Goal: Task Accomplishment & Management: Manage account settings

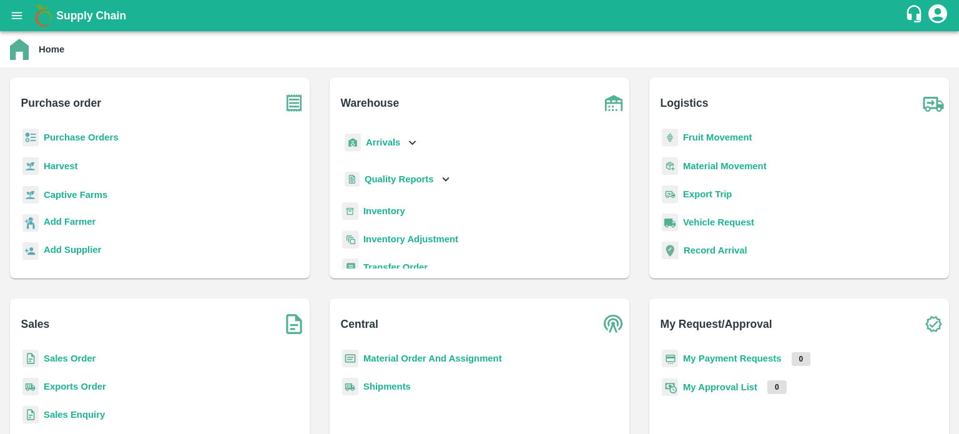
click at [414, 142] on icon at bounding box center [412, 142] width 14 height 14
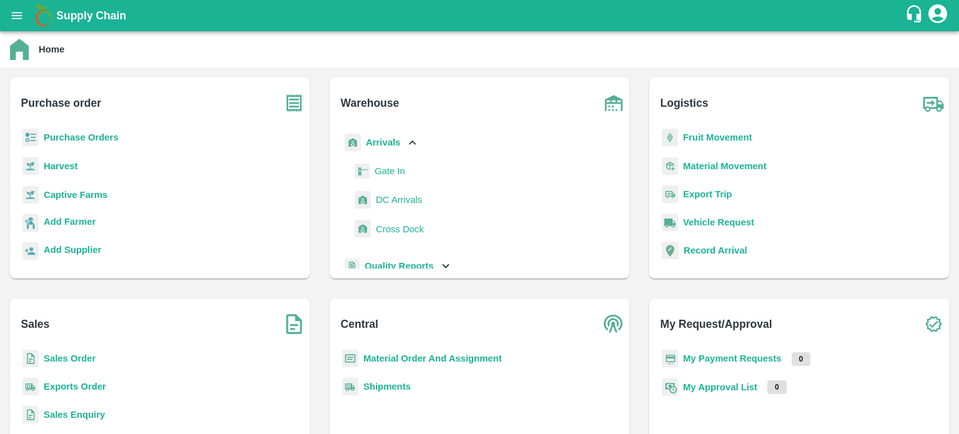
click at [404, 201] on span "DC Arrivals" at bounding box center [399, 200] width 46 height 14
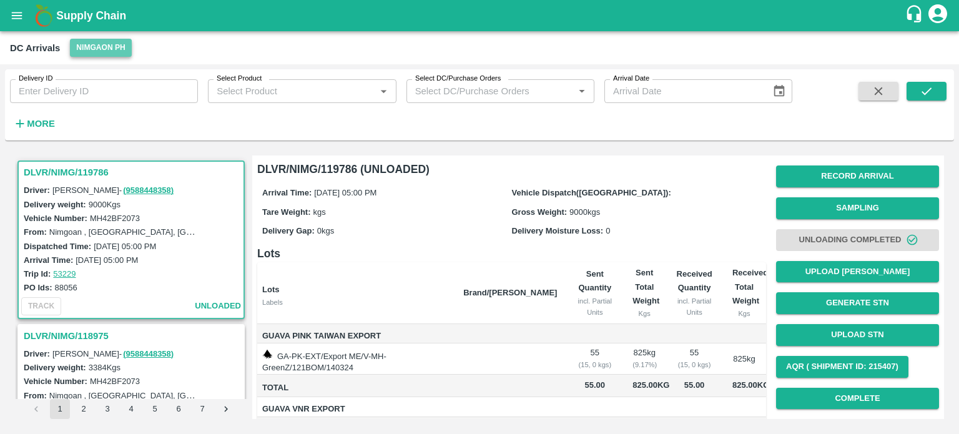
click at [97, 49] on button "Nimgaon PH" at bounding box center [100, 48] width 61 height 18
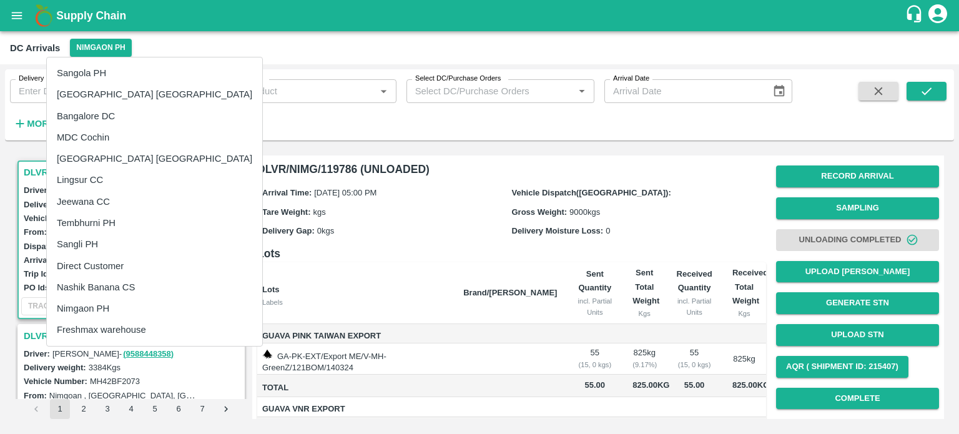
click at [91, 285] on li "Nashik Banana CS" at bounding box center [154, 287] width 215 height 21
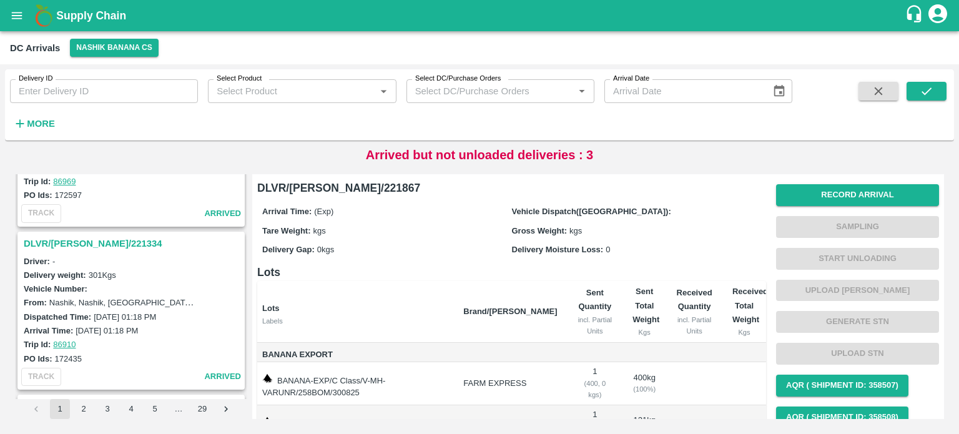
scroll to position [3031, 0]
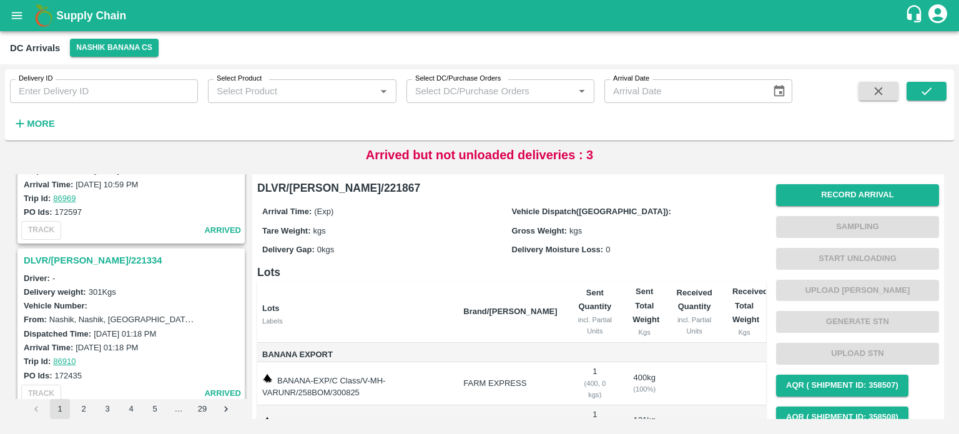
click at [74, 252] on h3 "DLVR/[PERSON_NAME]/221334" at bounding box center [133, 260] width 218 height 16
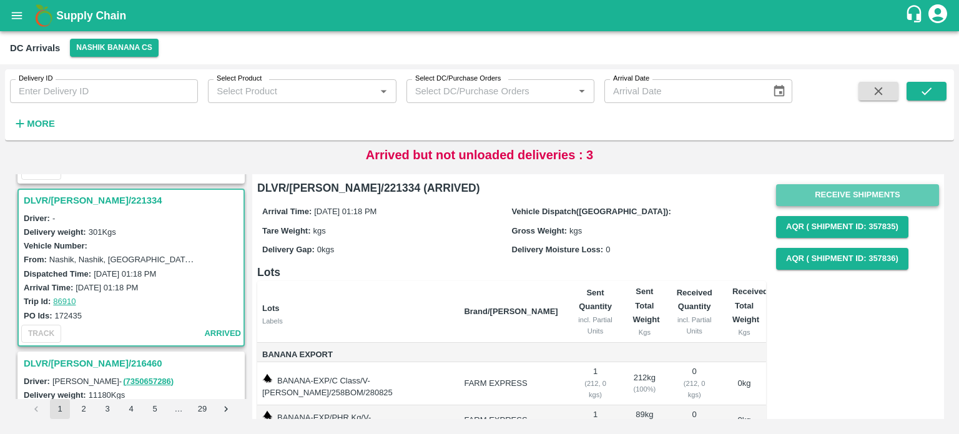
click at [848, 198] on button "Receive Shipments" at bounding box center [857, 195] width 163 height 22
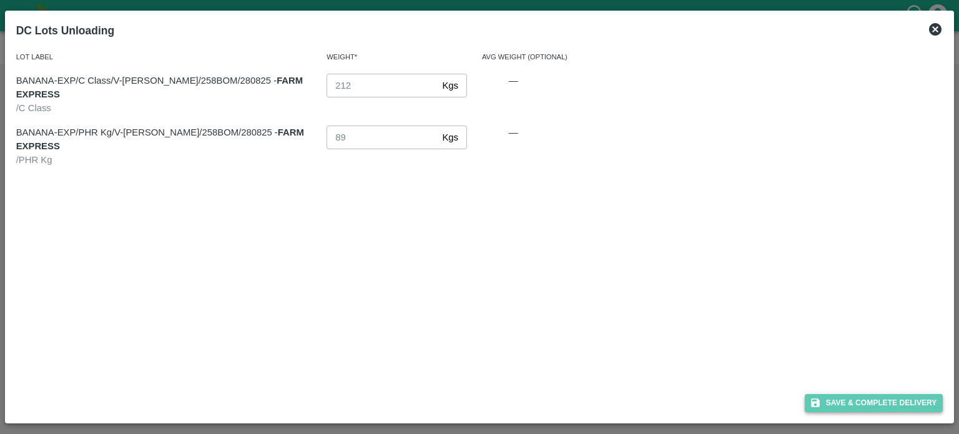
click at [867, 401] on button "Save & Complete Delivery" at bounding box center [874, 403] width 139 height 18
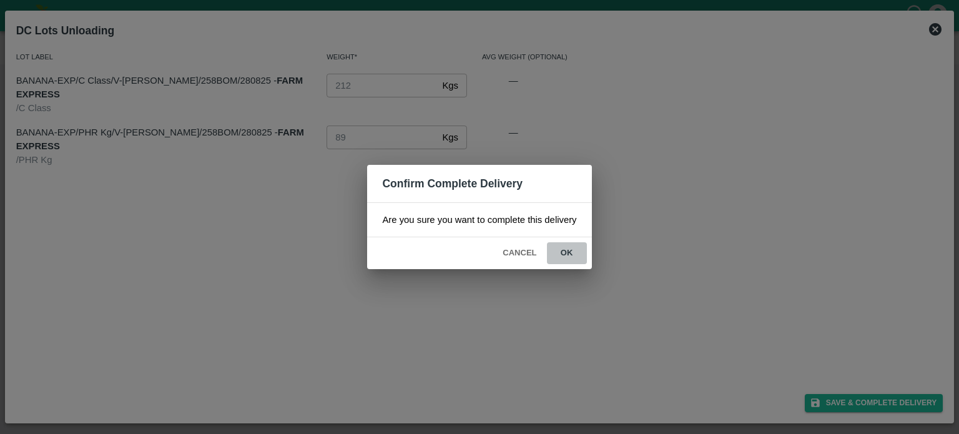
click at [574, 252] on button "ok" at bounding box center [567, 253] width 40 height 22
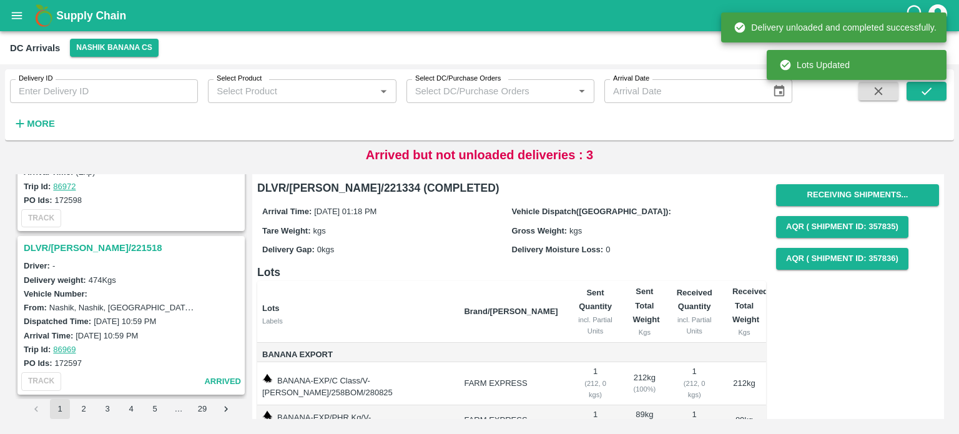
scroll to position [2876, 0]
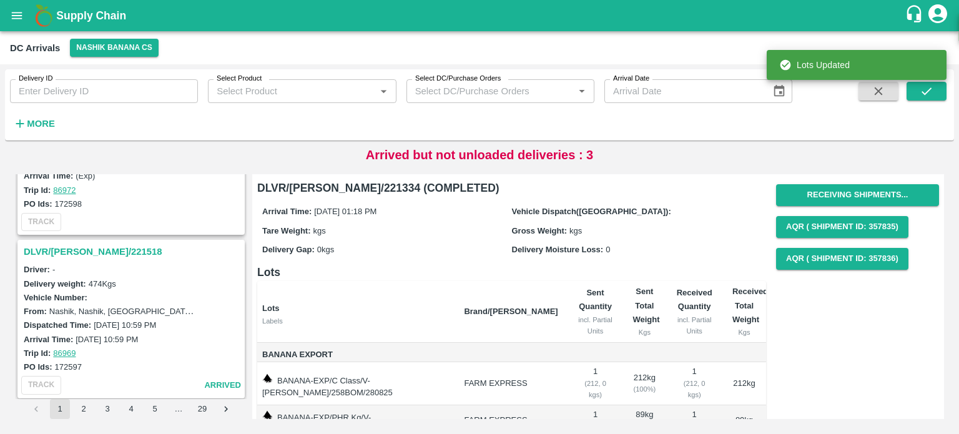
click at [86, 243] on h3 "DLVR/[PERSON_NAME]/221518" at bounding box center [133, 251] width 218 height 16
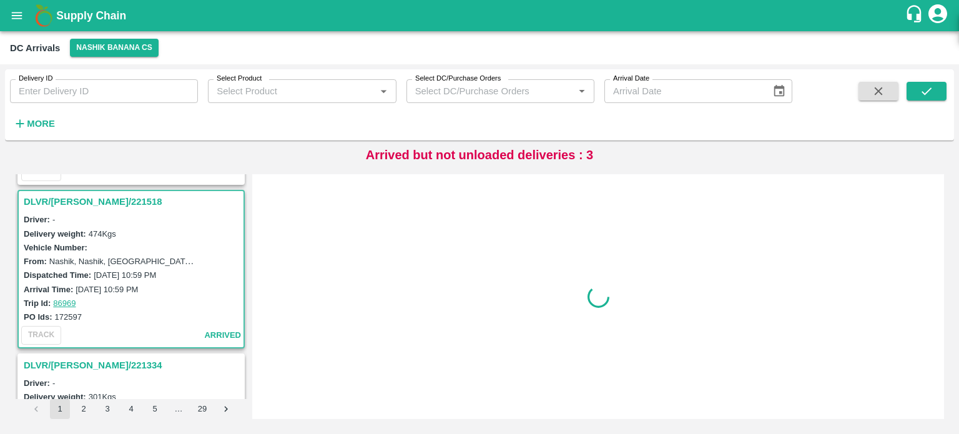
scroll to position [2929, 0]
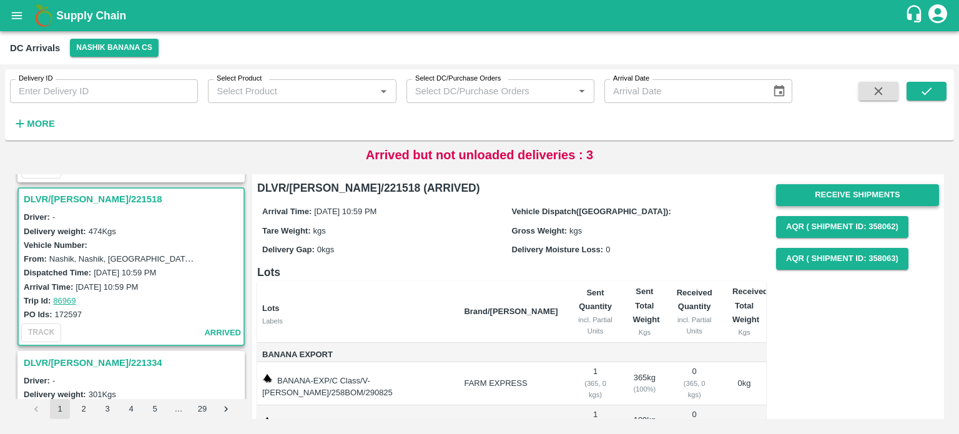
click at [844, 200] on button "Receive Shipments" at bounding box center [857, 195] width 163 height 22
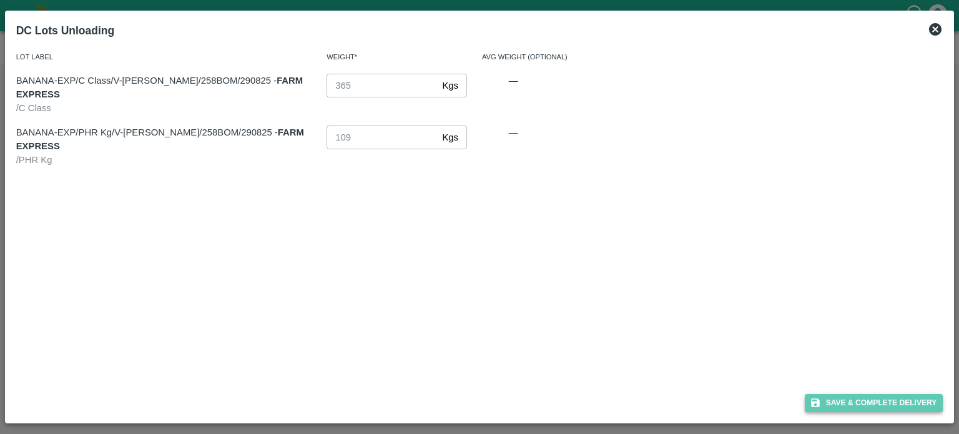
click at [877, 399] on button "Save & Complete Delivery" at bounding box center [874, 403] width 139 height 18
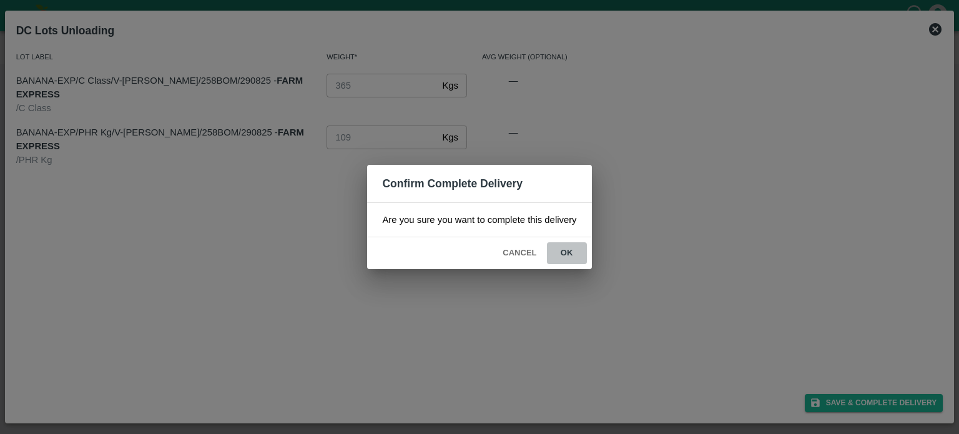
click at [566, 251] on button "ok" at bounding box center [567, 253] width 40 height 22
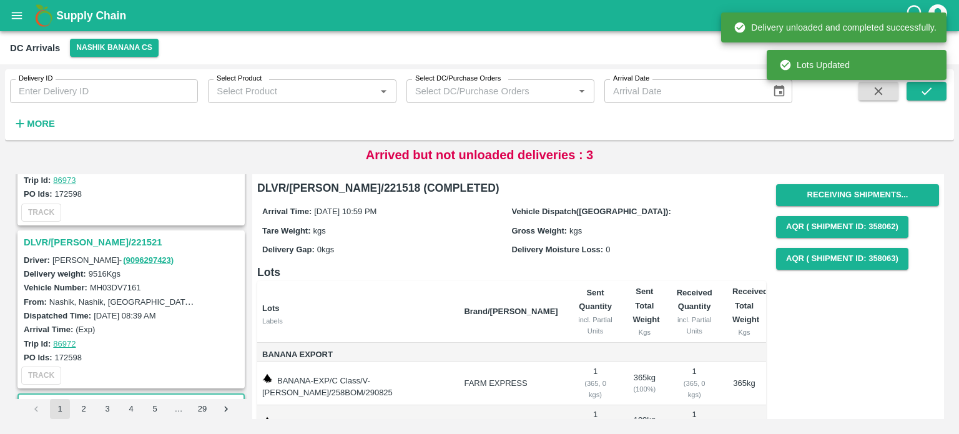
scroll to position [2721, 0]
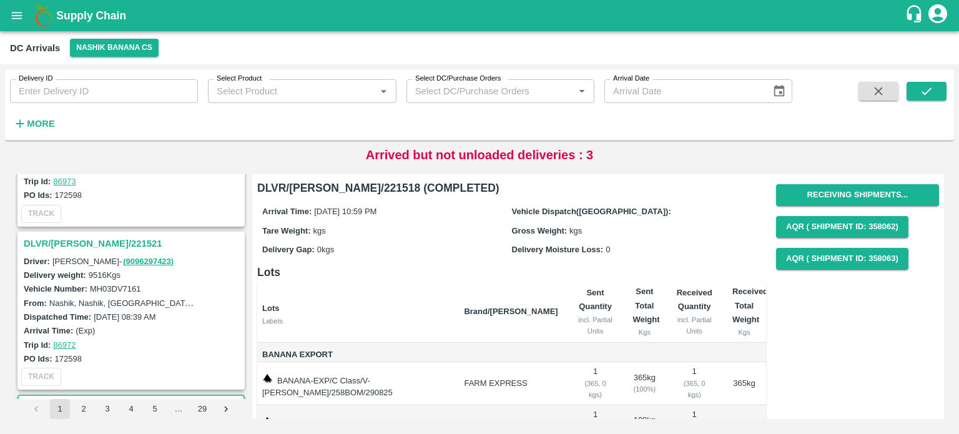
click at [87, 235] on h3 "DLVR/[PERSON_NAME]/221521" at bounding box center [133, 243] width 218 height 16
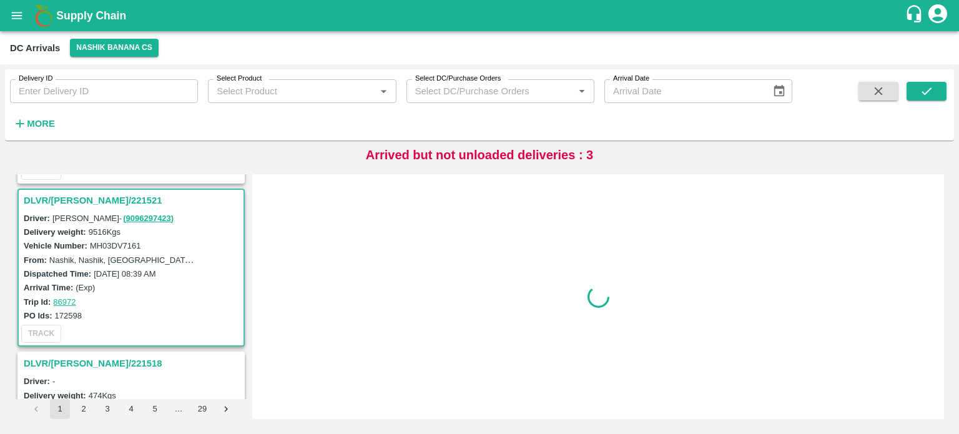
scroll to position [2766, 0]
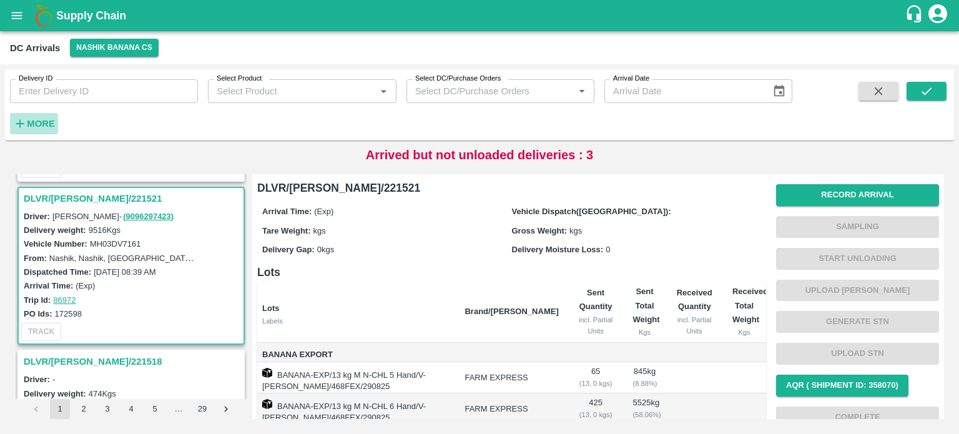
click at [39, 120] on strong "More" at bounding box center [41, 124] width 28 height 10
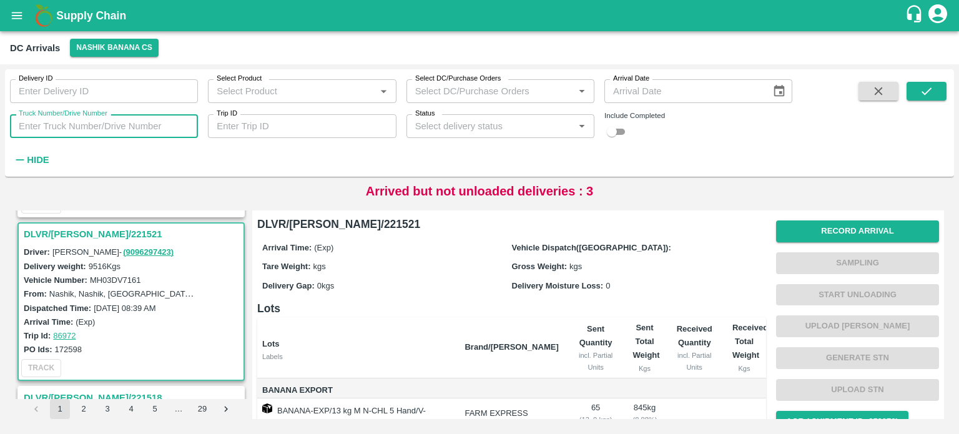
click at [90, 122] on input "Truck Number/Drive Number" at bounding box center [104, 126] width 188 height 24
type input "7161"
click at [612, 127] on input "checkbox" at bounding box center [611, 131] width 45 height 15
checkbox input "true"
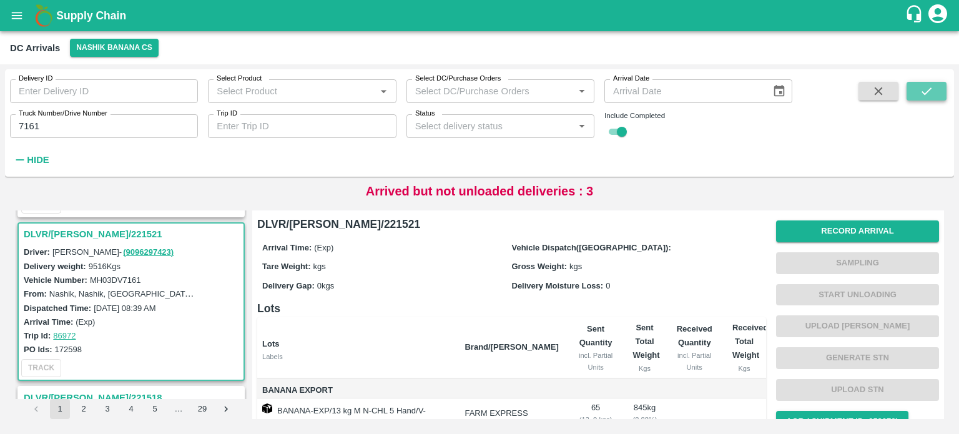
click at [924, 85] on icon "submit" at bounding box center [926, 91] width 14 height 14
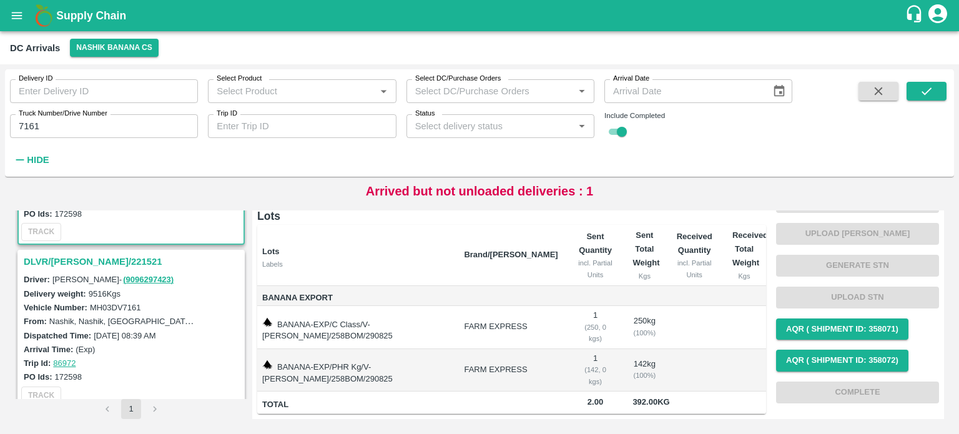
scroll to position [129, 0]
click at [76, 259] on h3 "DLVR/[PERSON_NAME]/221521" at bounding box center [133, 261] width 218 height 16
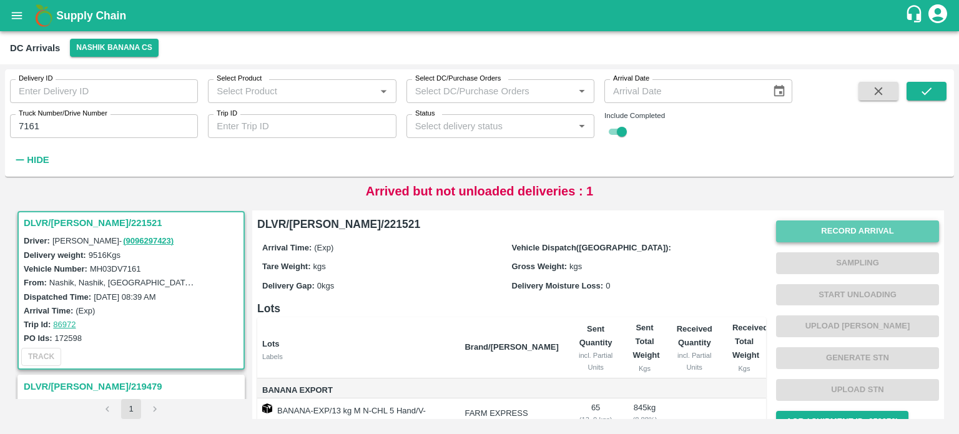
click at [856, 221] on button "Record Arrival" at bounding box center [857, 231] width 163 height 22
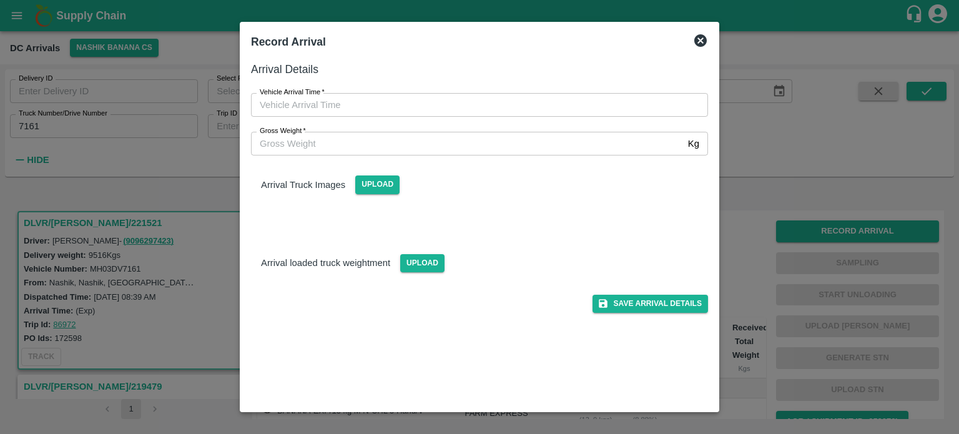
type input "DD/MM/YYYY hh:mm aa"
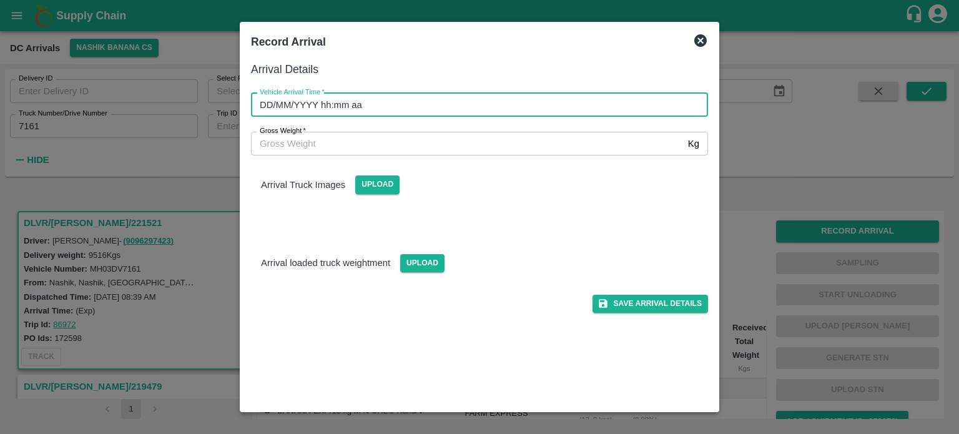
click at [485, 105] on input "DD/MM/YYYY hh:mm aa" at bounding box center [475, 105] width 448 height 24
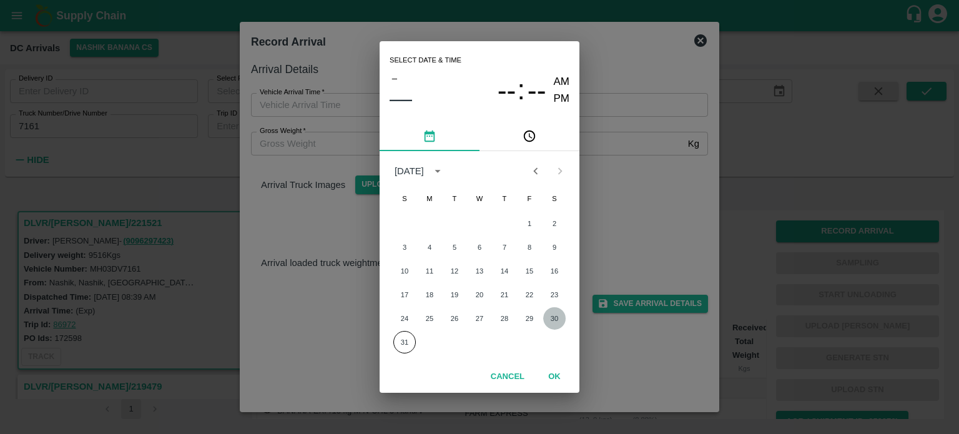
click at [559, 319] on button "30" at bounding box center [554, 318] width 22 height 22
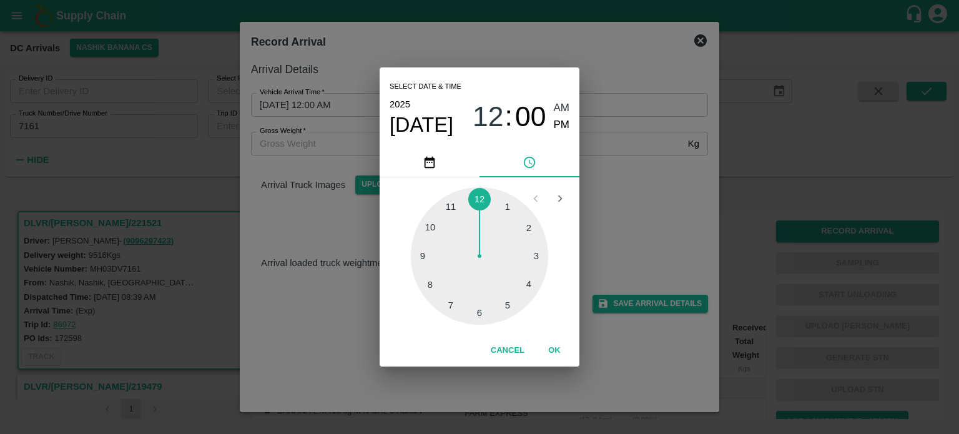
click at [530, 285] on div at bounding box center [479, 255] width 137 height 137
click at [477, 311] on div at bounding box center [479, 255] width 137 height 137
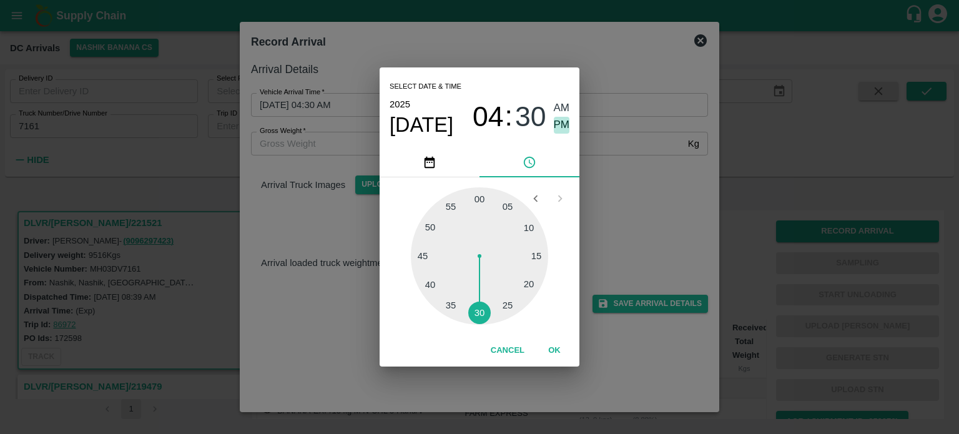
click at [557, 124] on span "PM" at bounding box center [562, 125] width 16 height 17
type input "[DATE] 04:30 PM"
click at [603, 169] on div "Select date & time [DATE] 04 : 30 AM PM 05 10 15 20 25 30 35 40 45 50 55 00 Can…" at bounding box center [479, 217] width 959 height 434
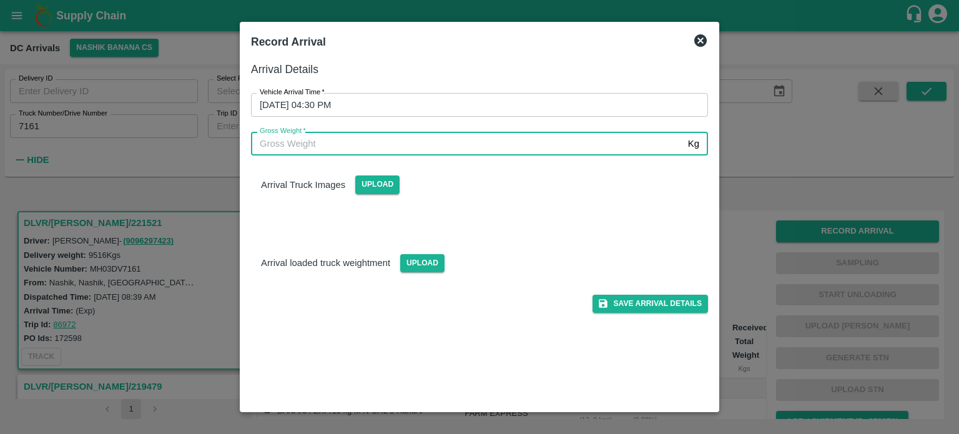
click at [316, 137] on input "Gross Weight   *" at bounding box center [467, 144] width 432 height 24
type input "17100"
click at [414, 260] on span "Upload" at bounding box center [422, 263] width 44 height 18
click at [0, 0] on input "Upload" at bounding box center [0, 0] width 0 height 0
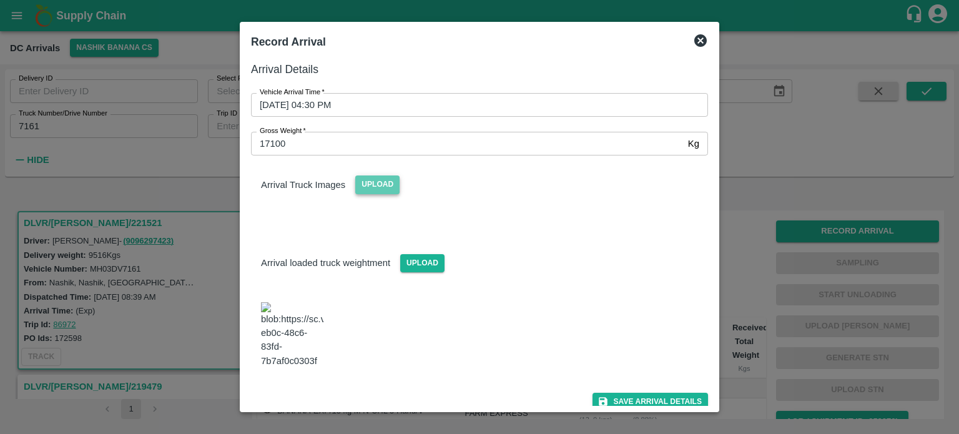
click at [384, 187] on span "Upload" at bounding box center [377, 184] width 44 height 18
click at [0, 0] on input "Upload" at bounding box center [0, 0] width 0 height 0
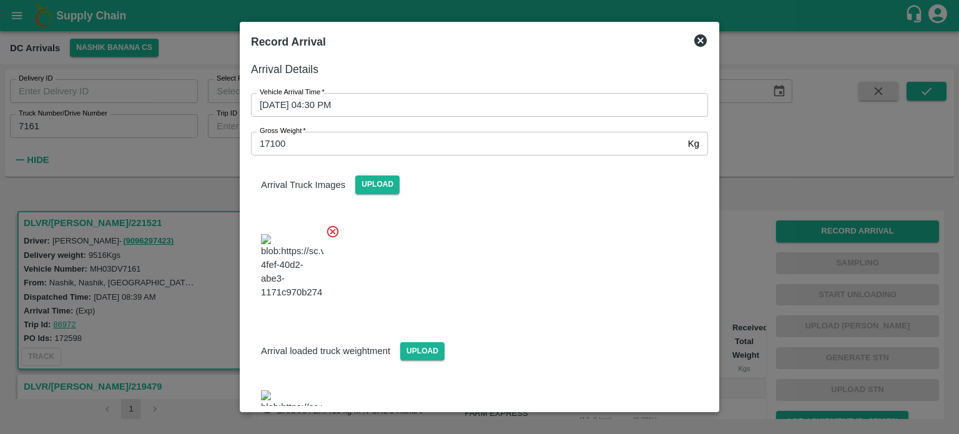
scroll to position [64, 0]
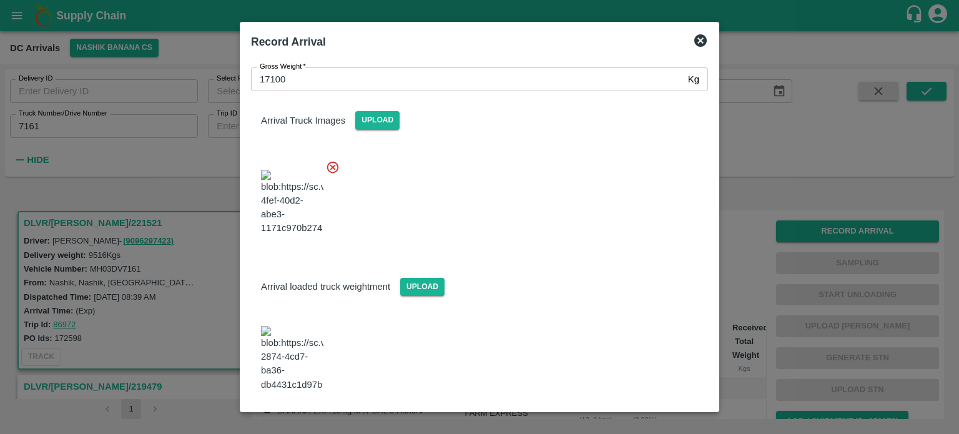
click at [639, 416] on button "Save Arrival Details" at bounding box center [649, 425] width 115 height 18
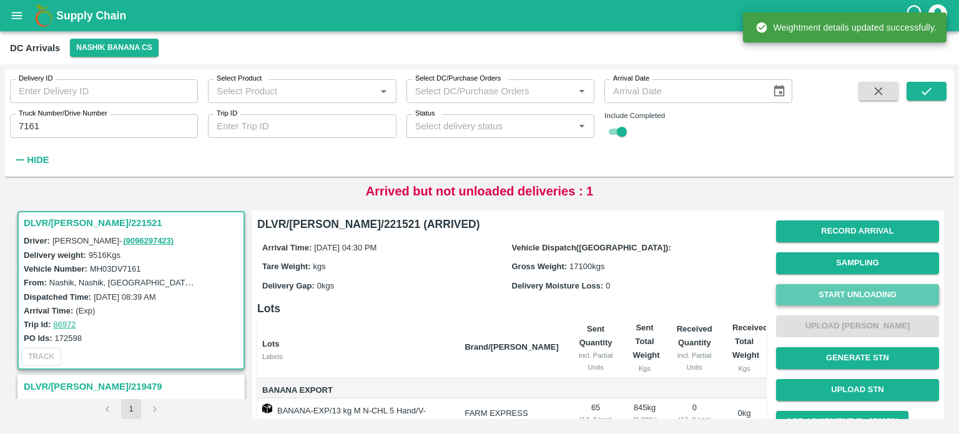
click at [863, 293] on button "Start Unloading" at bounding box center [857, 295] width 163 height 22
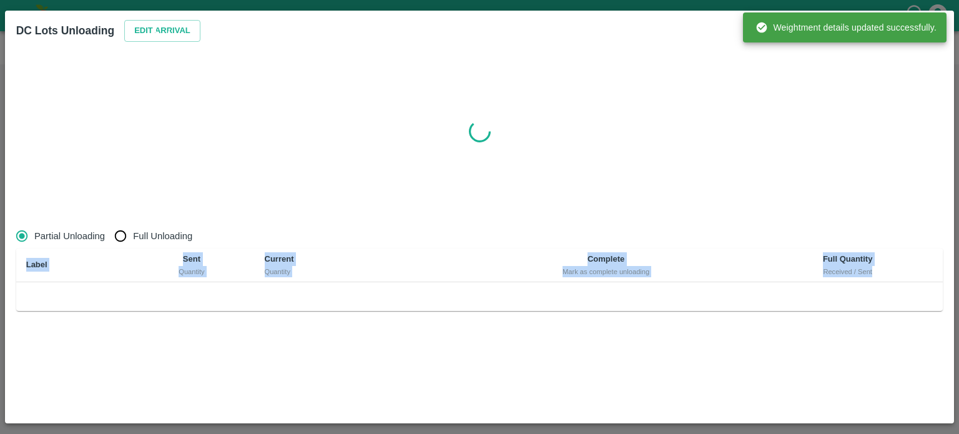
click at [497, 241] on div "Partial Unloading Full Unloading Label Sent Quantity Current Quantity Complete …" at bounding box center [479, 310] width 937 height 184
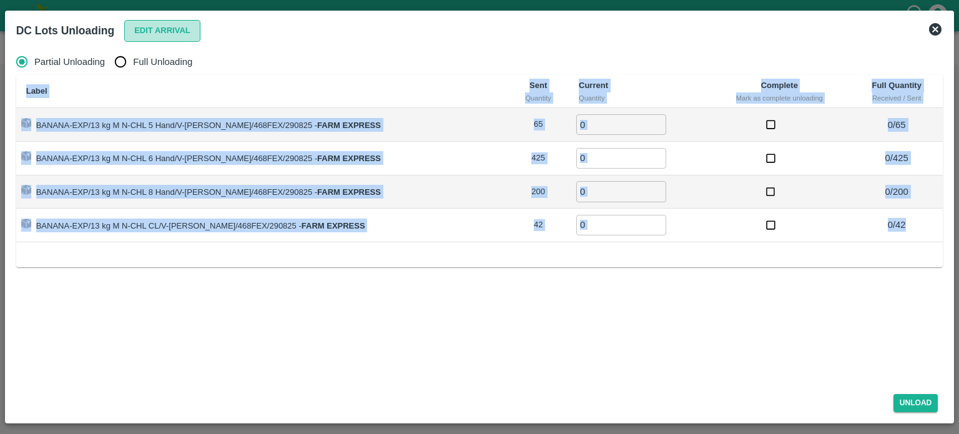
click at [170, 31] on button "Edit Arrival" at bounding box center [162, 31] width 76 height 22
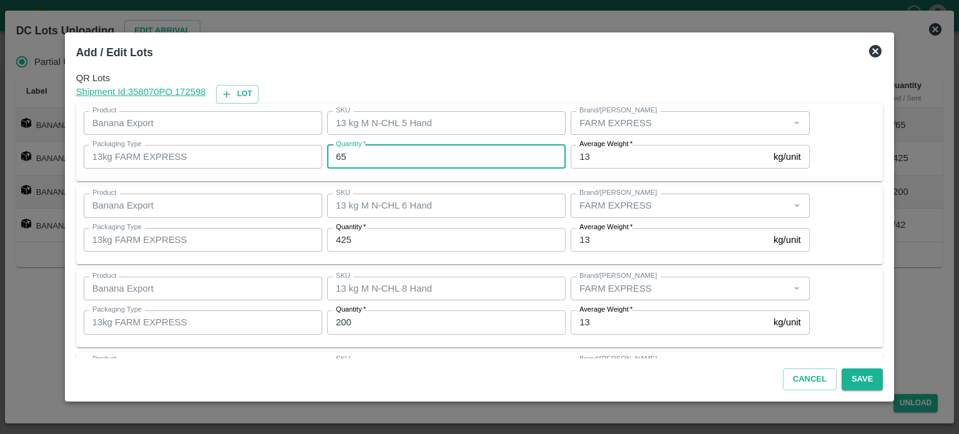
click at [340, 154] on input "65" at bounding box center [446, 157] width 238 height 24
type input "61"
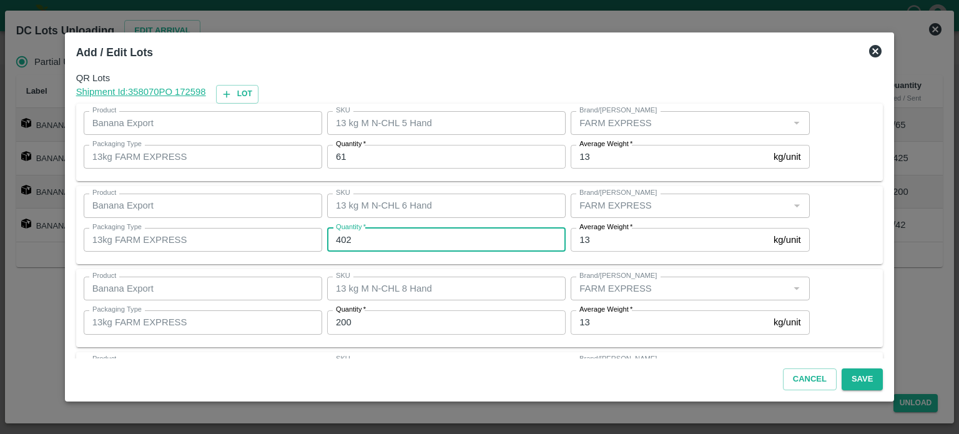
type input "402"
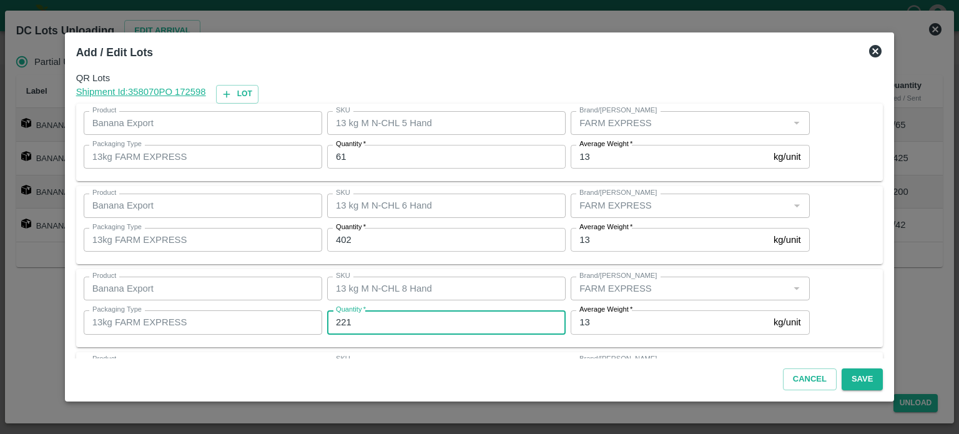
type input "221"
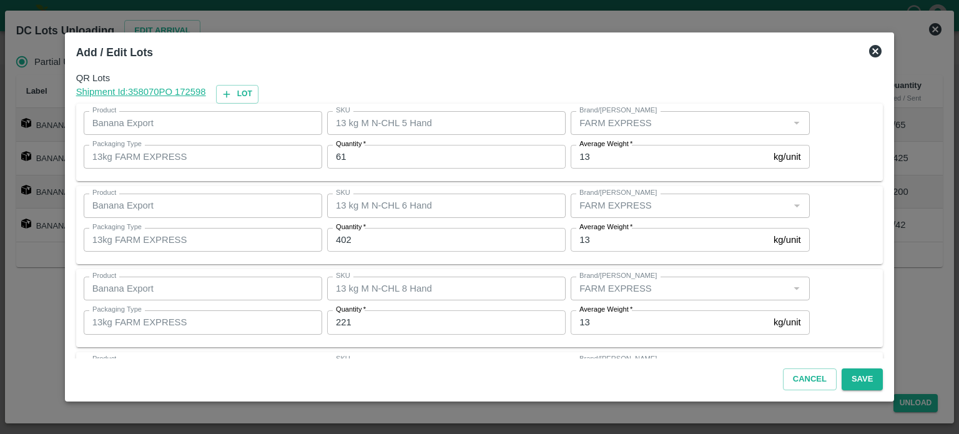
scroll to position [81, 0]
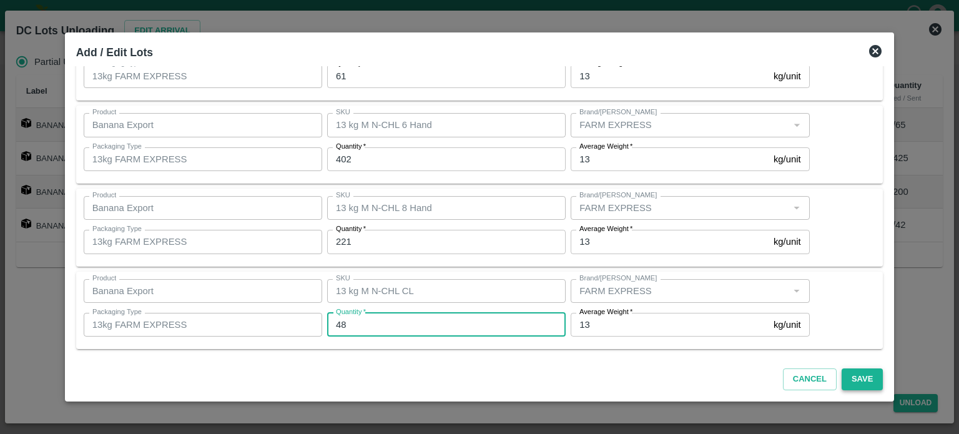
type input "48"
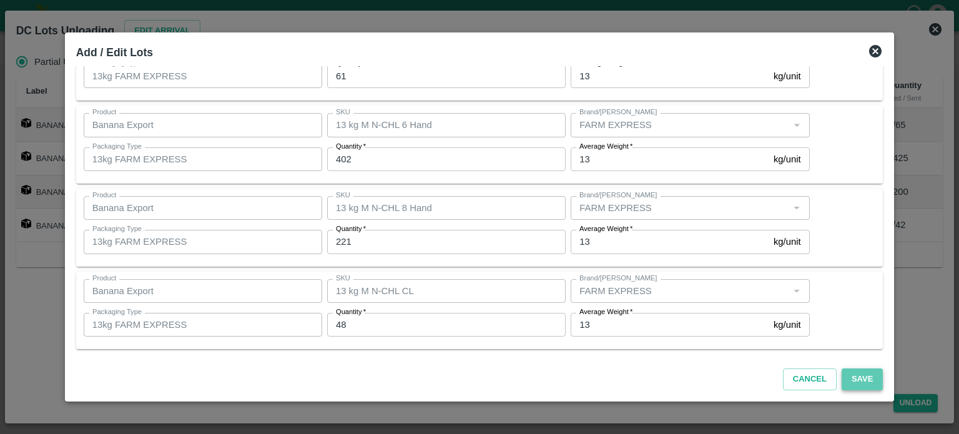
click at [849, 379] on button "Save" at bounding box center [861, 379] width 41 height 22
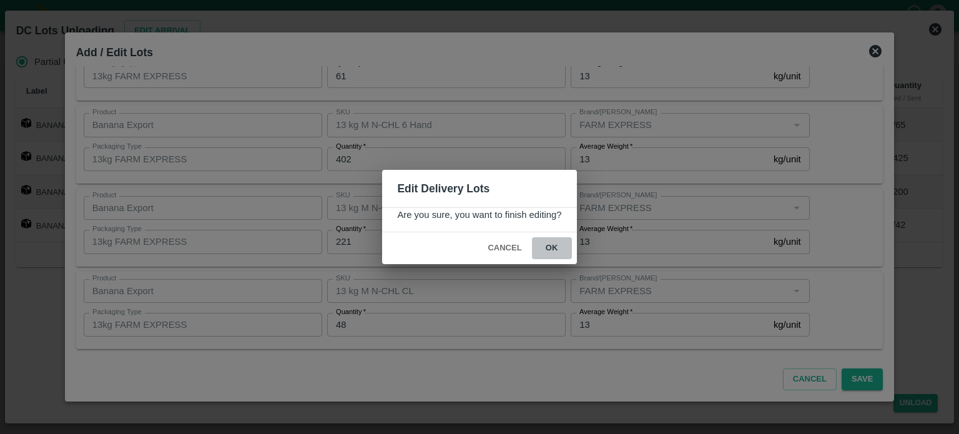
click at [551, 249] on button "ok" at bounding box center [552, 248] width 40 height 22
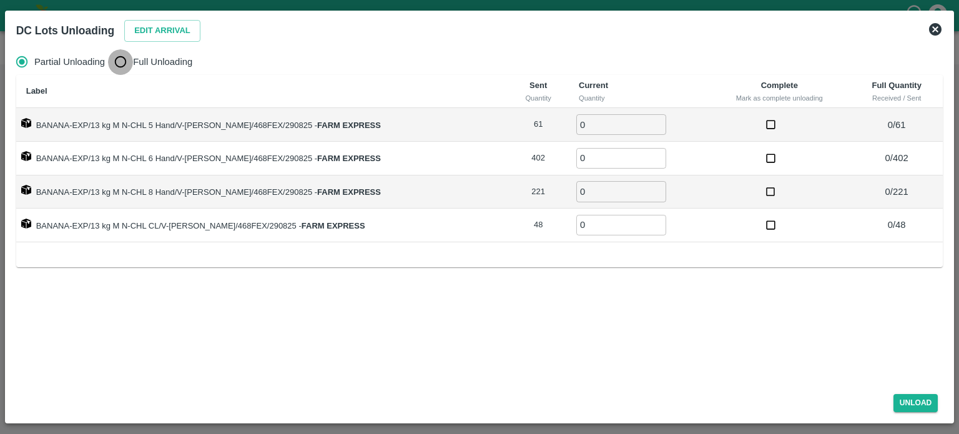
click at [115, 62] on input "Full Unloading" at bounding box center [120, 61] width 25 height 25
radio input "true"
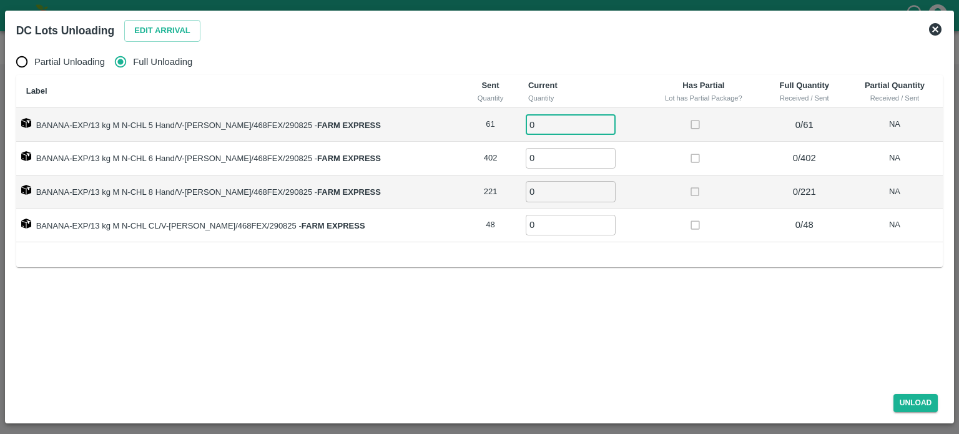
click at [533, 127] on input "0" at bounding box center [571, 124] width 90 height 21
type input "61"
type input "402"
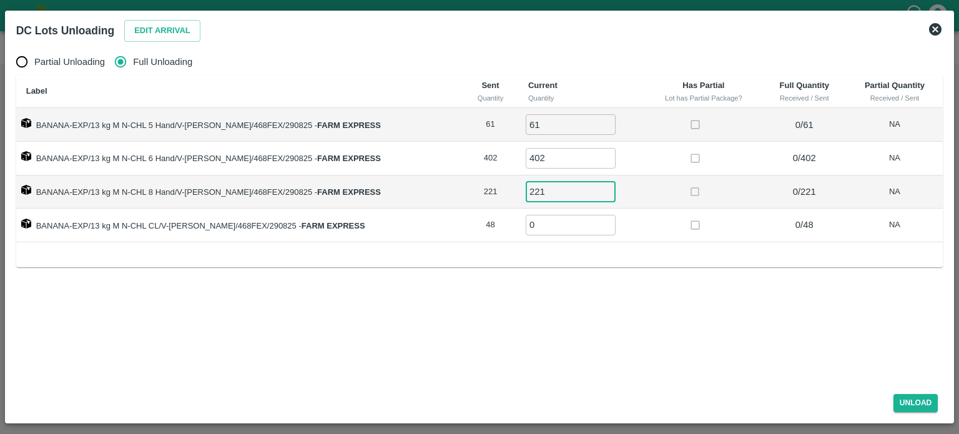
type input "221"
type input "48"
click at [906, 404] on button "Unload" at bounding box center [915, 403] width 45 height 18
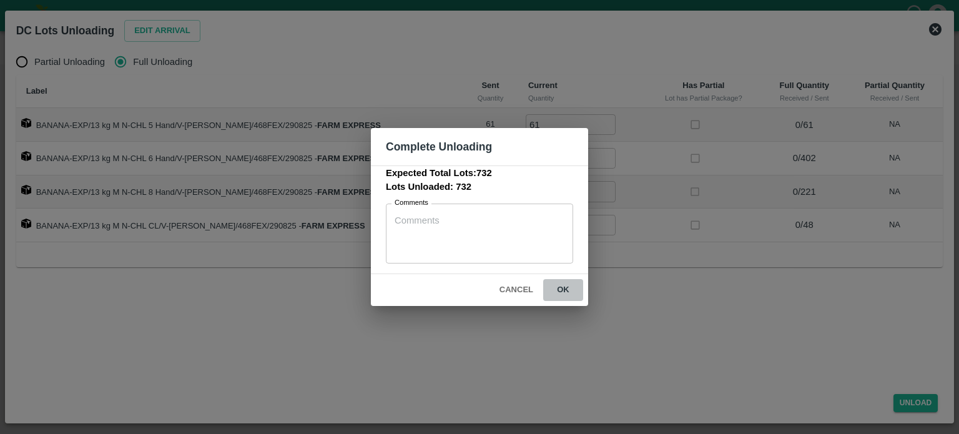
click at [559, 286] on button "ok" at bounding box center [563, 290] width 40 height 22
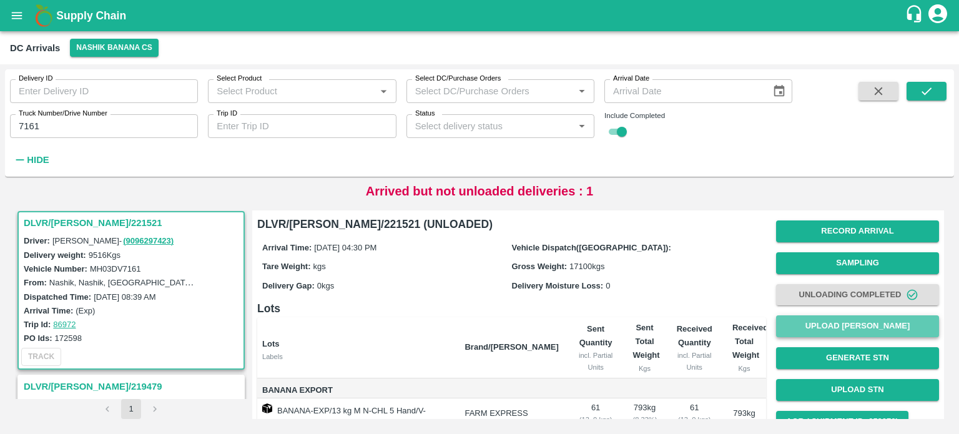
click at [846, 329] on button "Upload [PERSON_NAME]" at bounding box center [857, 326] width 163 height 22
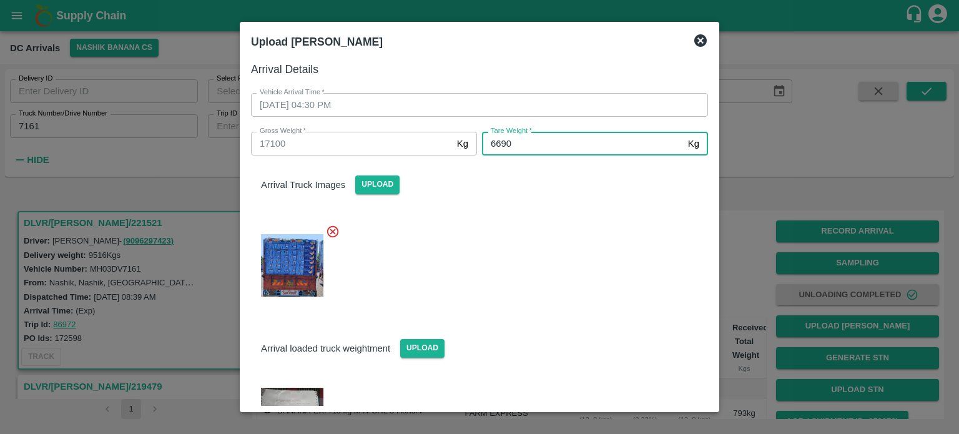
type input "6690"
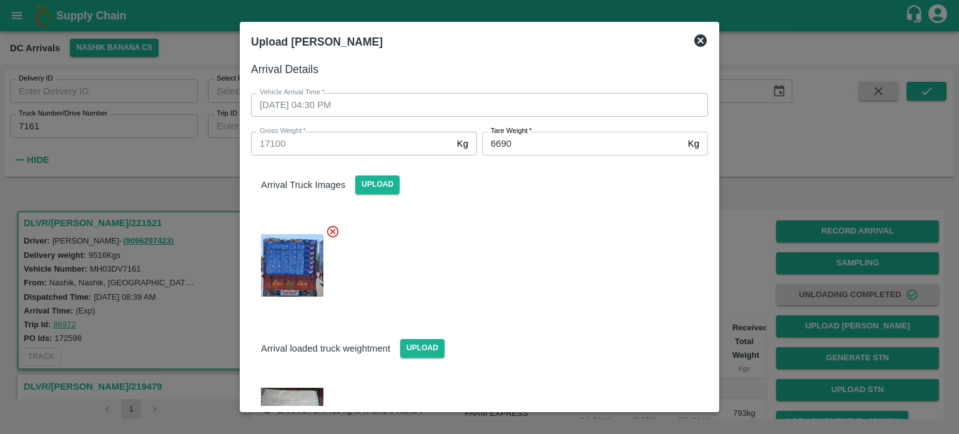
click at [524, 268] on div at bounding box center [474, 261] width 467 height 95
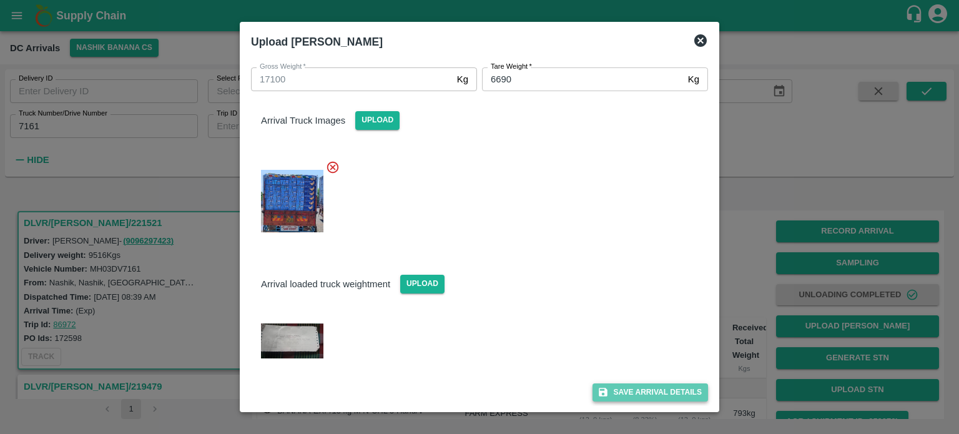
click at [628, 392] on button "Save Arrival Details" at bounding box center [649, 392] width 115 height 18
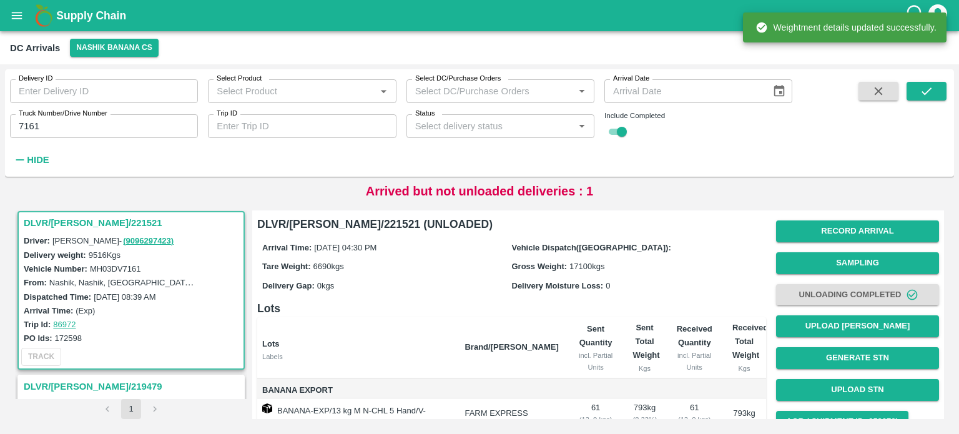
scroll to position [115, 0]
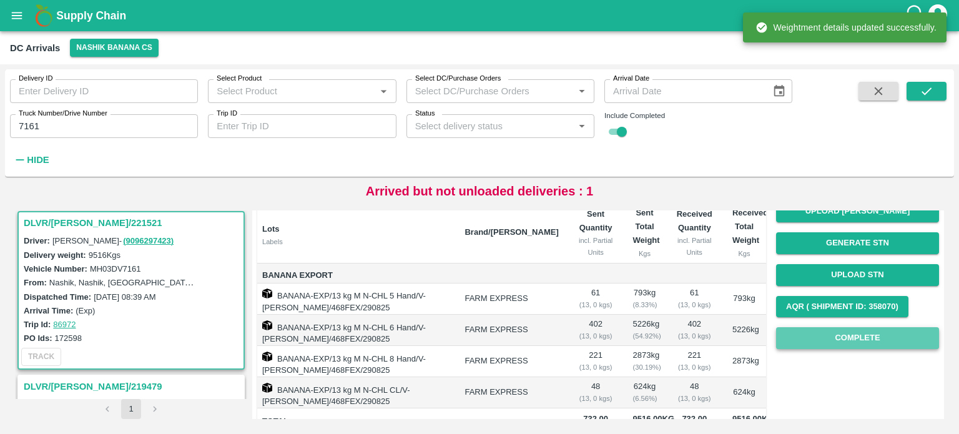
click at [843, 343] on button "Complete" at bounding box center [857, 338] width 163 height 22
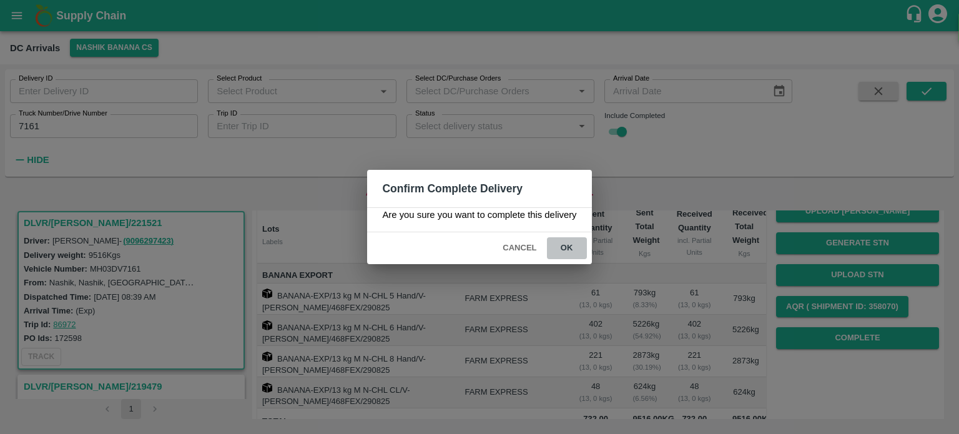
click at [564, 247] on button "ok" at bounding box center [567, 248] width 40 height 22
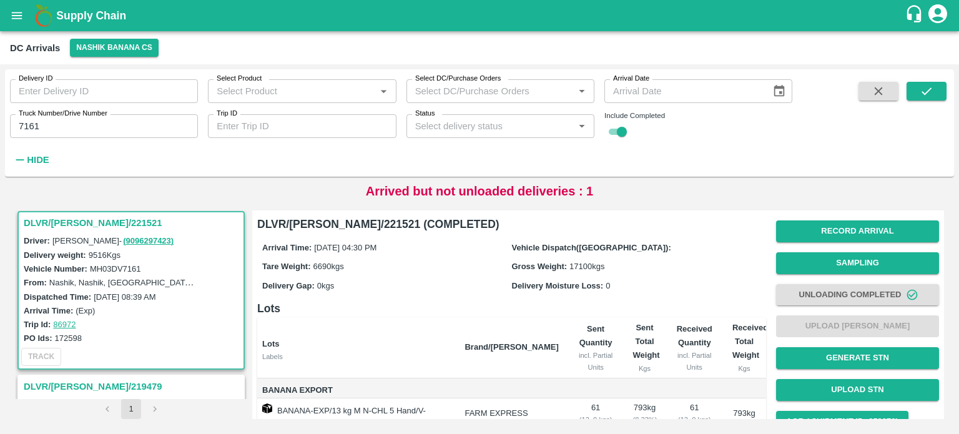
click at [22, 126] on input "7161" at bounding box center [104, 126] width 188 height 24
type input "5685"
click at [917, 89] on button "submit" at bounding box center [926, 91] width 40 height 19
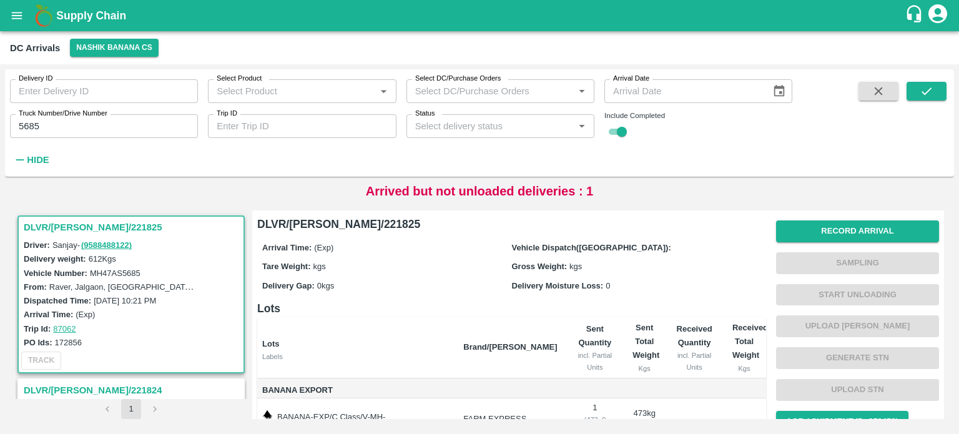
scroll to position [97, 0]
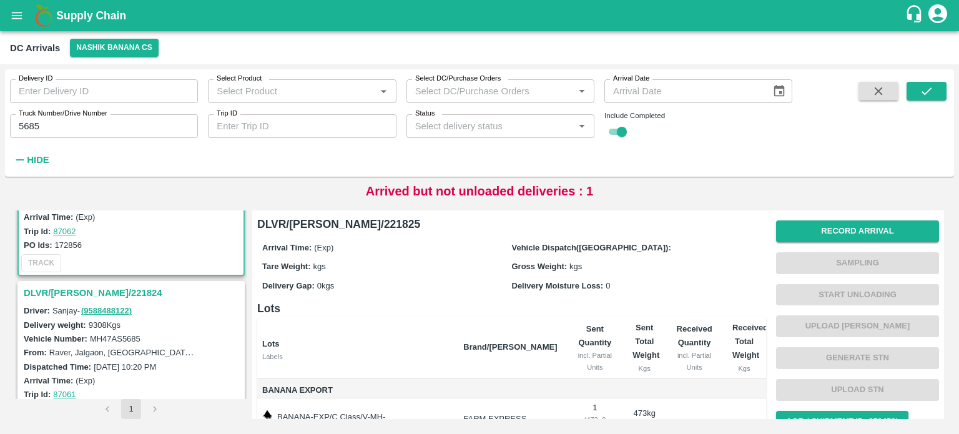
click at [71, 288] on h3 "DLVR/[PERSON_NAME]/221824" at bounding box center [133, 293] width 218 height 16
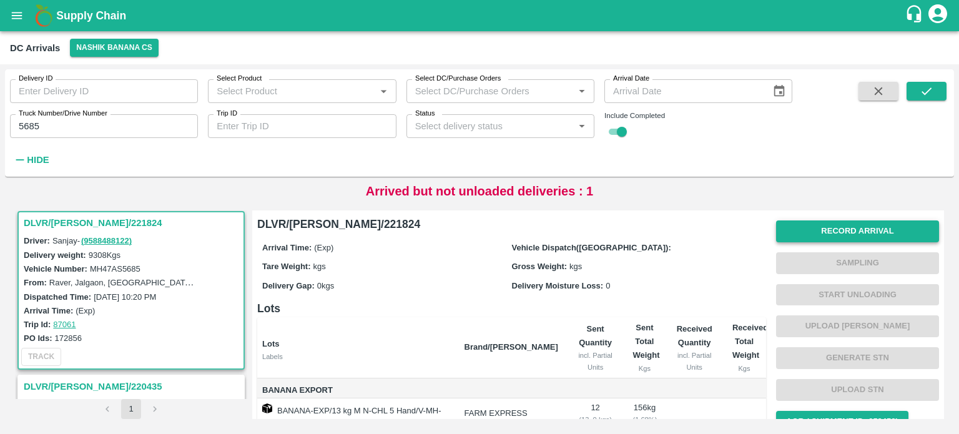
click at [848, 230] on button "Record Arrival" at bounding box center [857, 231] width 163 height 22
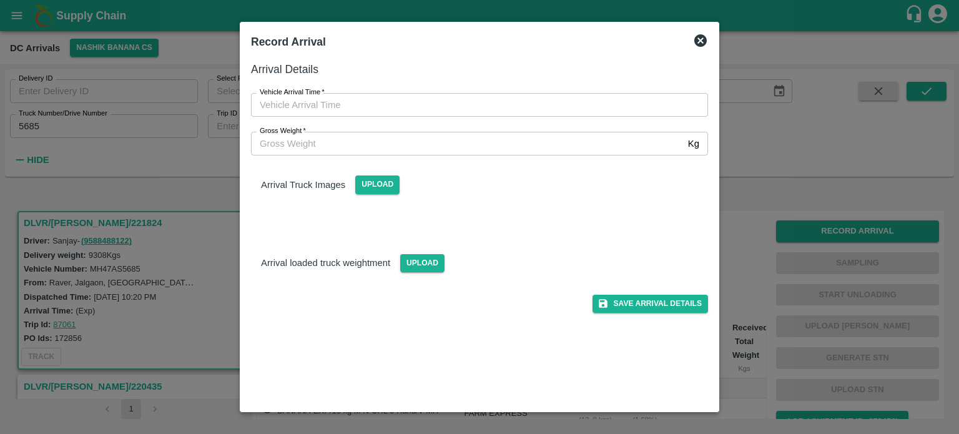
type input "DD/MM/YYYY hh:mm aa"
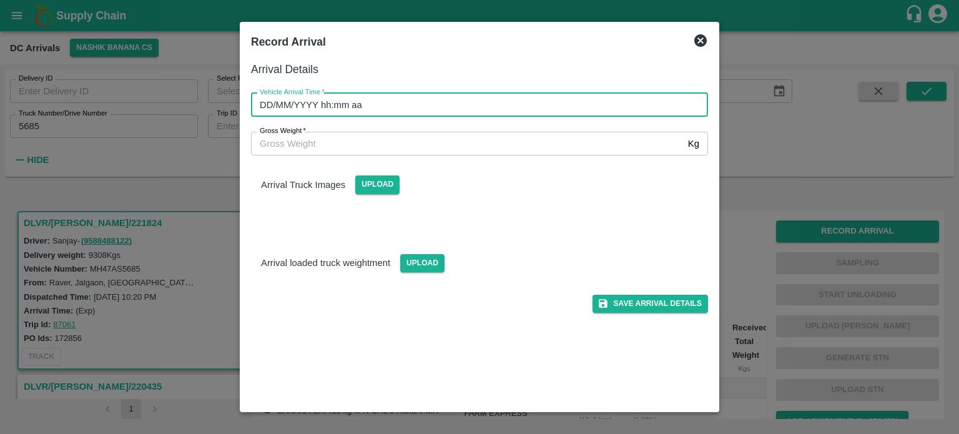
click at [499, 100] on input "DD/MM/YYYY hh:mm aa" at bounding box center [475, 105] width 448 height 24
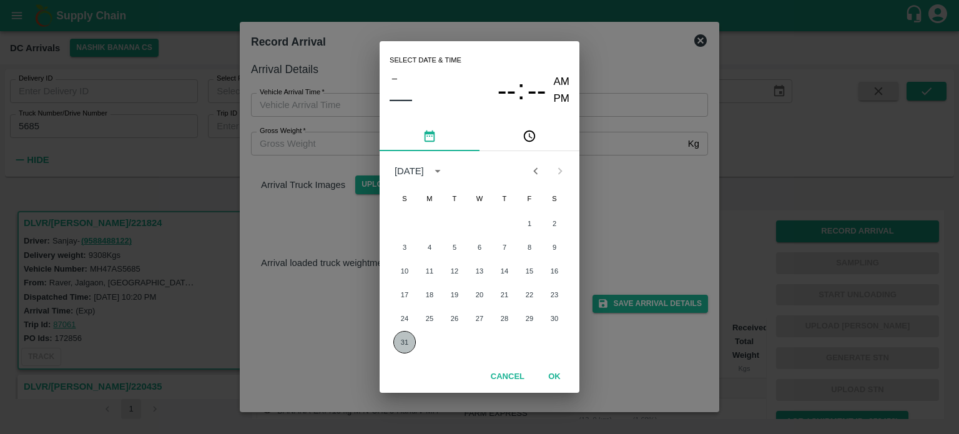
click at [401, 343] on button "31" at bounding box center [404, 342] width 22 height 22
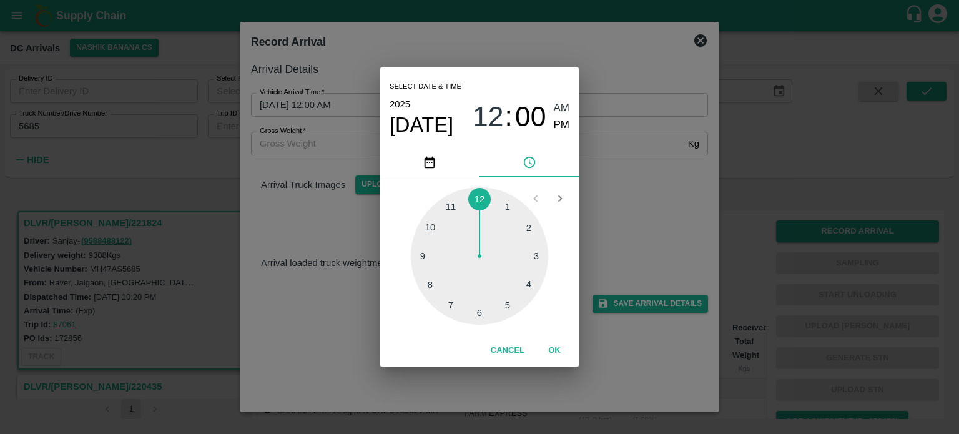
click at [534, 283] on div at bounding box center [479, 255] width 137 height 137
click at [476, 316] on div at bounding box center [479, 255] width 137 height 137
type input "[DATE] 04:30 AM"
click at [647, 229] on div "Select date & time [DATE] 04 : 30 AM PM 05 10 15 20 25 30 35 40 45 50 55 00 Can…" at bounding box center [479, 217] width 959 height 434
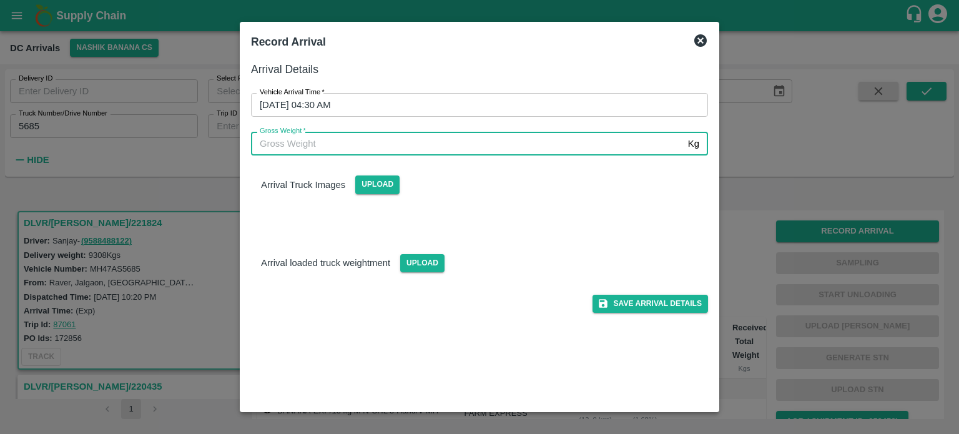
click at [348, 149] on input "Gross Weight   *" at bounding box center [467, 144] width 432 height 24
type input "15745"
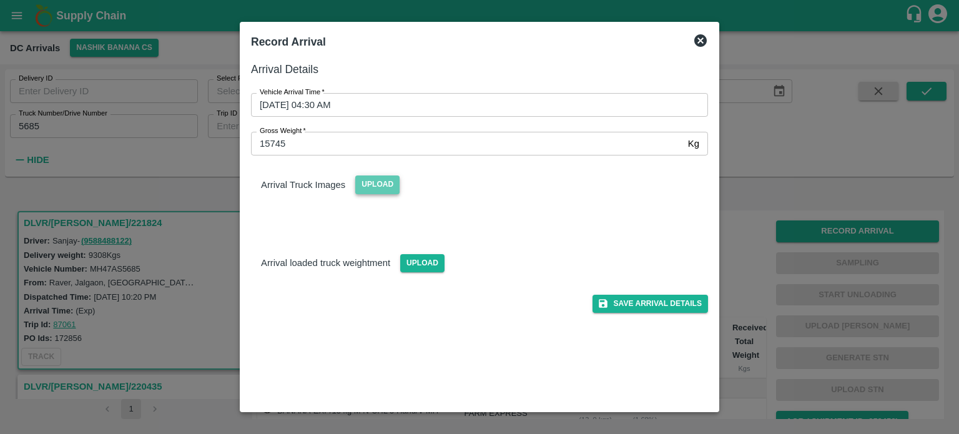
click at [379, 191] on span "Upload" at bounding box center [377, 184] width 44 height 18
click at [0, 0] on input "Upload" at bounding box center [0, 0] width 0 height 0
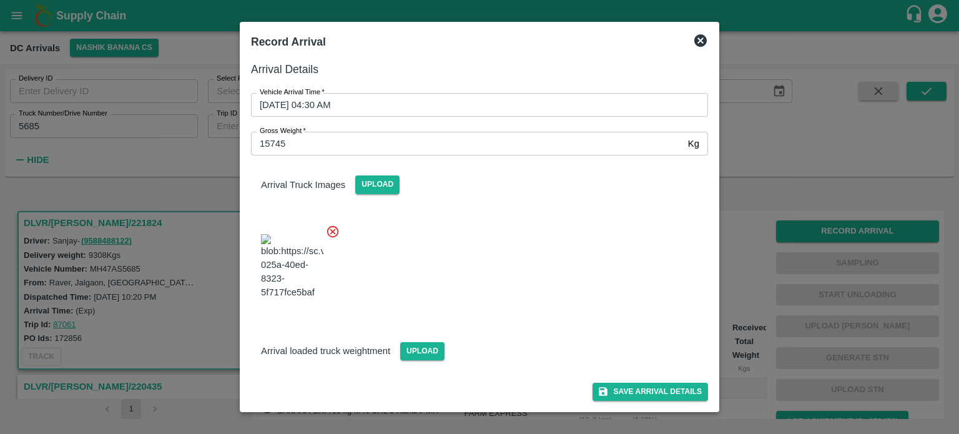
scroll to position [72, 0]
click at [419, 348] on span "Upload" at bounding box center [422, 351] width 44 height 18
click at [0, 0] on input "Upload" at bounding box center [0, 0] width 0 height 0
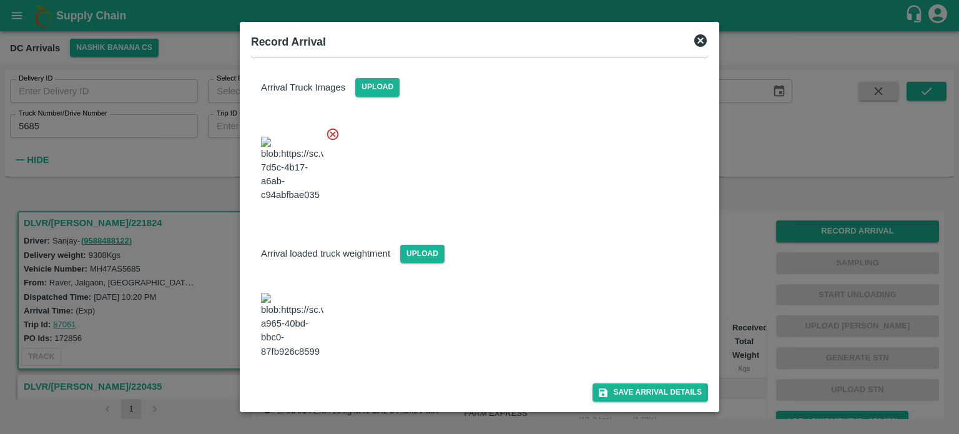
scroll to position [137, 0]
click at [642, 394] on button "Save Arrival Details" at bounding box center [649, 392] width 115 height 18
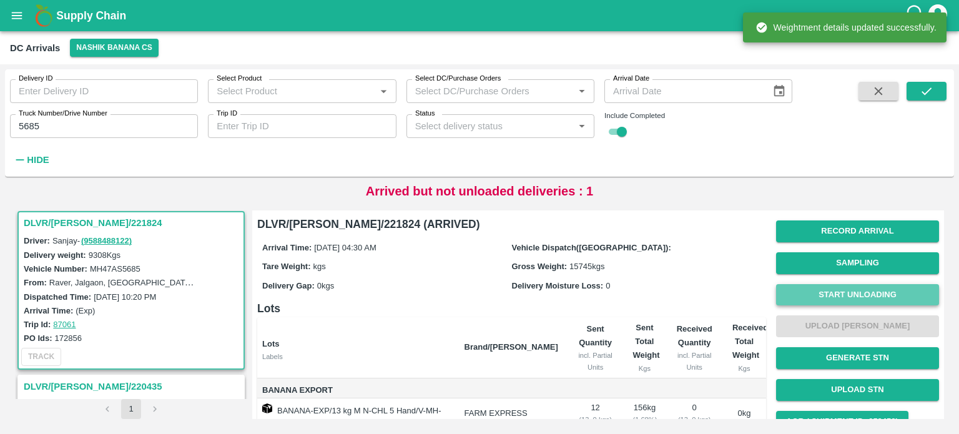
click at [868, 301] on button "Start Unloading" at bounding box center [857, 295] width 163 height 22
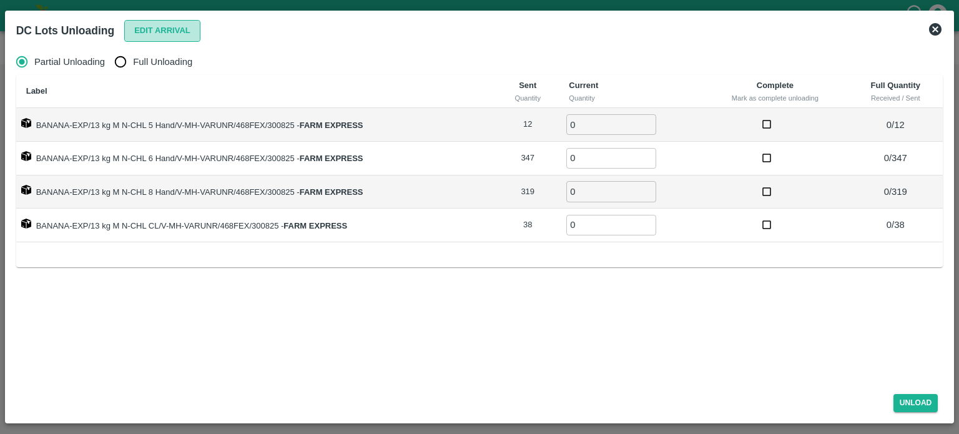
click at [169, 26] on button "Edit Arrival" at bounding box center [162, 31] width 76 height 22
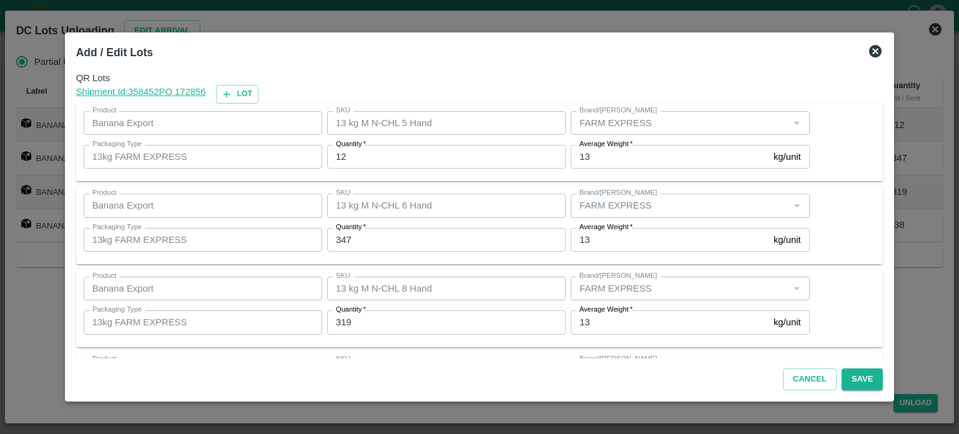
click at [345, 155] on input "12" at bounding box center [446, 157] width 238 height 24
type input "8"
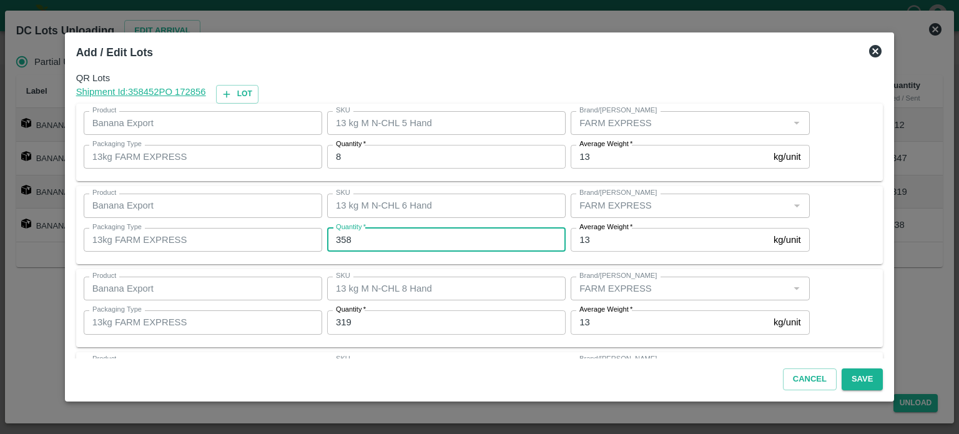
type input "358"
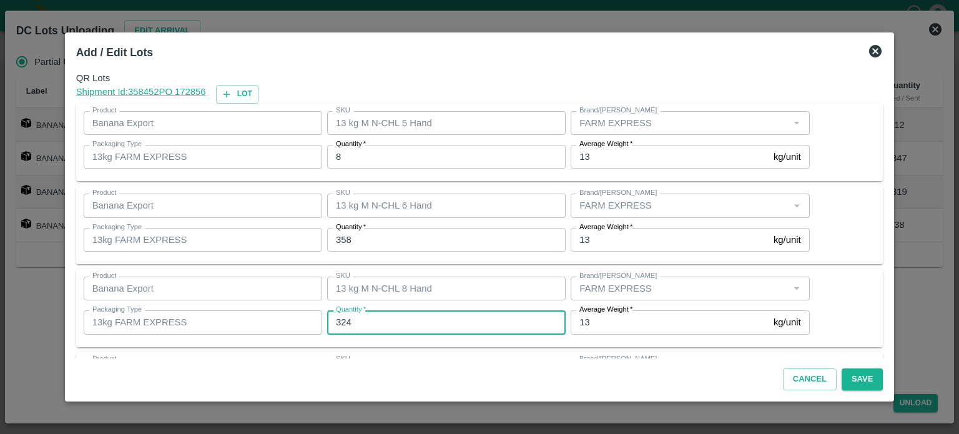
type input "324"
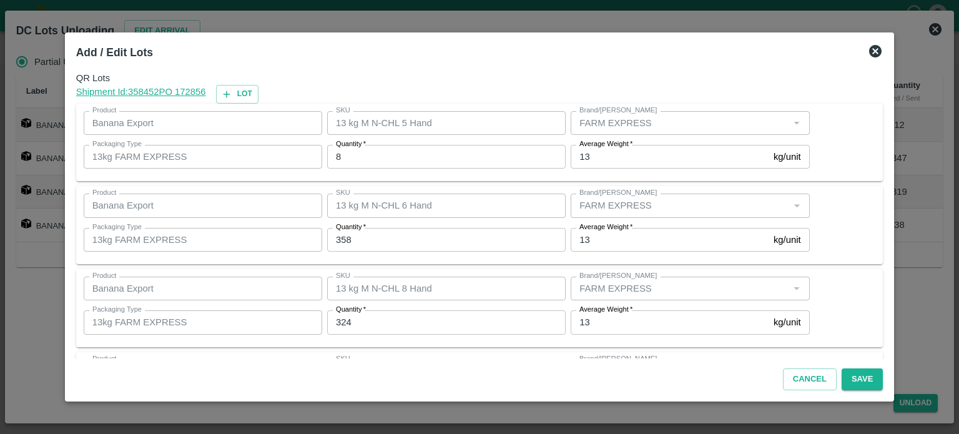
scroll to position [81, 0]
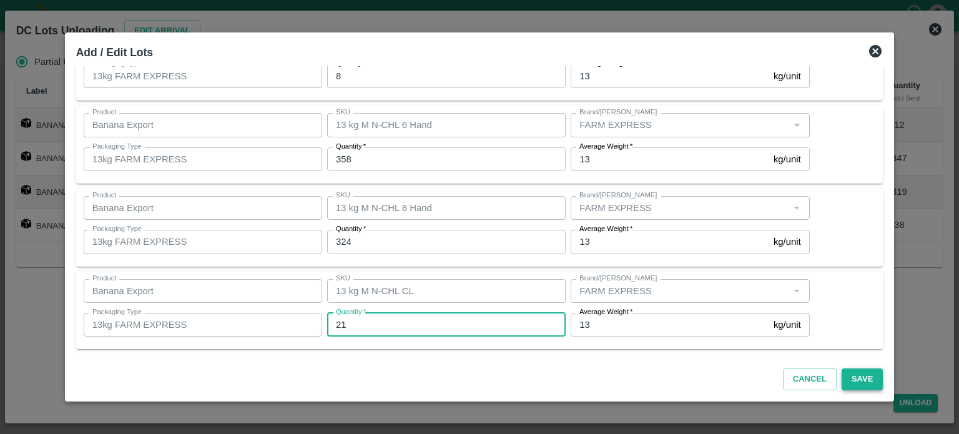
type input "21"
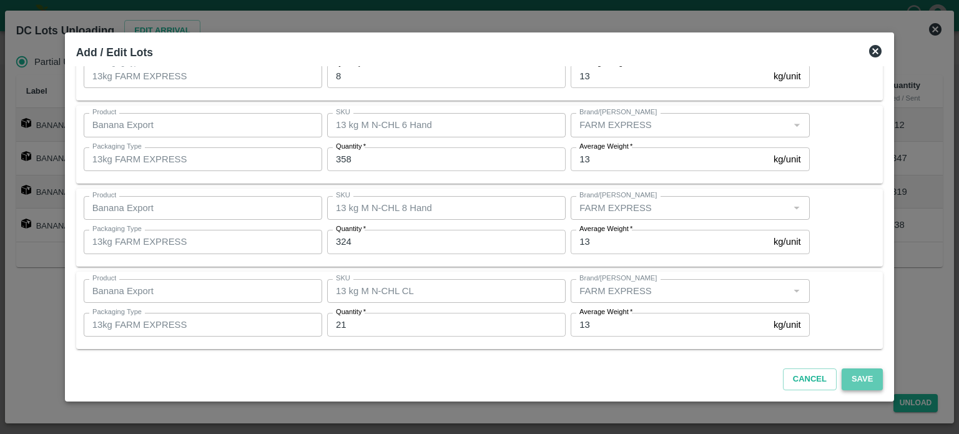
click at [844, 383] on button "Save" at bounding box center [861, 379] width 41 height 22
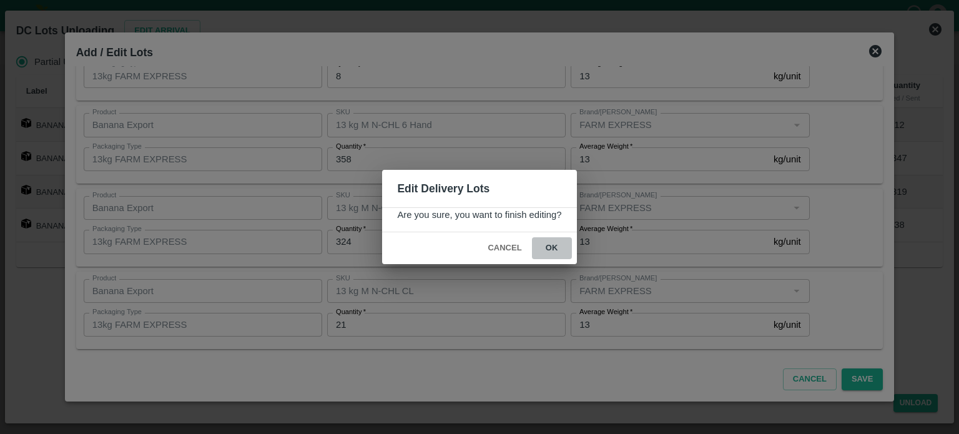
click at [550, 248] on button "ok" at bounding box center [552, 248] width 40 height 22
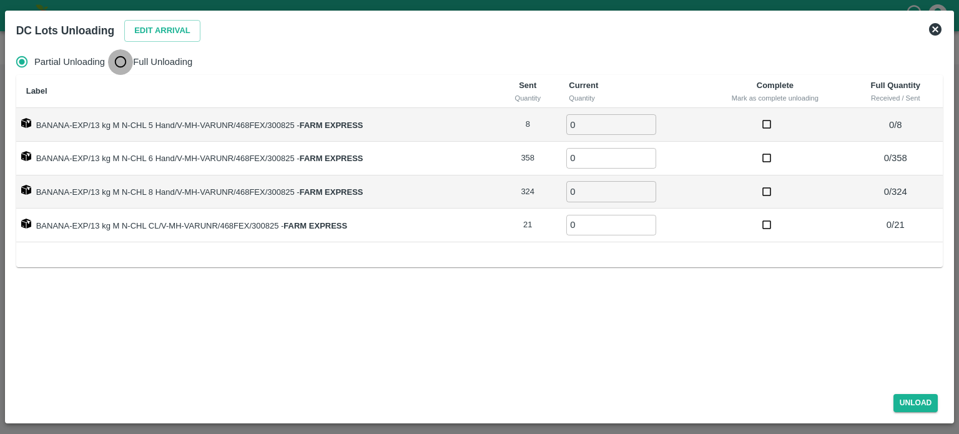
click at [125, 62] on input "Full Unloading" at bounding box center [120, 61] width 25 height 25
radio input "true"
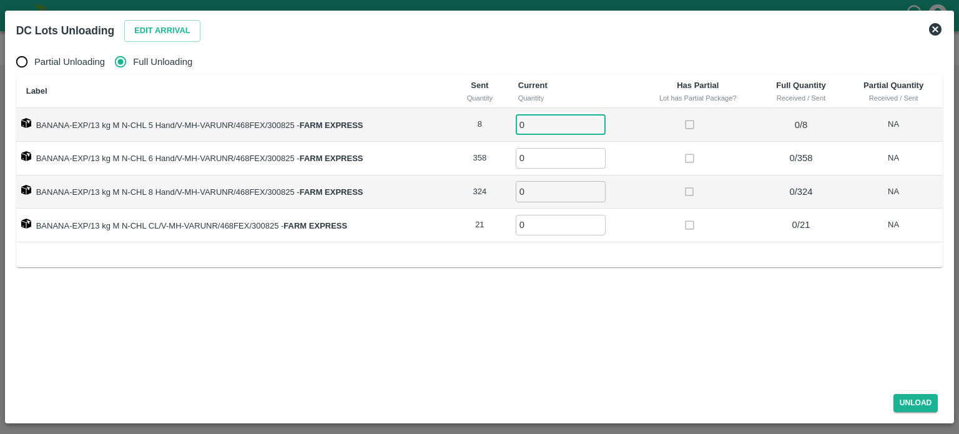
click at [528, 125] on input "0" at bounding box center [561, 124] width 90 height 21
type input "8"
type input "2"
type input "358"
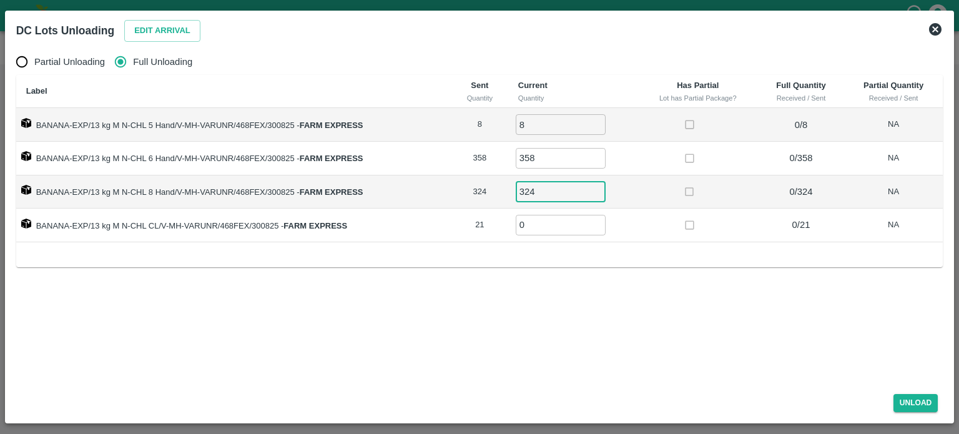
type input "324"
type input "21"
click at [909, 404] on button "Unload" at bounding box center [915, 403] width 45 height 18
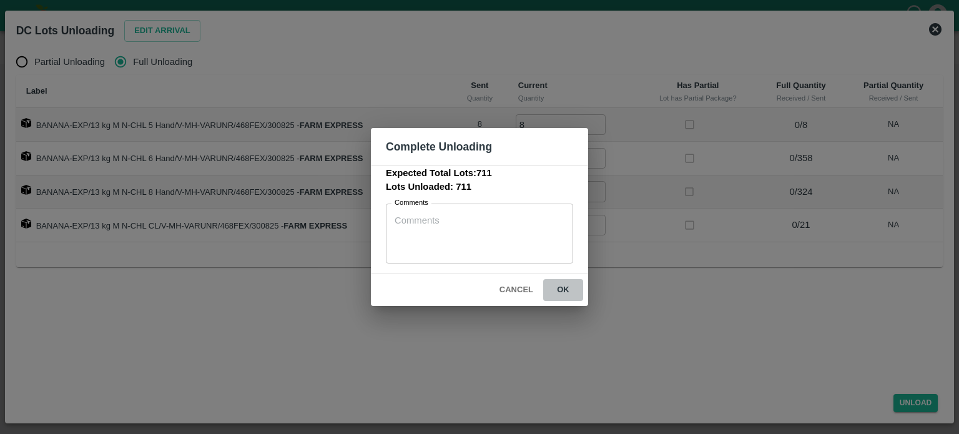
click at [562, 291] on button "ok" at bounding box center [563, 290] width 40 height 22
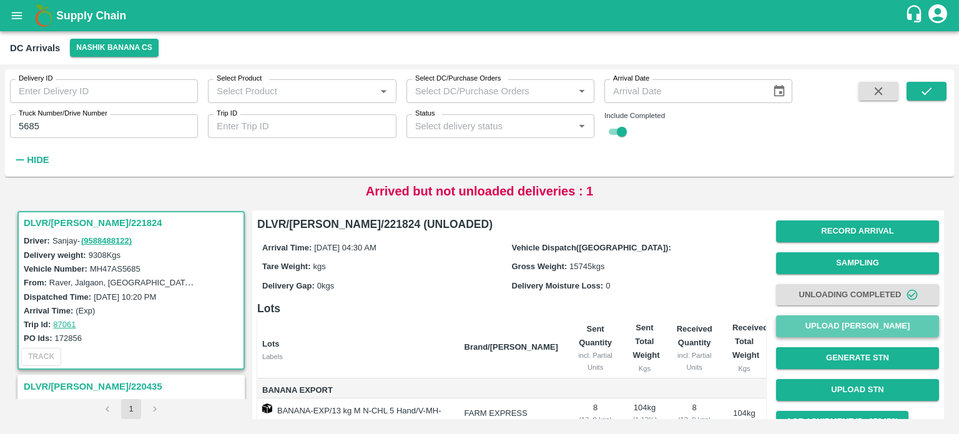
click at [879, 321] on button "Upload [PERSON_NAME]" at bounding box center [857, 326] width 163 height 22
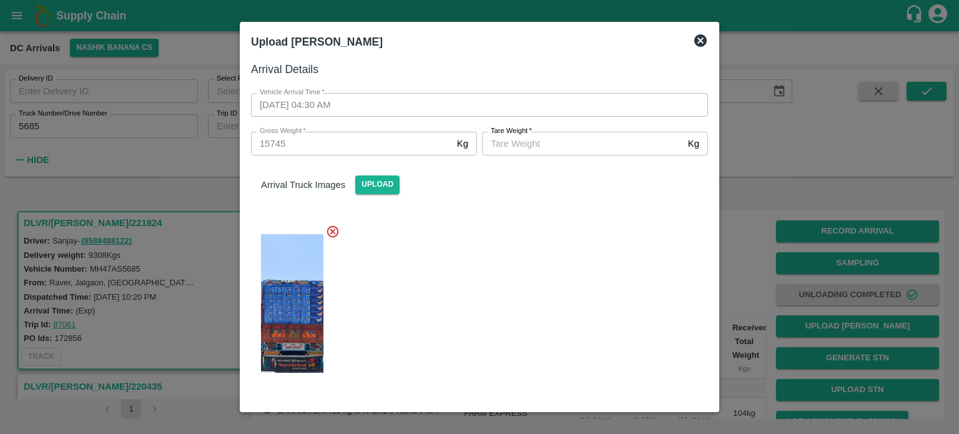
click at [584, 147] on input "[PERSON_NAME]   *" at bounding box center [582, 144] width 201 height 24
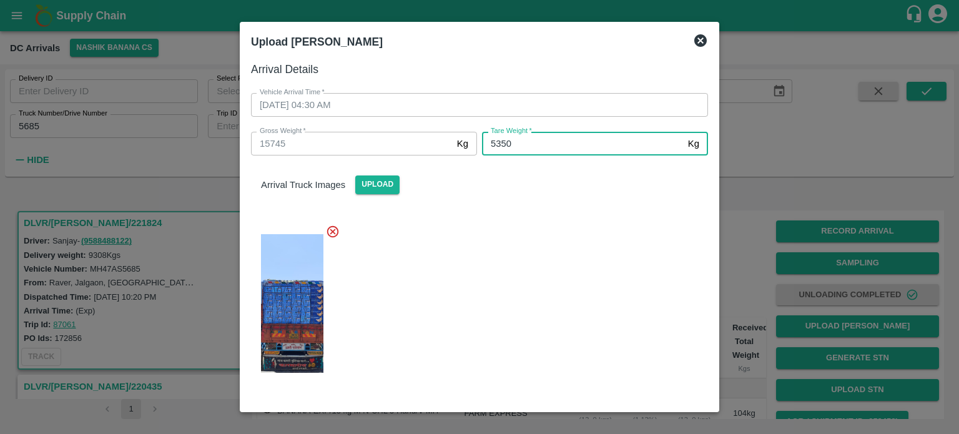
type input "5350"
click at [577, 232] on div at bounding box center [474, 299] width 467 height 171
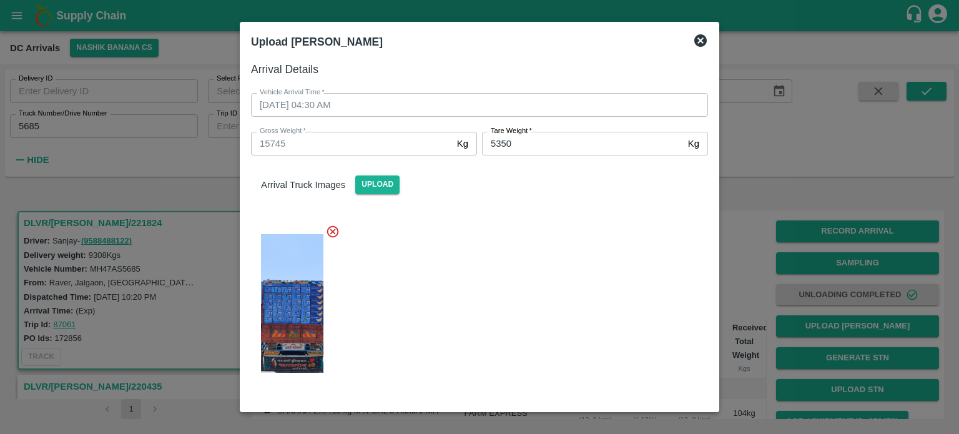
scroll to position [137, 0]
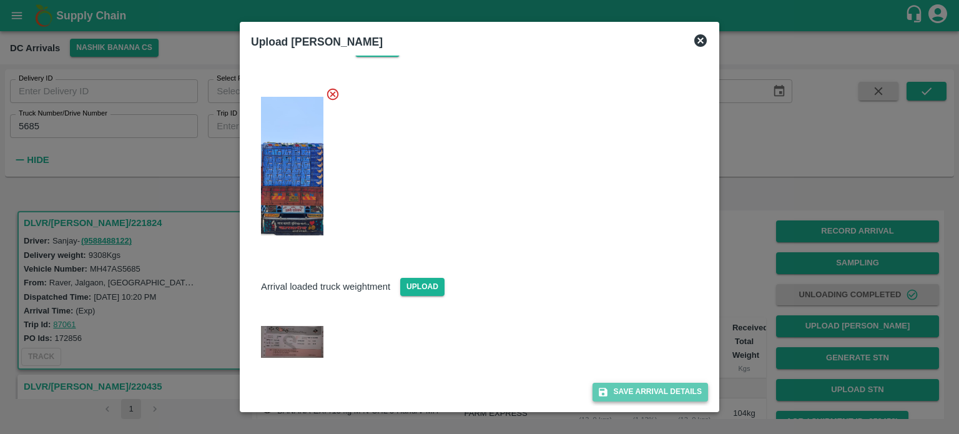
click at [646, 388] on button "Save Arrival Details" at bounding box center [649, 392] width 115 height 18
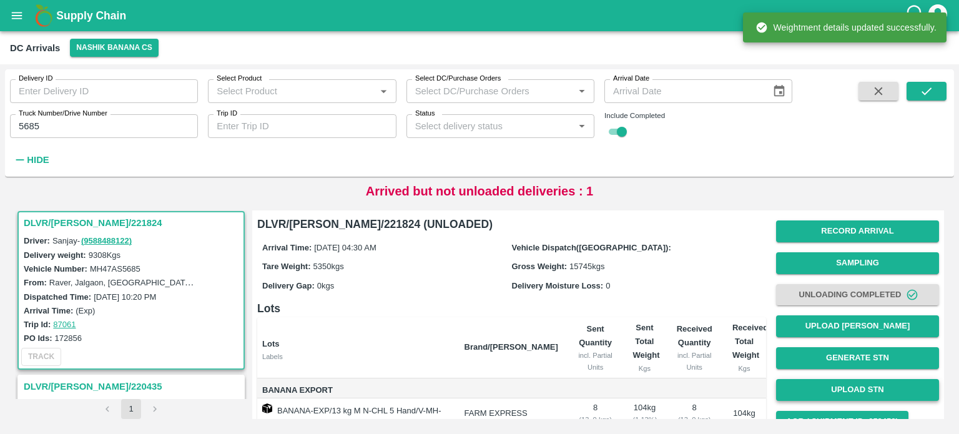
scroll to position [160, 0]
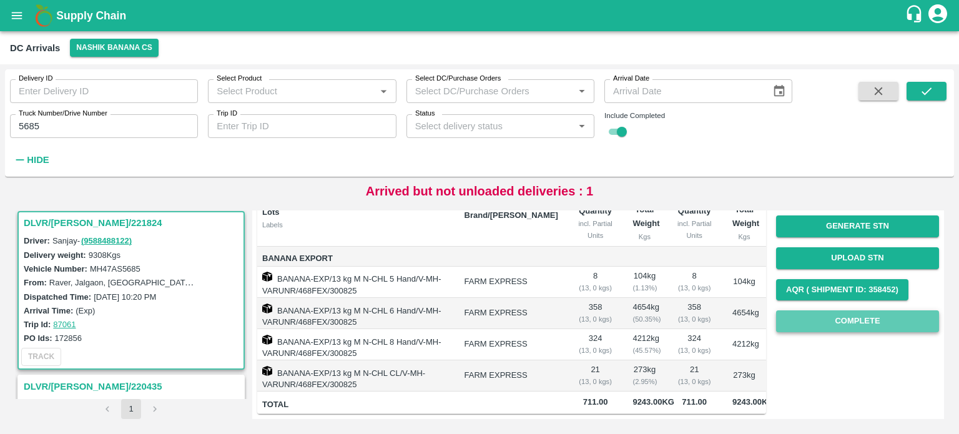
click at [846, 310] on button "Complete" at bounding box center [857, 321] width 163 height 22
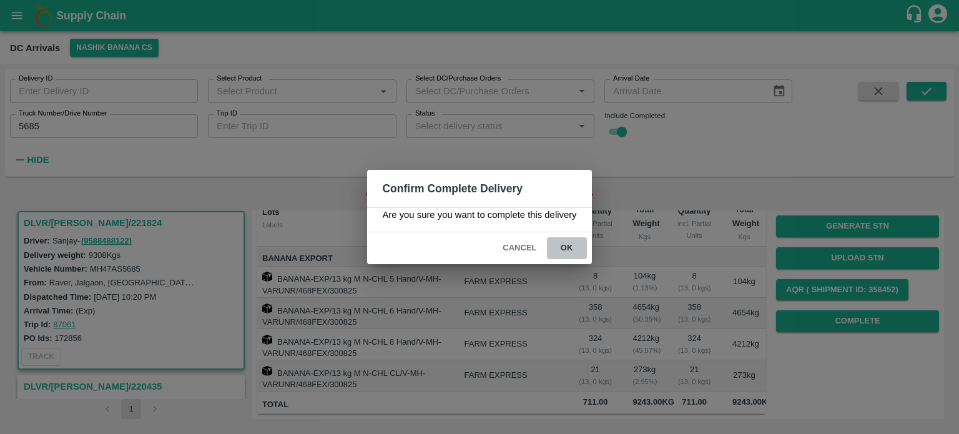
click at [569, 247] on button "ok" at bounding box center [567, 248] width 40 height 22
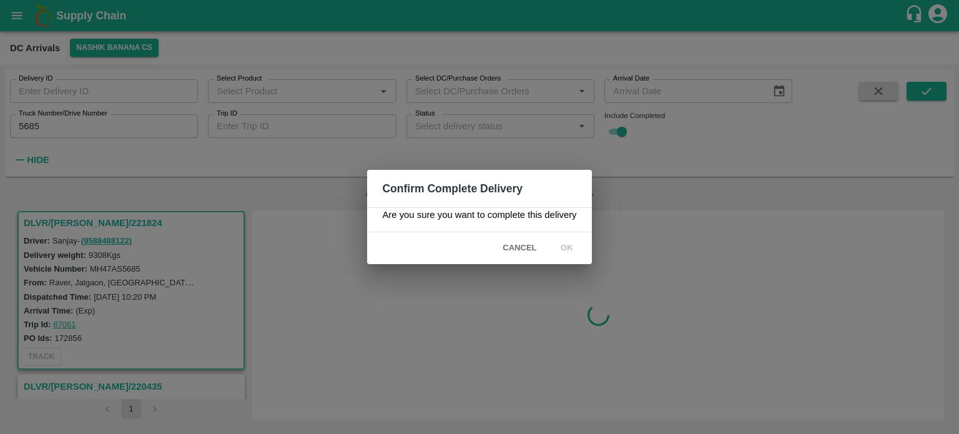
scroll to position [0, 0]
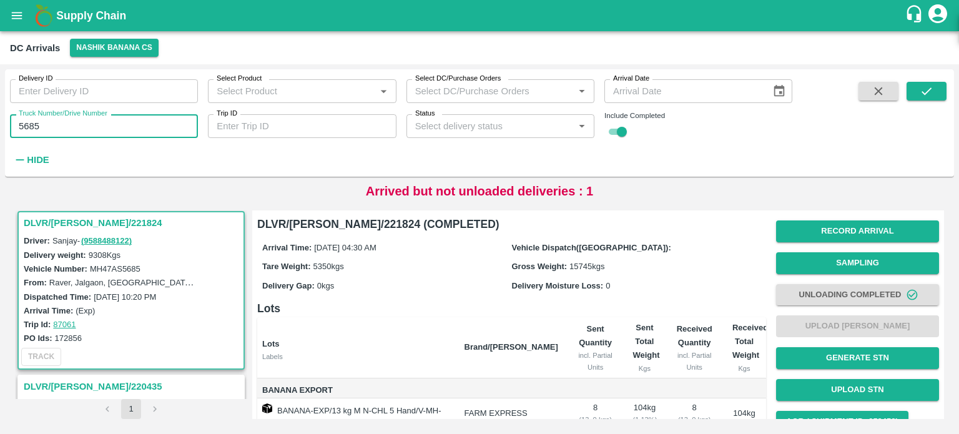
click at [25, 127] on input "5685" at bounding box center [104, 126] width 188 height 24
click at [926, 97] on icon "submit" at bounding box center [926, 91] width 14 height 14
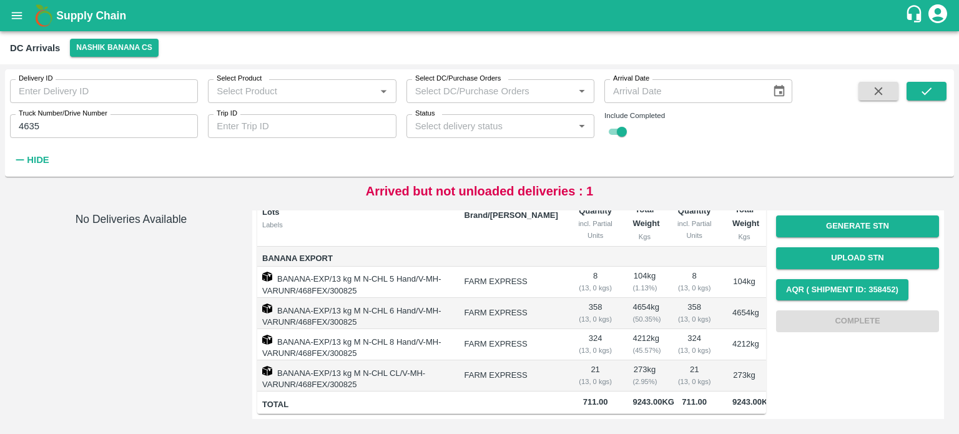
scroll to position [195, 0]
click at [80, 129] on input "4635" at bounding box center [104, 126] width 188 height 24
type input "4685"
click at [926, 97] on icon "submit" at bounding box center [926, 91] width 14 height 14
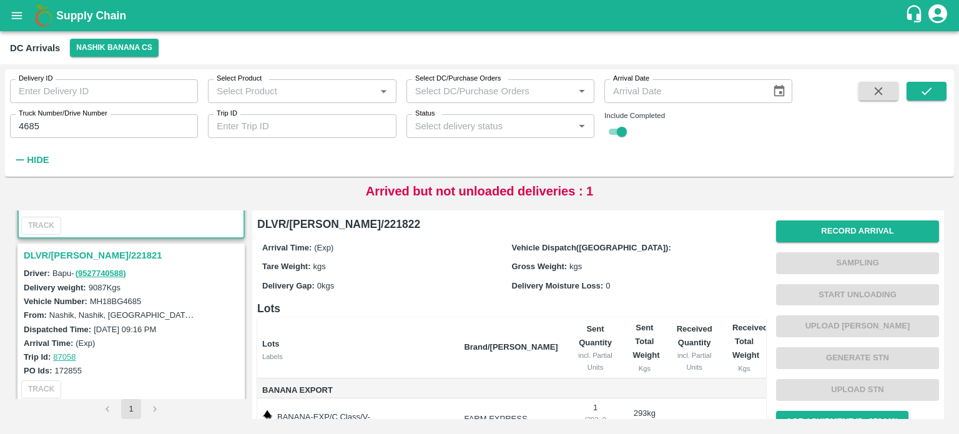
scroll to position [137, 0]
click at [72, 248] on h3 "DLVR/[PERSON_NAME]/221821" at bounding box center [133, 253] width 218 height 16
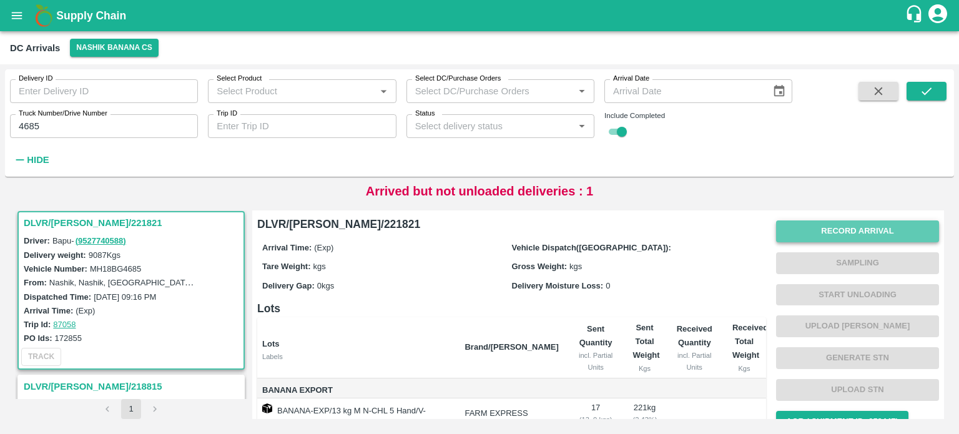
click at [854, 237] on button "Record Arrival" at bounding box center [857, 231] width 163 height 22
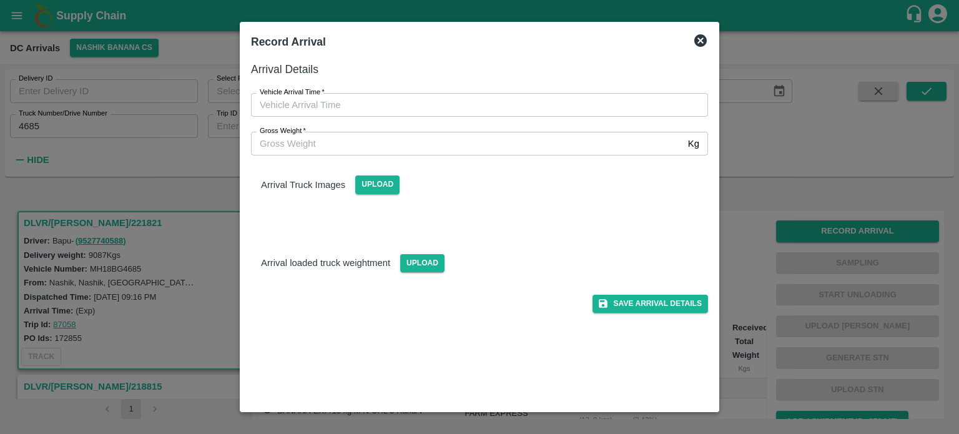
type input "DD/MM/YYYY hh:mm aa"
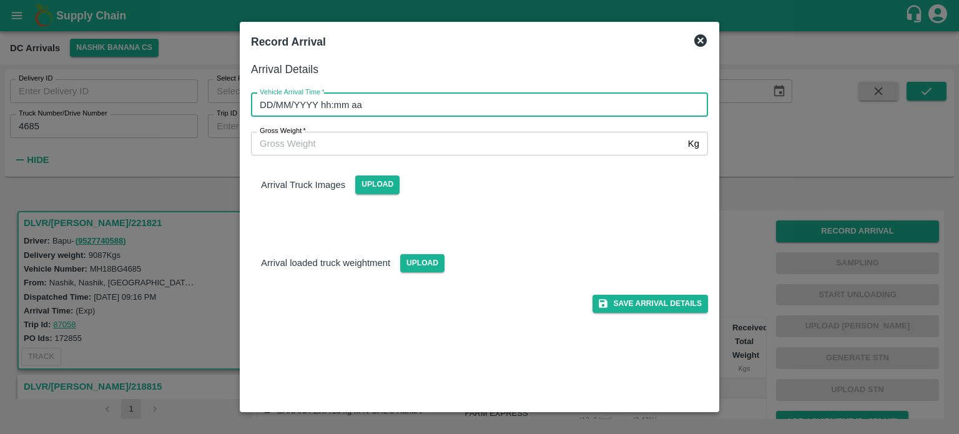
click at [494, 110] on input "DD/MM/YYYY hh:mm aa" at bounding box center [475, 105] width 448 height 24
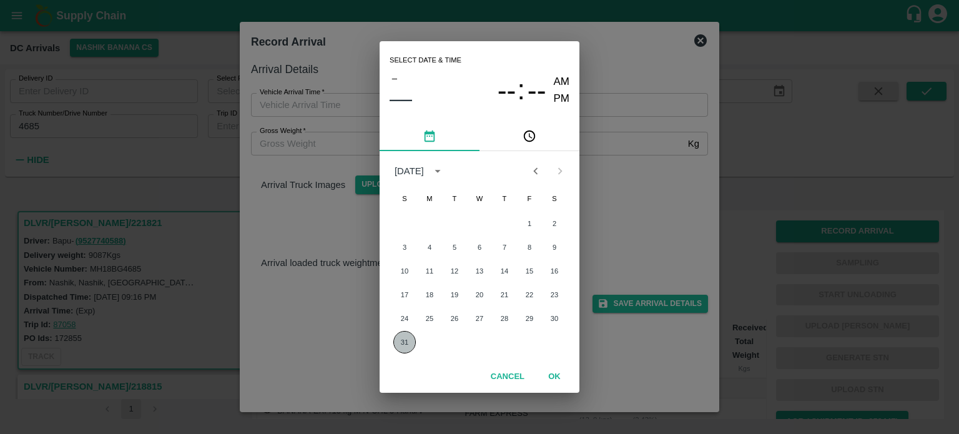
click at [404, 345] on button "31" at bounding box center [404, 342] width 22 height 22
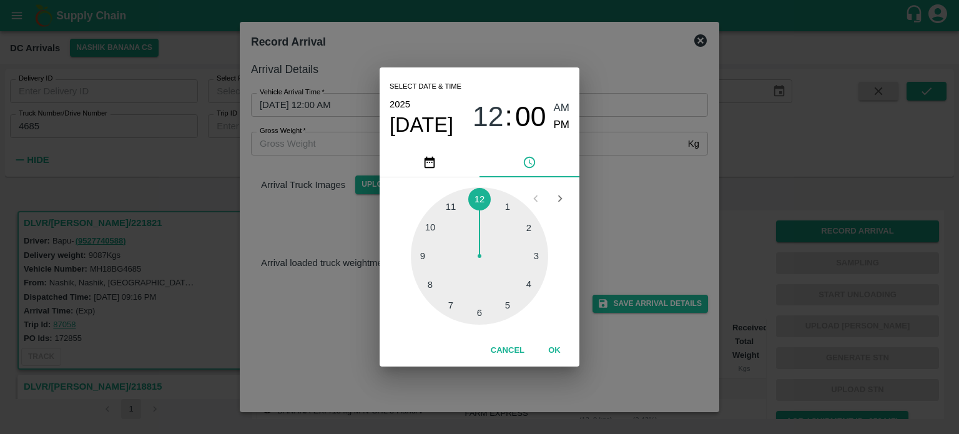
click at [506, 306] on div at bounding box center [479, 255] width 137 height 137
click at [428, 286] on div at bounding box center [479, 255] width 137 height 137
type input "[DATE] 05:40 AM"
click at [626, 190] on div "Select date & time [DATE] 05 : 40 AM PM 05 10 15 20 25 30 35 40 45 50 55 00 Can…" at bounding box center [479, 217] width 959 height 434
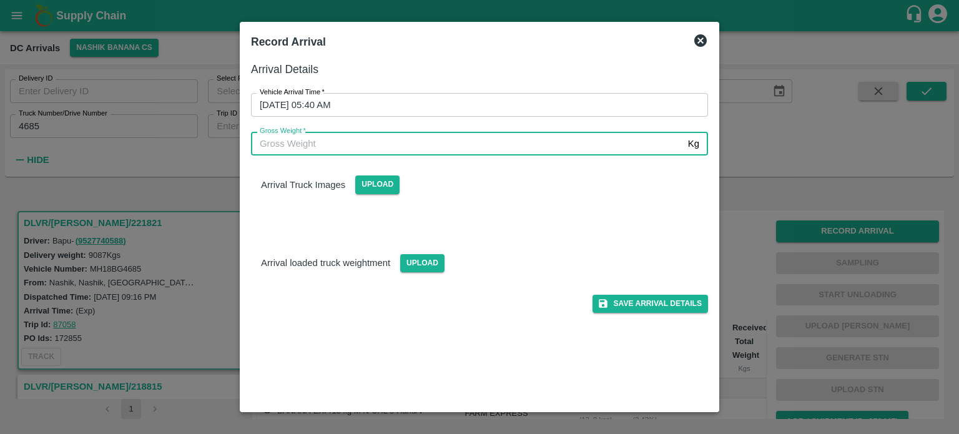
click at [306, 145] on input "Gross Weight   *" at bounding box center [467, 144] width 432 height 24
type input "15965"
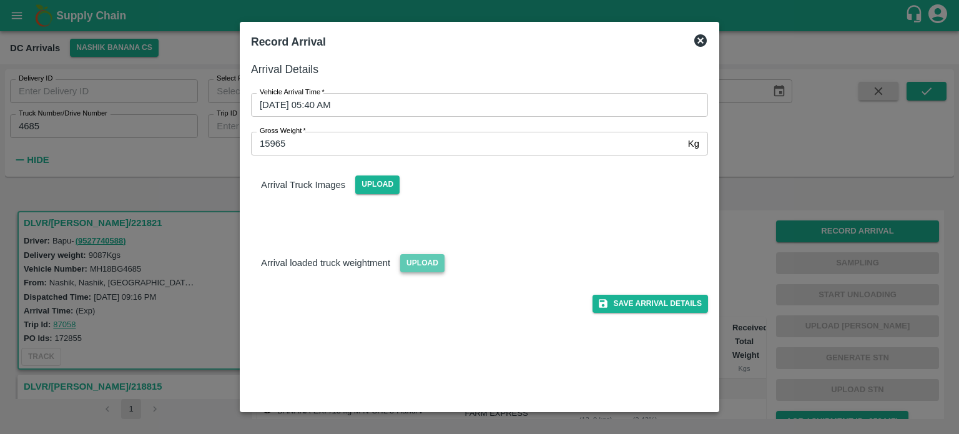
click at [421, 265] on span "Upload" at bounding box center [422, 263] width 44 height 18
click at [0, 0] on input "Upload" at bounding box center [0, 0] width 0 height 0
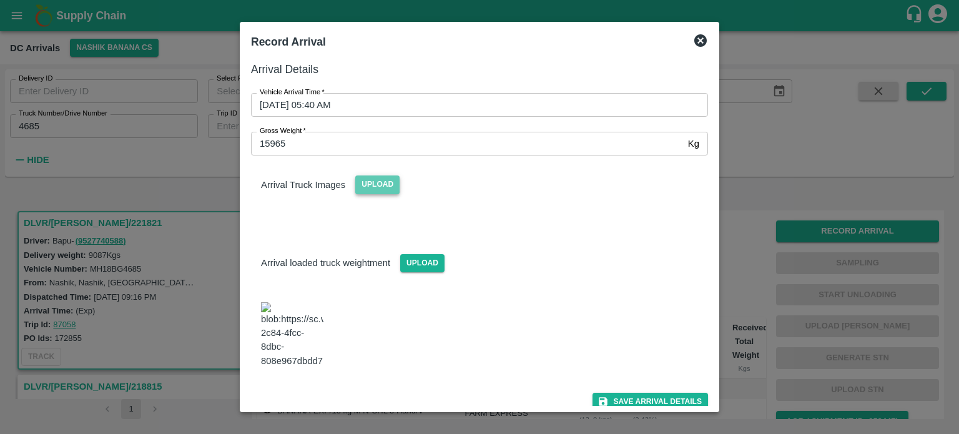
click at [372, 184] on span "Upload" at bounding box center [377, 184] width 44 height 18
click at [0, 0] on input "Upload" at bounding box center [0, 0] width 0 height 0
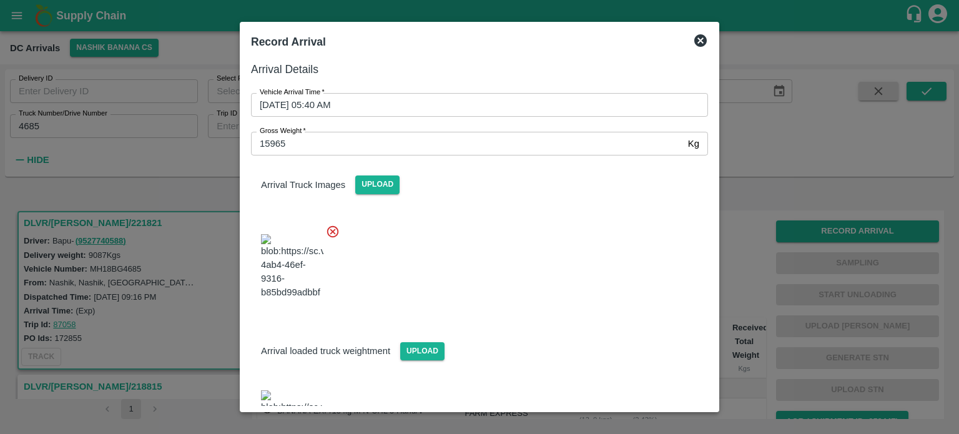
scroll to position [66, 0]
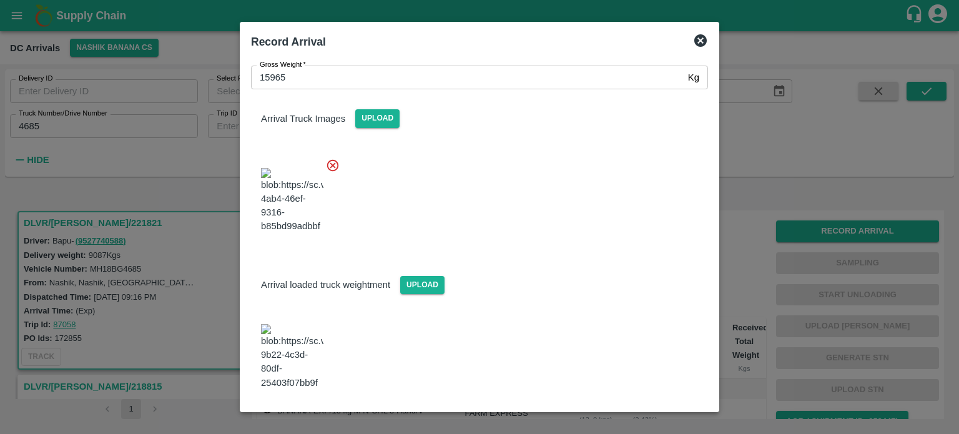
click at [645, 414] on button "Save Arrival Details" at bounding box center [649, 423] width 115 height 18
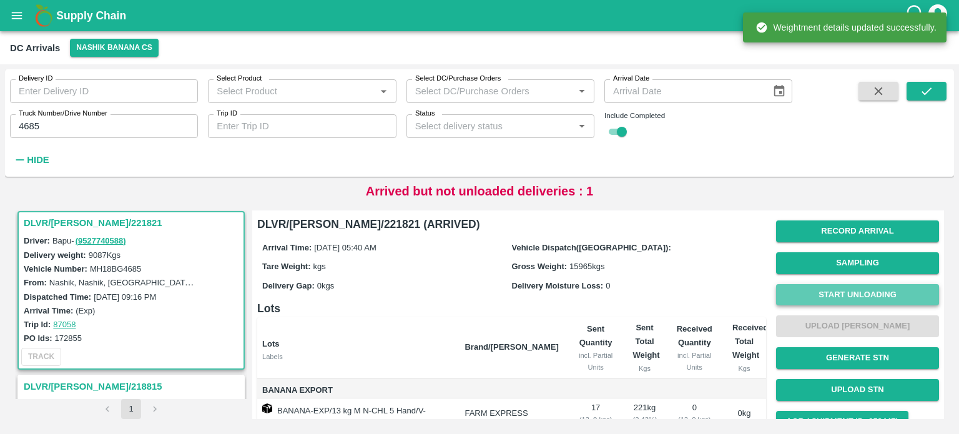
click at [853, 298] on button "Start Unloading" at bounding box center [857, 295] width 163 height 22
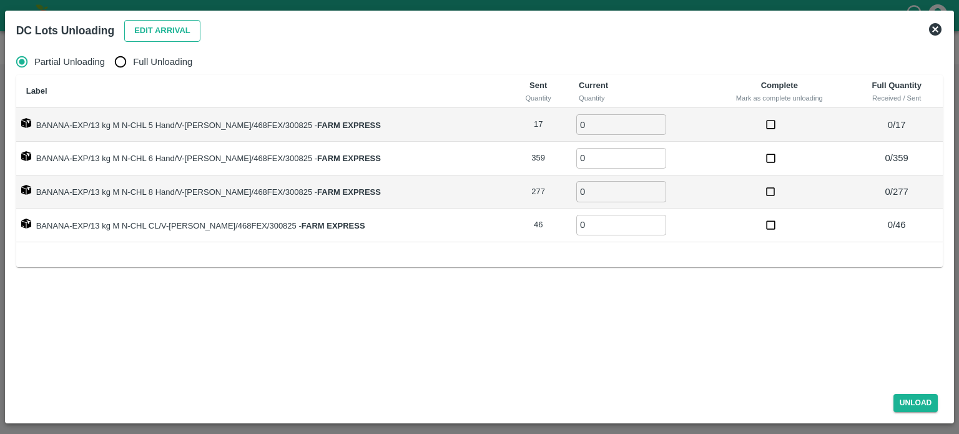
click at [155, 27] on button "Edit Arrival" at bounding box center [162, 31] width 76 height 22
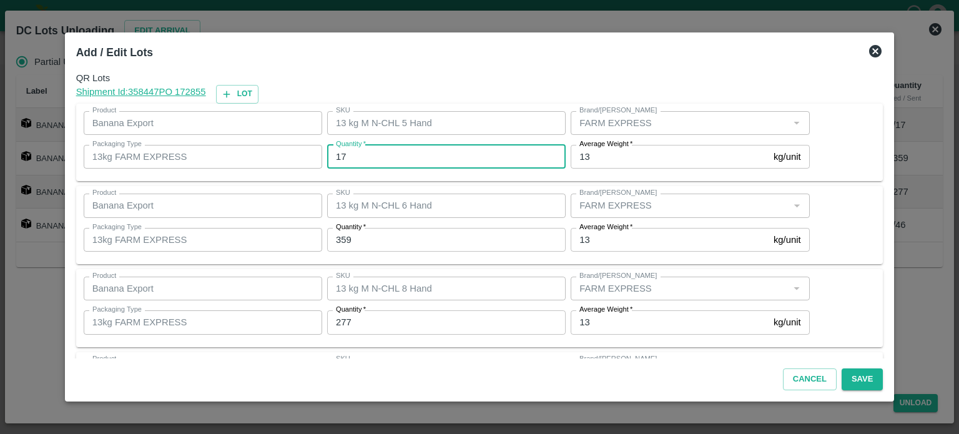
click at [345, 157] on input "17" at bounding box center [446, 157] width 238 height 24
type input "12"
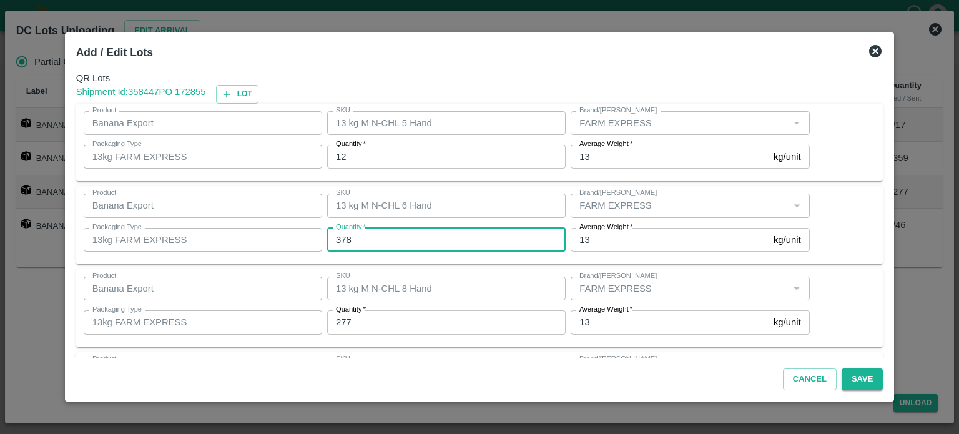
type input "378"
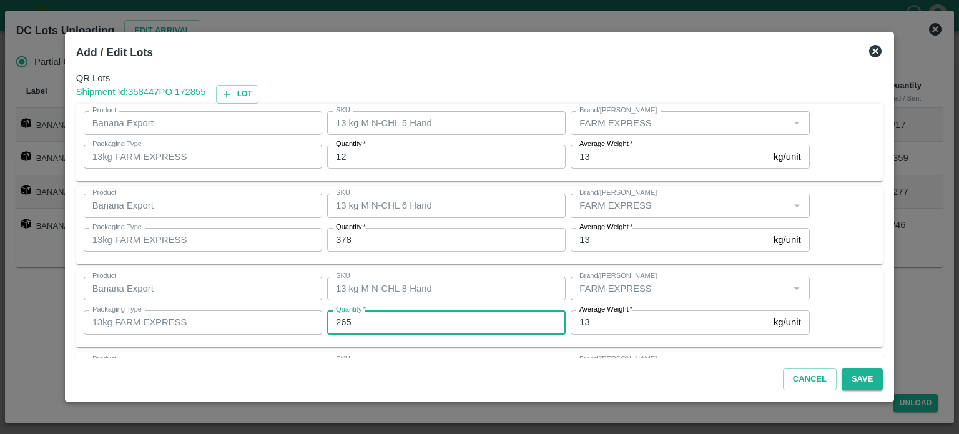
type input "265"
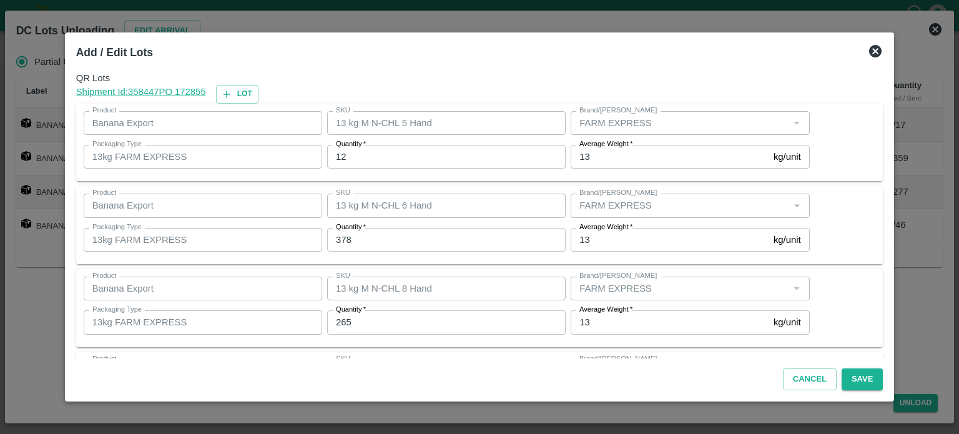
scroll to position [81, 0]
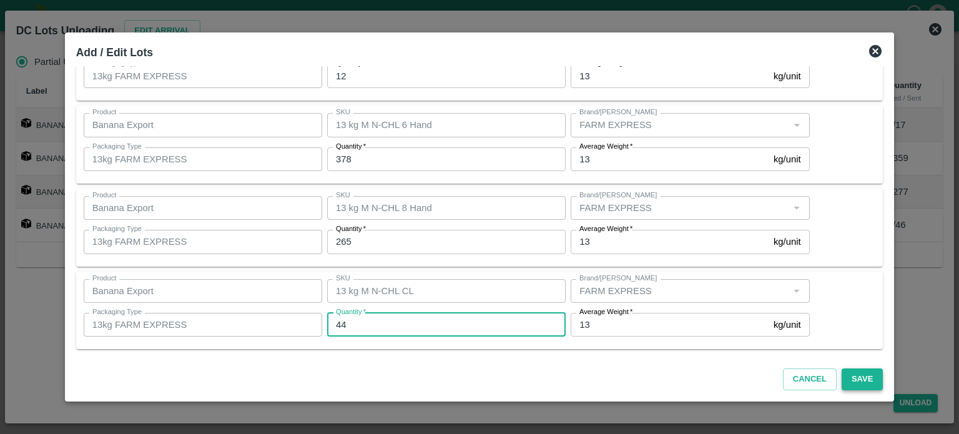
type input "44"
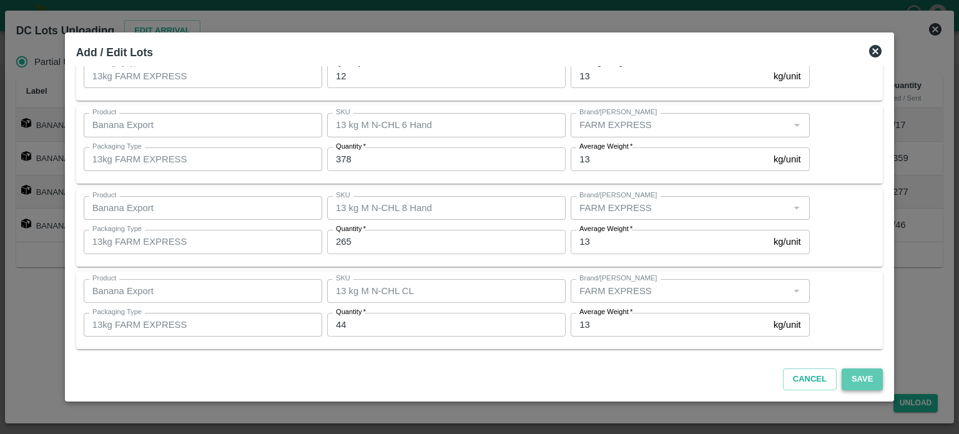
click at [849, 386] on button "Save" at bounding box center [861, 379] width 41 height 22
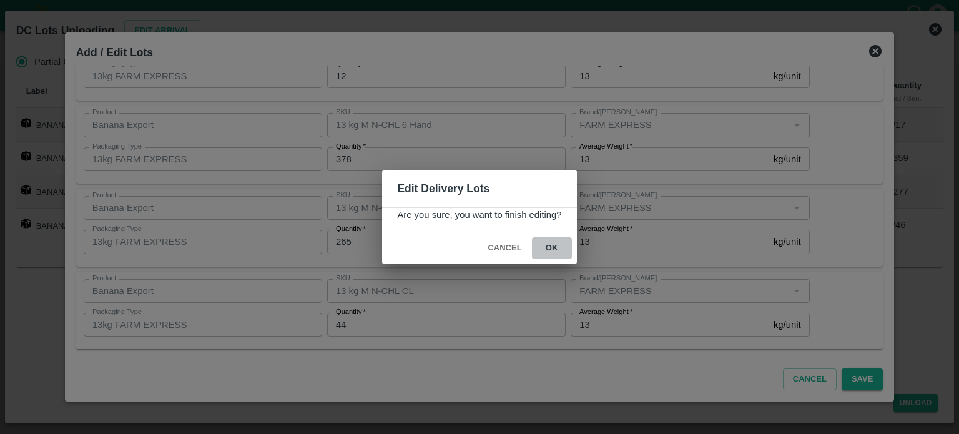
click at [551, 249] on button "ok" at bounding box center [552, 248] width 40 height 22
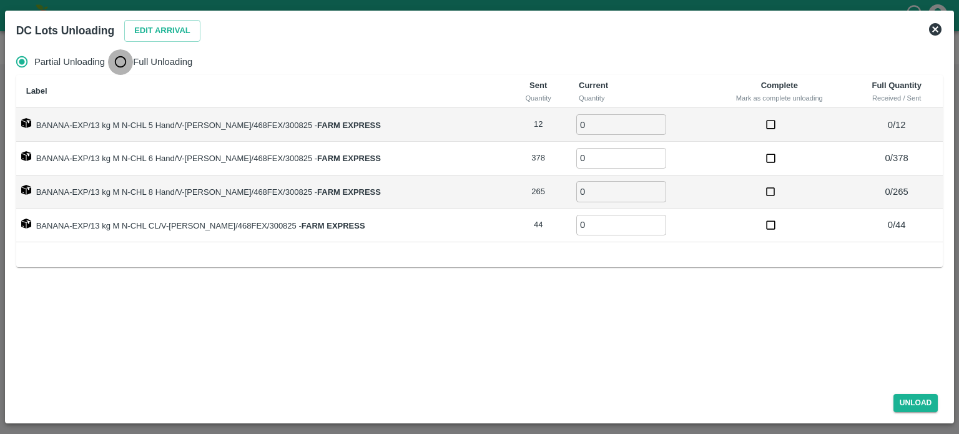
click at [121, 61] on input "Full Unloading" at bounding box center [120, 61] width 25 height 25
radio input "true"
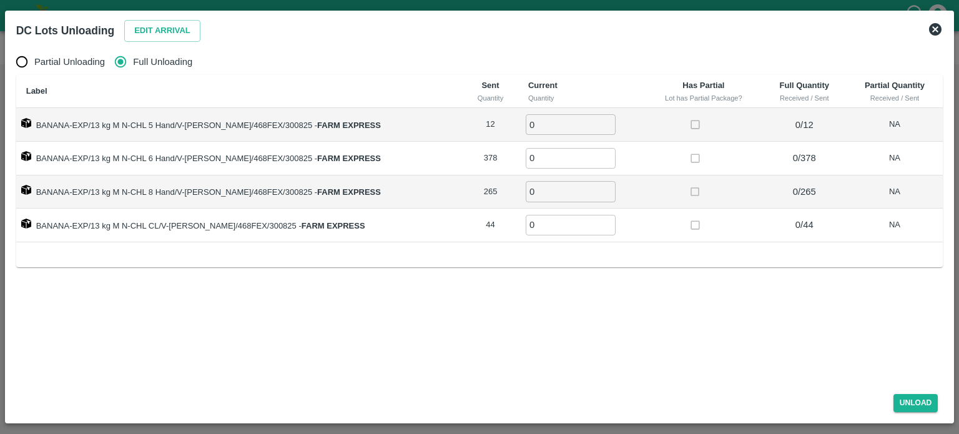
click at [529, 132] on input "0" at bounding box center [571, 124] width 90 height 21
type input "12"
type input "376"
type input "265"
type input "44"
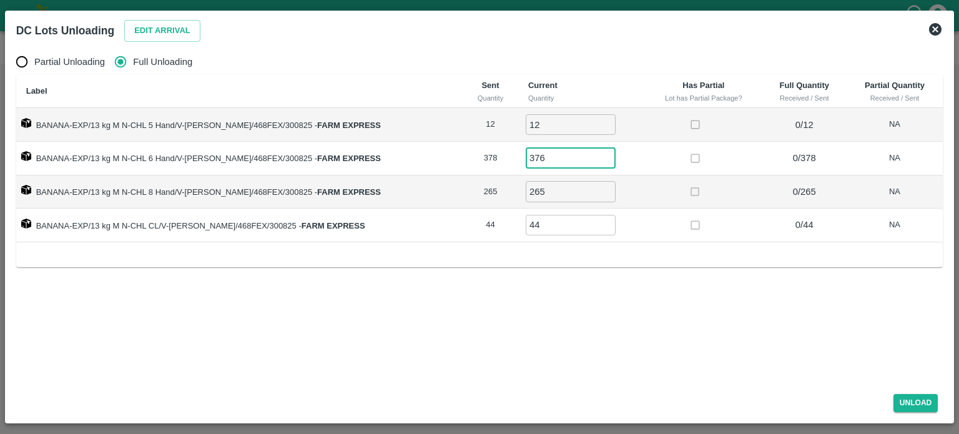
click at [546, 159] on input "376" at bounding box center [571, 158] width 90 height 21
type input "378"
click at [919, 400] on button "Unload" at bounding box center [915, 403] width 45 height 18
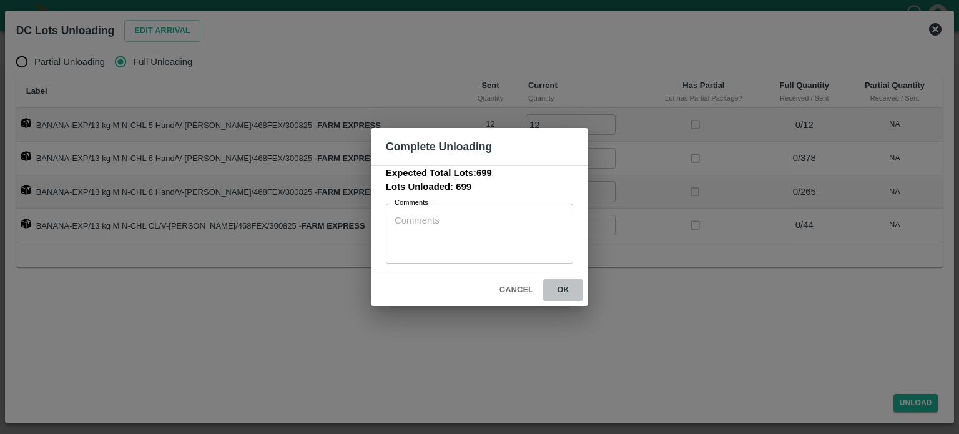
click at [562, 289] on button "ok" at bounding box center [563, 290] width 40 height 22
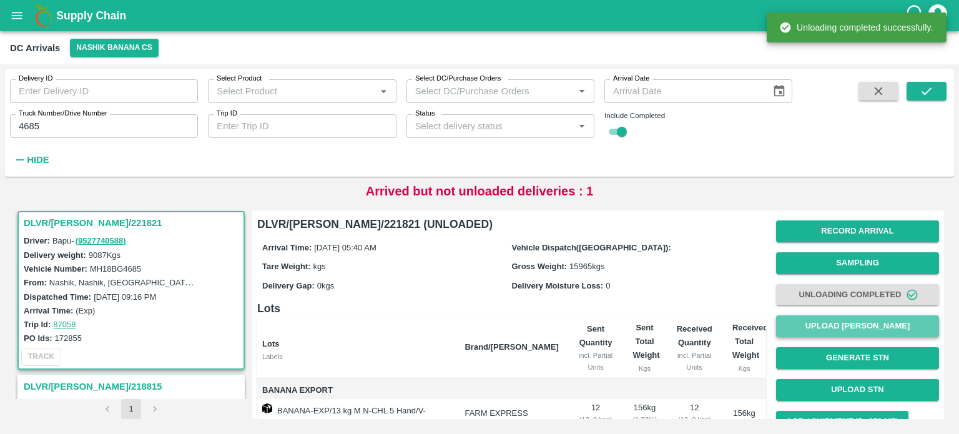
click at [860, 323] on button "Upload [PERSON_NAME]" at bounding box center [857, 326] width 163 height 22
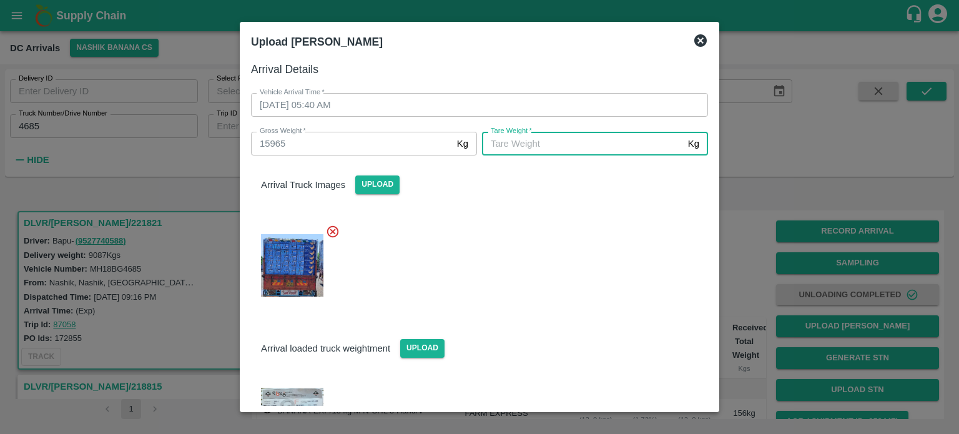
click at [574, 135] on input "[PERSON_NAME]   *" at bounding box center [582, 144] width 201 height 24
type input "6010"
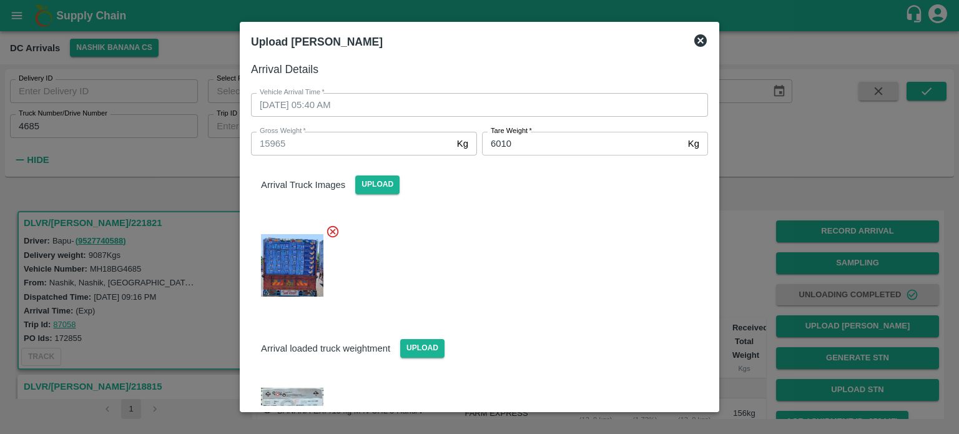
click at [618, 248] on div at bounding box center [474, 261] width 467 height 95
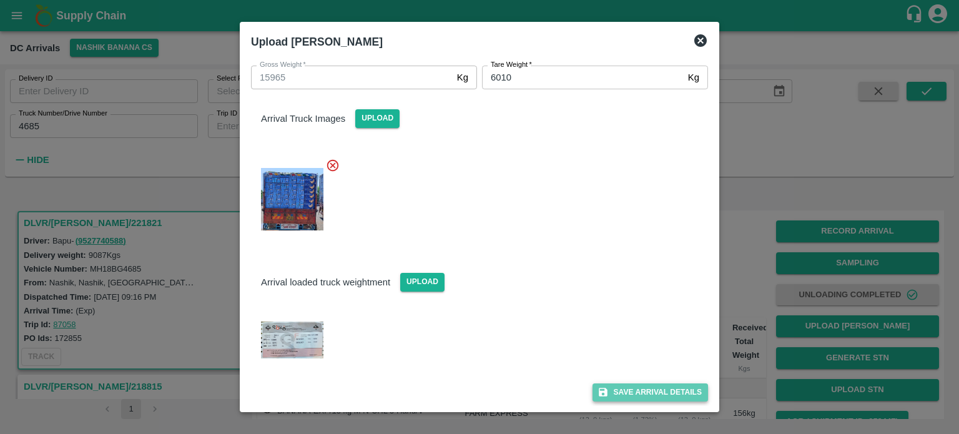
click at [638, 396] on button "Save Arrival Details" at bounding box center [649, 392] width 115 height 18
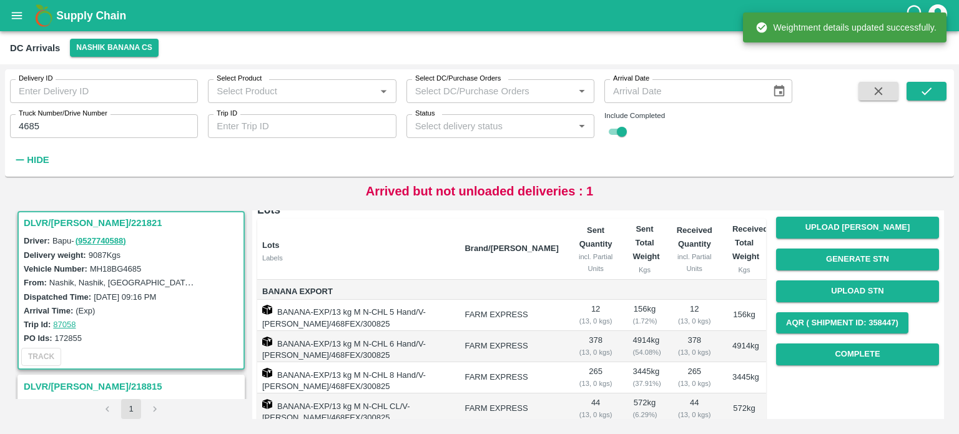
scroll to position [102, 0]
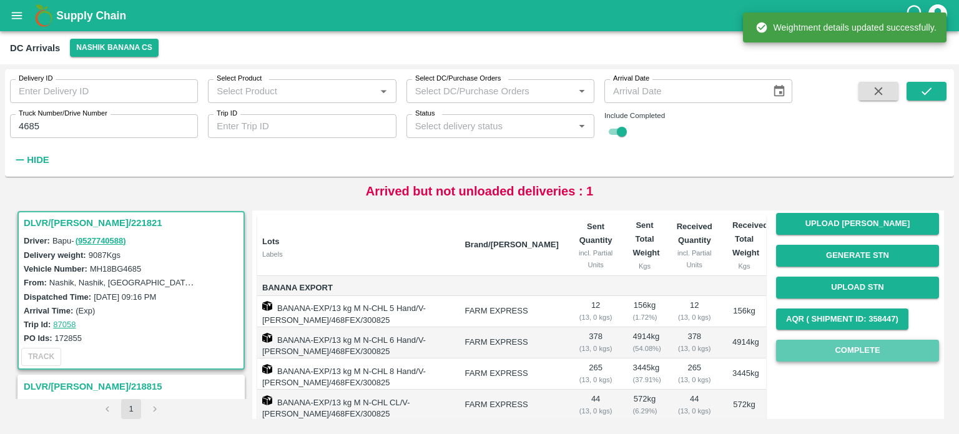
click at [847, 351] on button "Complete" at bounding box center [857, 351] width 163 height 22
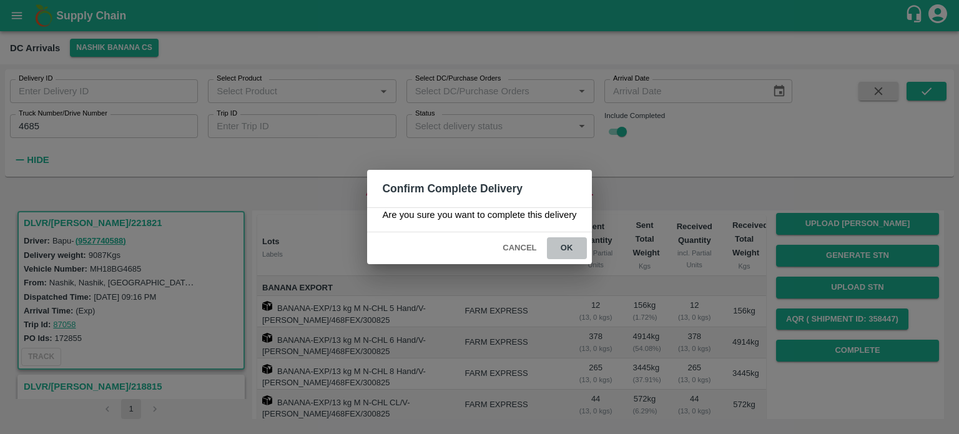
click at [569, 249] on button "ok" at bounding box center [567, 248] width 40 height 22
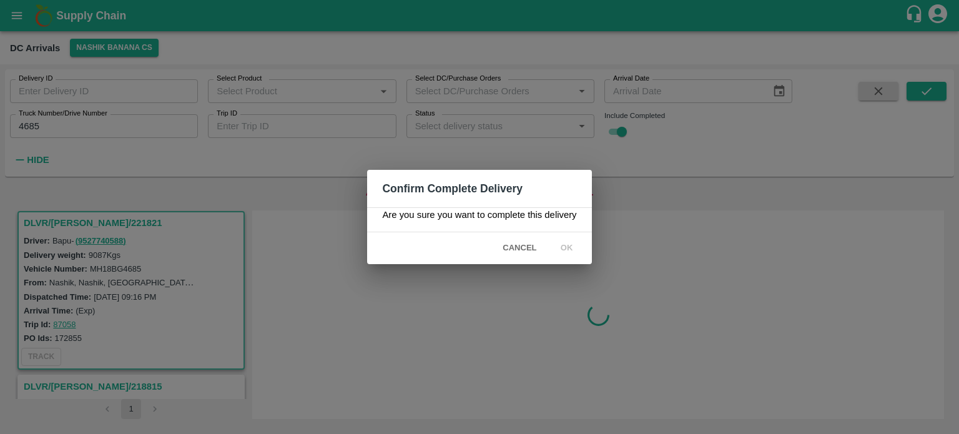
scroll to position [0, 0]
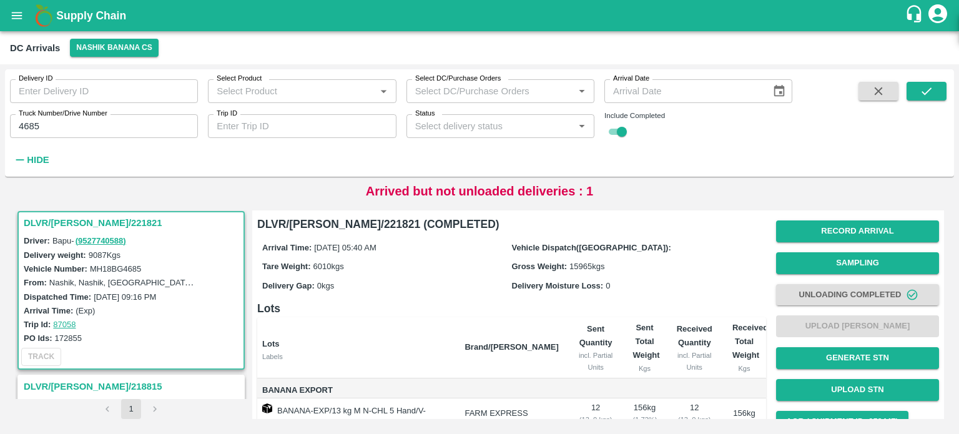
click at [31, 127] on input "4685" at bounding box center [104, 126] width 188 height 24
type input "0276"
click at [932, 92] on icon "submit" at bounding box center [926, 91] width 14 height 14
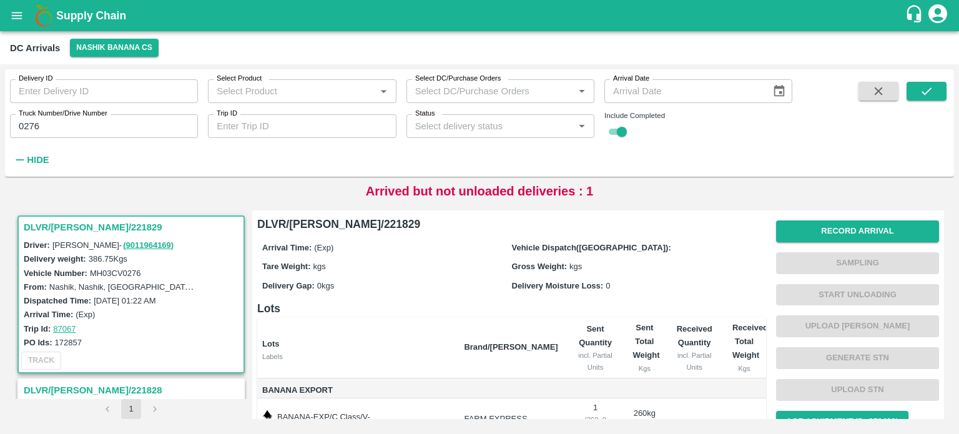
scroll to position [87, 0]
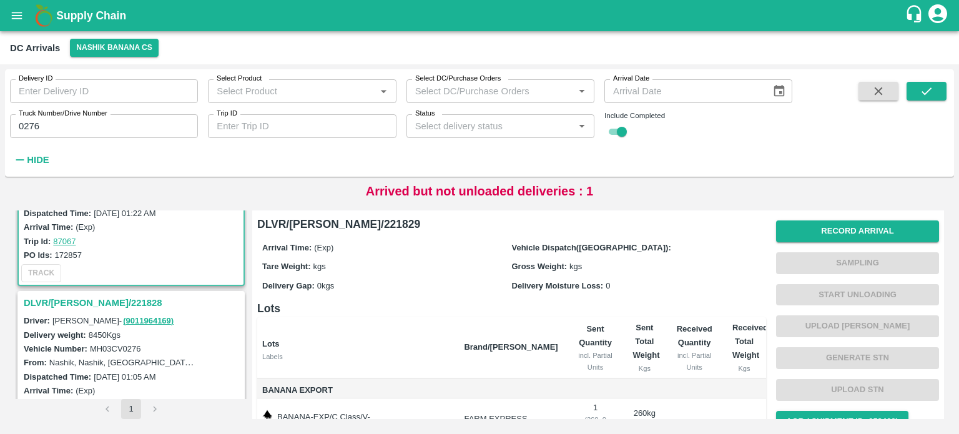
click at [83, 301] on h3 "DLVR/[PERSON_NAME]/221828" at bounding box center [133, 303] width 218 height 16
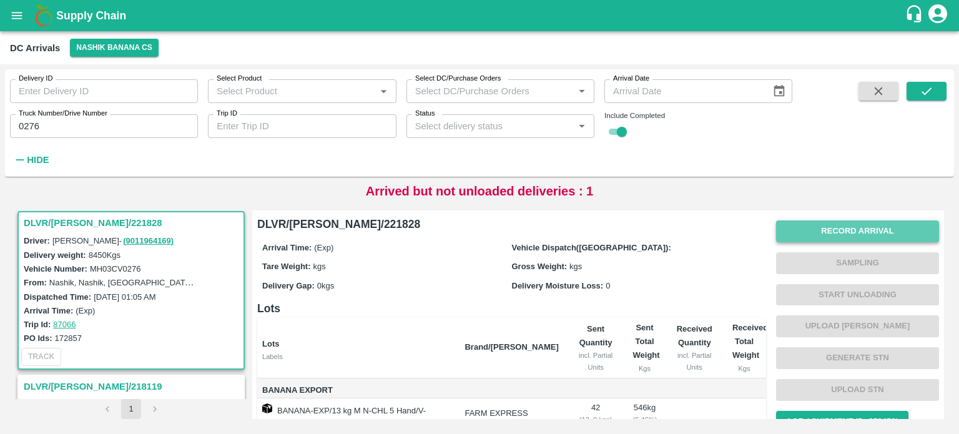
click at [810, 233] on button "Record Arrival" at bounding box center [857, 231] width 163 height 22
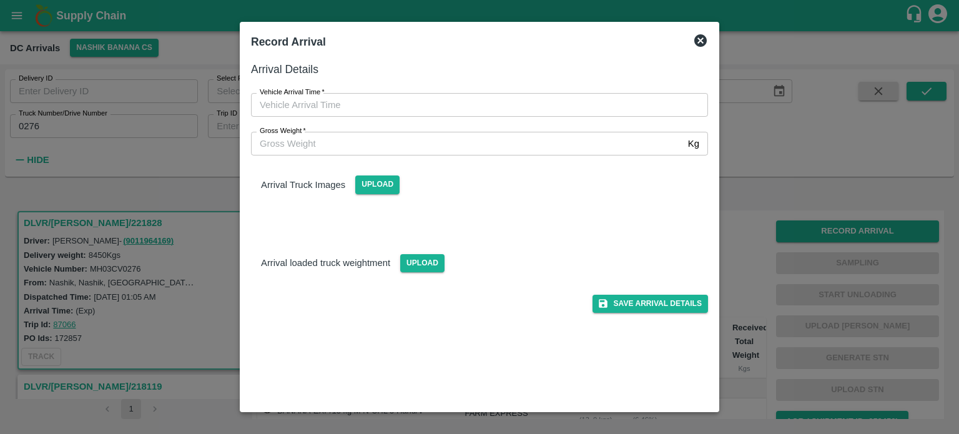
type input "DD/MM/YYYY hh:mm aa"
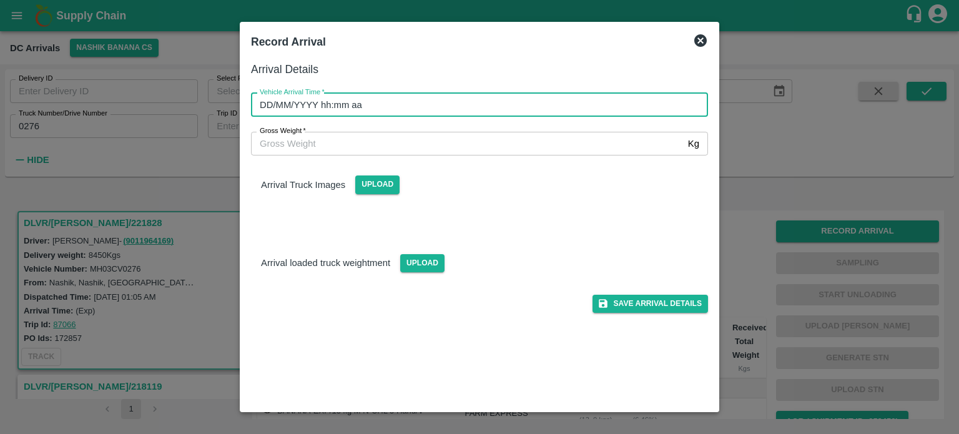
click at [513, 102] on input "DD/MM/YYYY hh:mm aa" at bounding box center [475, 105] width 448 height 24
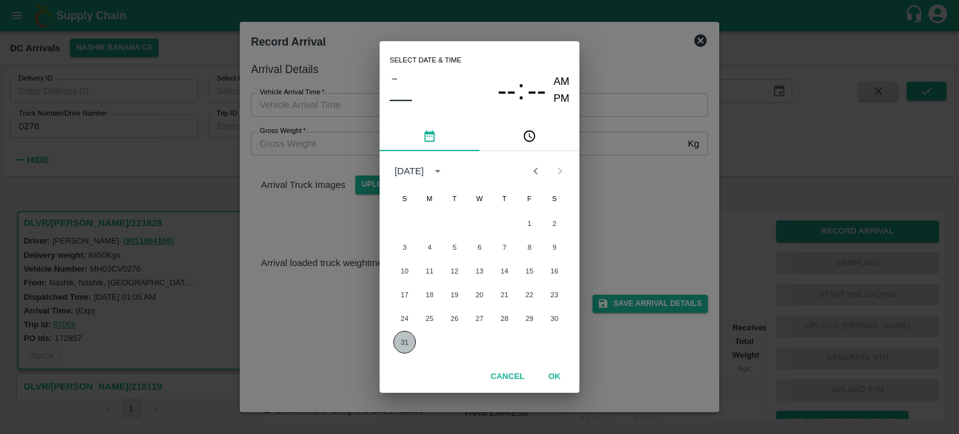
click at [400, 345] on button "31" at bounding box center [404, 342] width 22 height 22
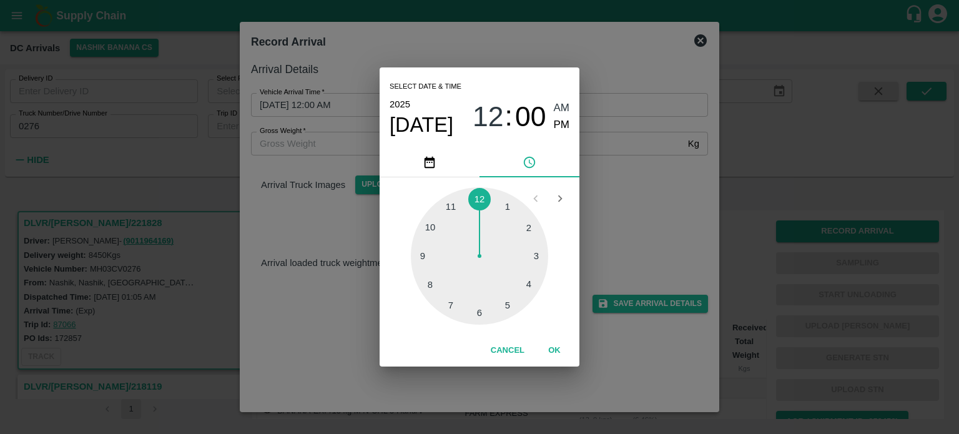
click at [445, 303] on div at bounding box center [479, 255] width 137 height 137
click at [530, 228] on div at bounding box center [479, 255] width 137 height 137
type input "[DATE] 07:10 AM"
click at [634, 191] on div "Select date & time [DATE] 07 : 10 AM PM 05 10 15 20 25 30 35 40 45 50 55 00 Can…" at bounding box center [479, 217] width 959 height 434
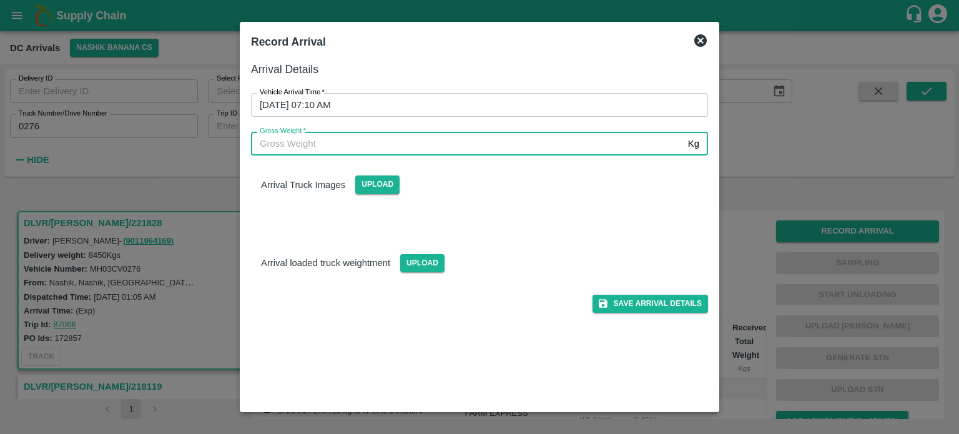
click at [304, 143] on input "Gross Weight   *" at bounding box center [467, 144] width 432 height 24
type input "14900"
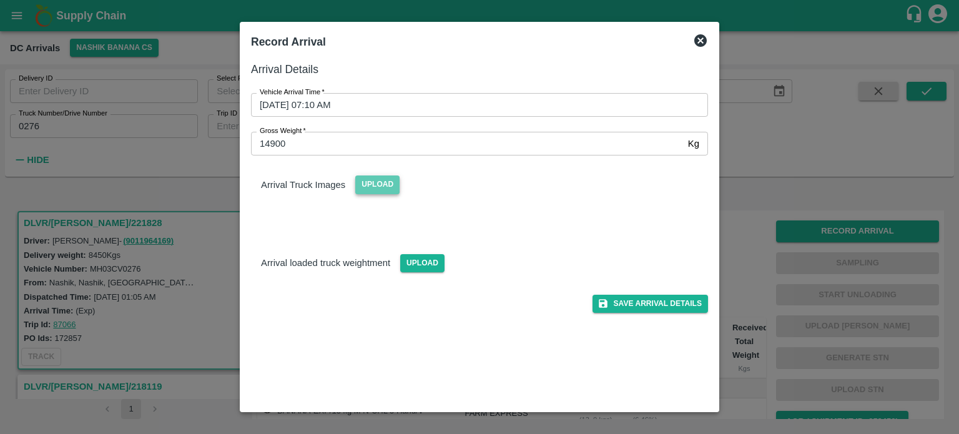
click at [375, 188] on span "Upload" at bounding box center [377, 184] width 44 height 18
click at [0, 0] on input "Upload" at bounding box center [0, 0] width 0 height 0
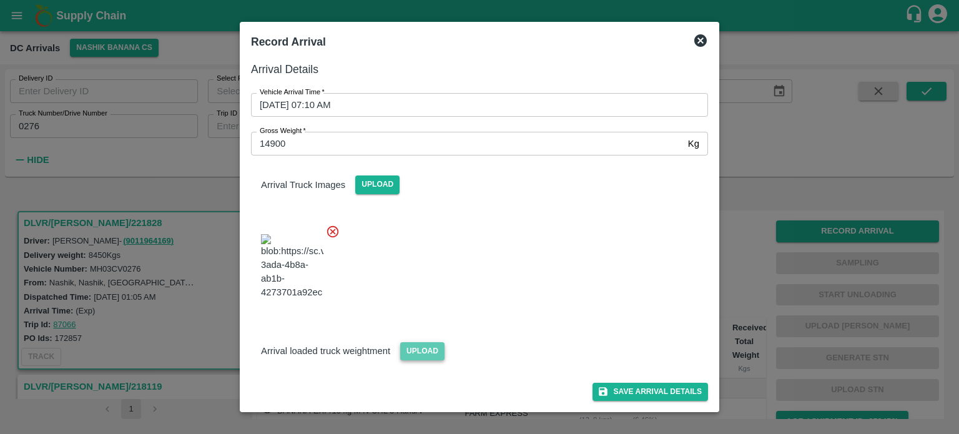
click at [420, 348] on span "Upload" at bounding box center [422, 351] width 44 height 18
click at [0, 0] on input "Upload" at bounding box center [0, 0] width 0 height 0
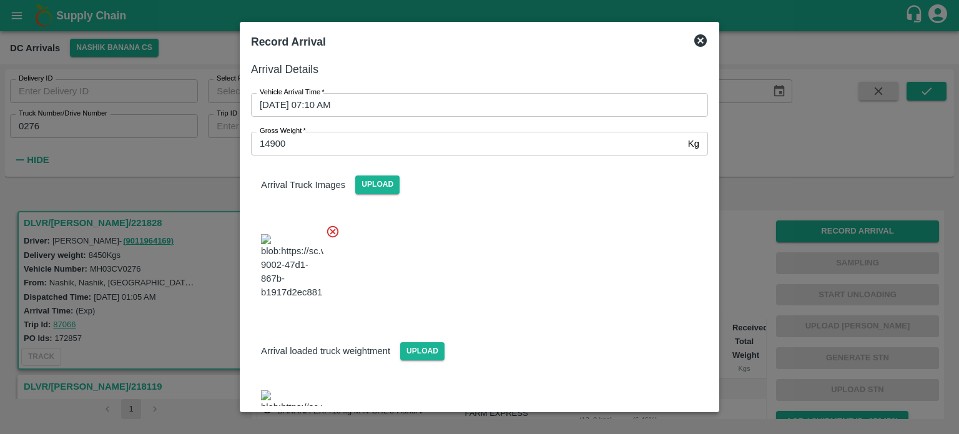
scroll to position [57, 0]
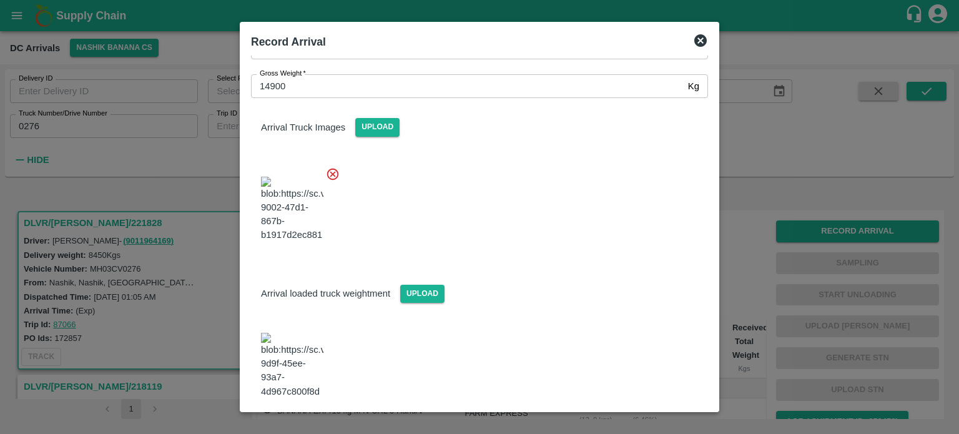
click at [634, 423] on button "Save Arrival Details" at bounding box center [649, 432] width 115 height 18
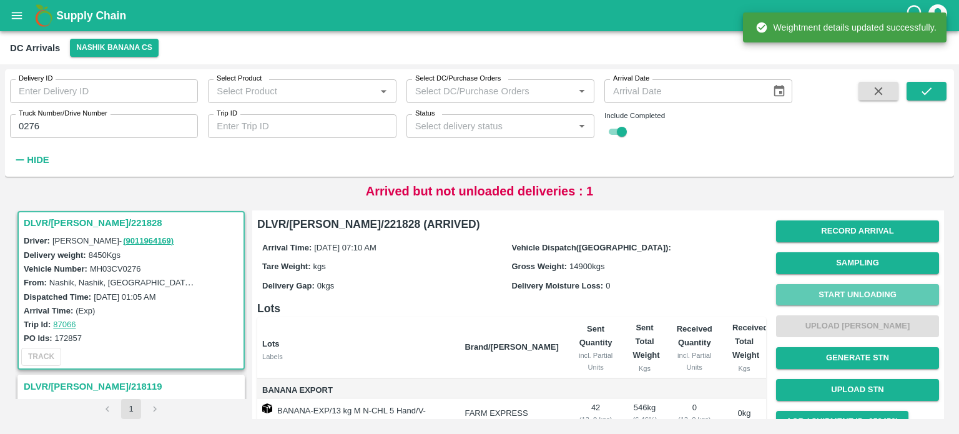
click at [849, 294] on button "Start Unloading" at bounding box center [857, 295] width 163 height 22
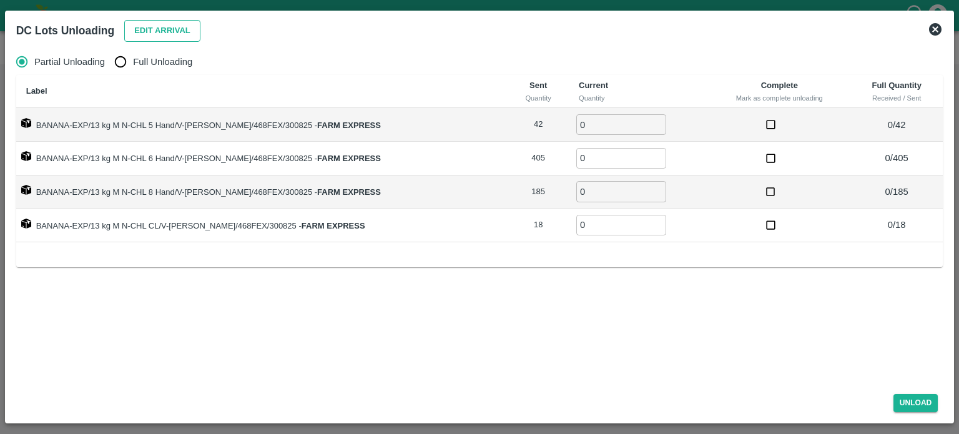
click at [157, 32] on button "Edit Arrival" at bounding box center [162, 31] width 76 height 22
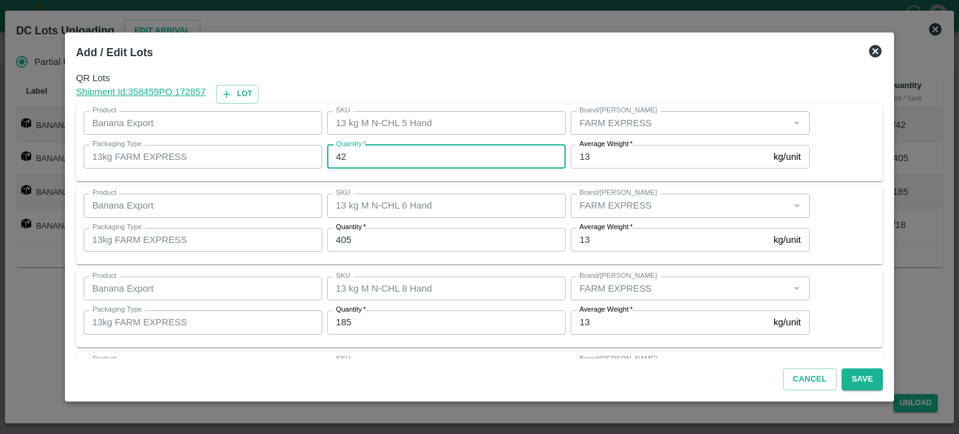
click at [343, 154] on input "42" at bounding box center [446, 157] width 238 height 24
type input "49"
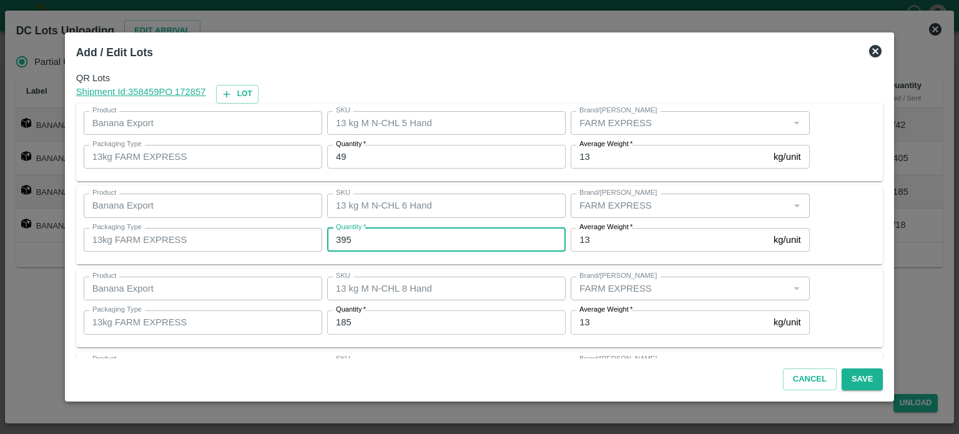
type input "395"
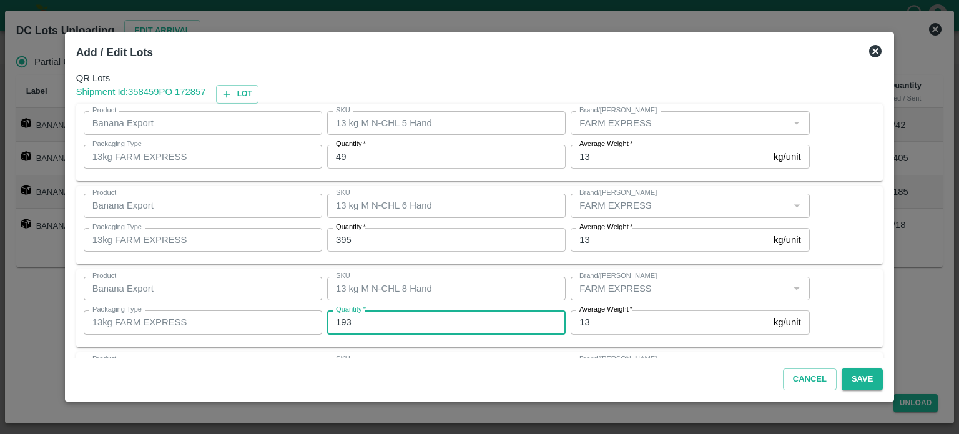
type input "193"
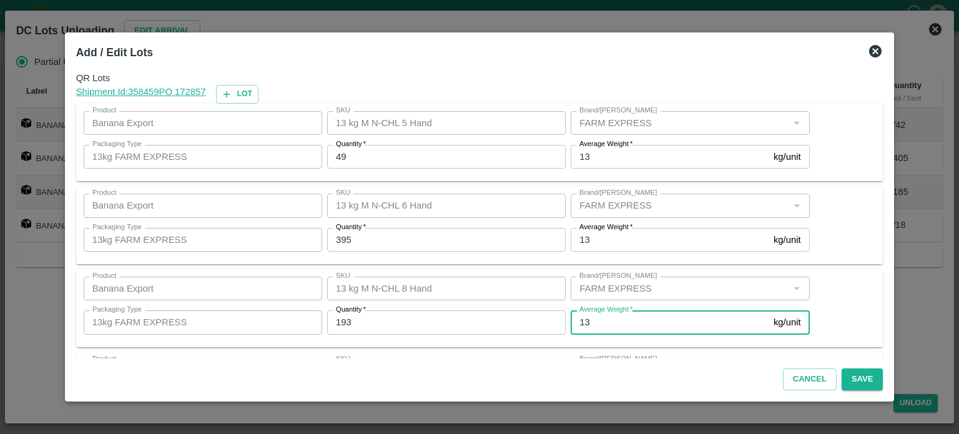
scroll to position [81, 0]
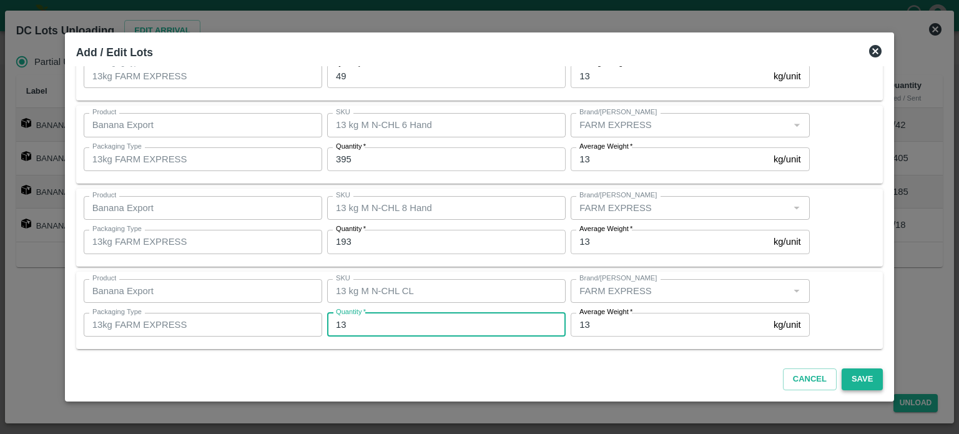
type input "13"
click at [853, 382] on button "Save" at bounding box center [861, 379] width 41 height 22
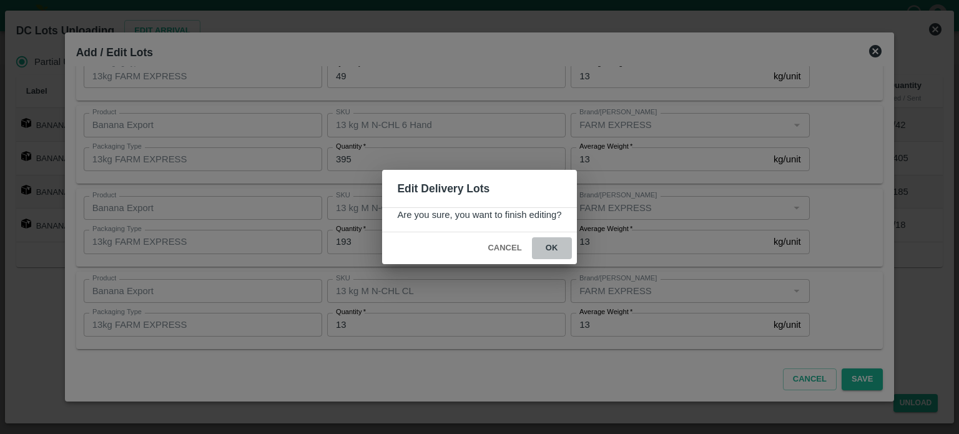
click at [549, 247] on button "ok" at bounding box center [552, 248] width 40 height 22
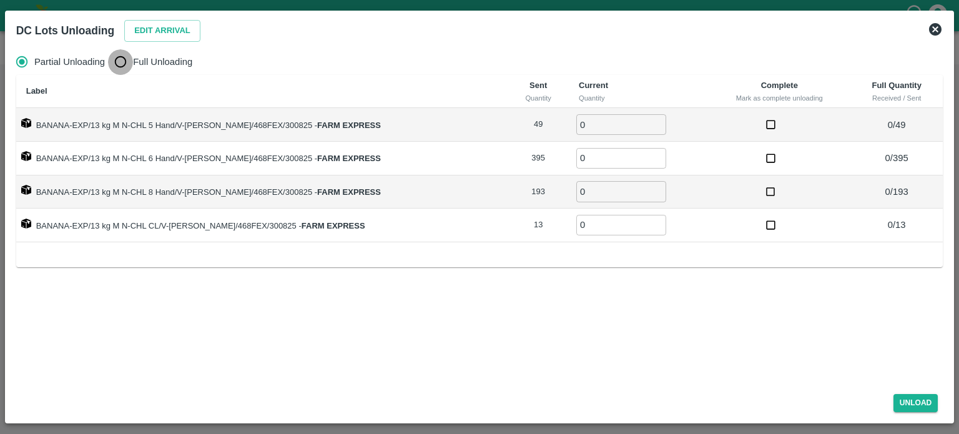
click at [119, 64] on input "Full Unloading" at bounding box center [120, 61] width 25 height 25
radio input "true"
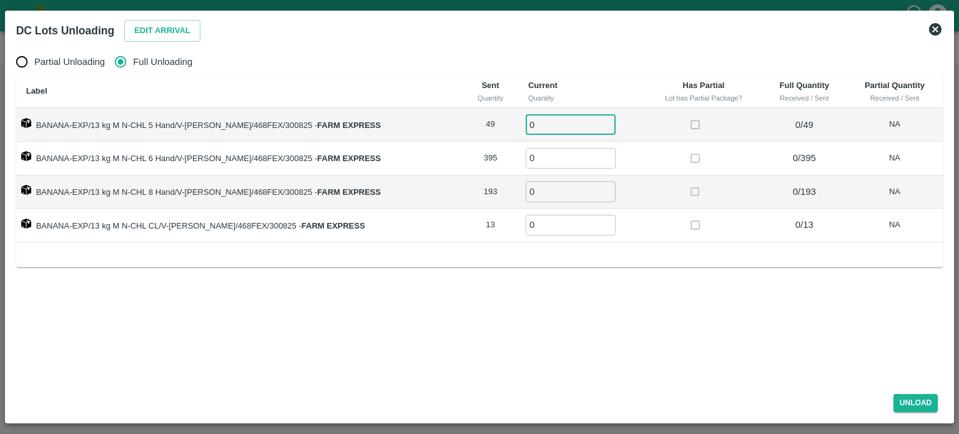
click at [551, 129] on input "0" at bounding box center [571, 124] width 90 height 21
type input "49"
type input "395"
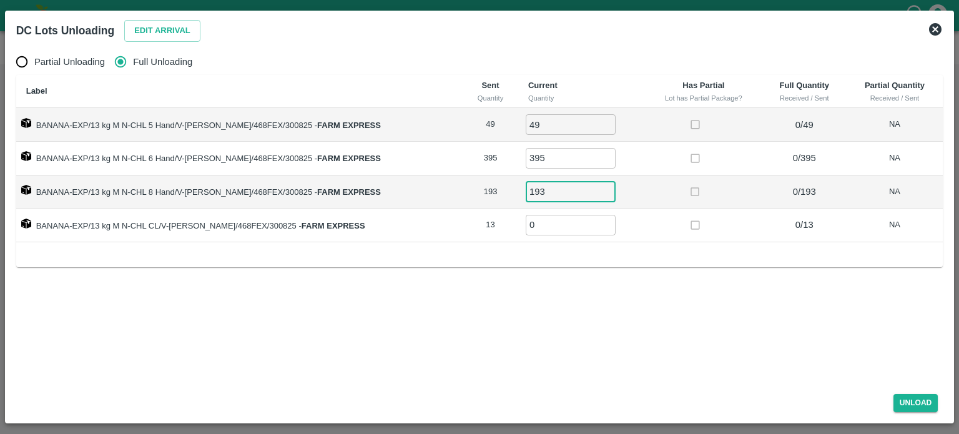
type input "193"
type input "13"
click at [913, 395] on button "Unload" at bounding box center [915, 403] width 45 height 18
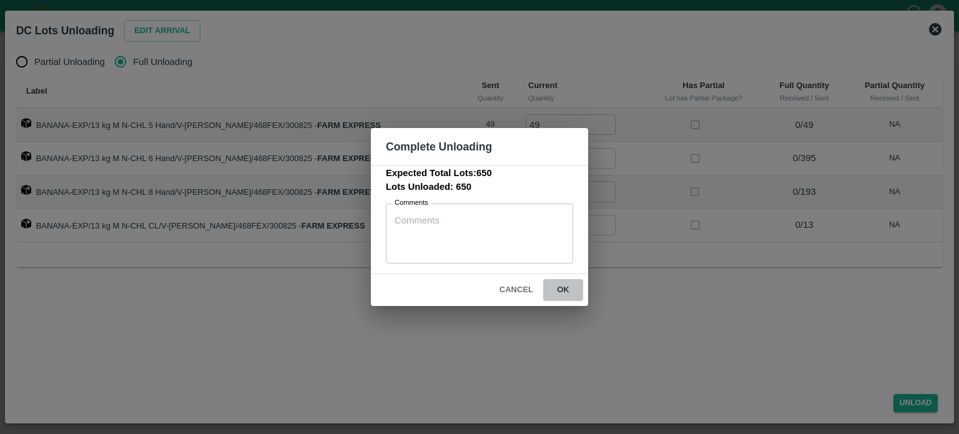
click at [559, 289] on button "ok" at bounding box center [563, 290] width 40 height 22
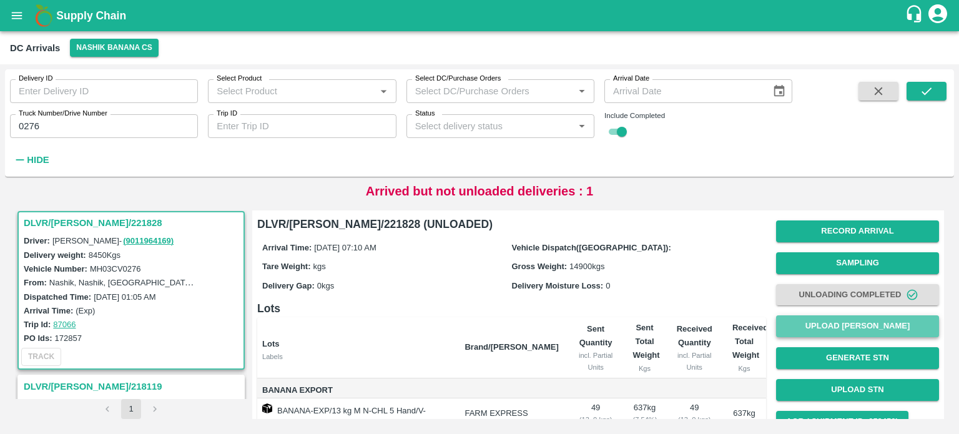
click at [850, 326] on button "Upload [PERSON_NAME]" at bounding box center [857, 326] width 163 height 22
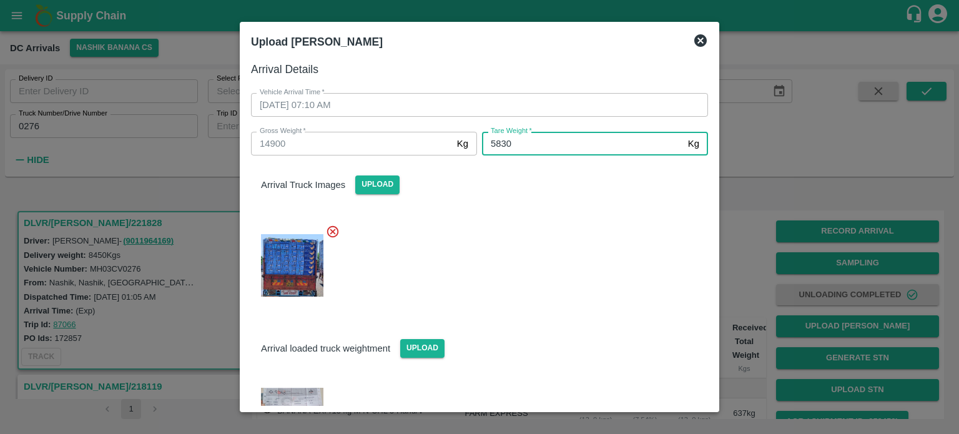
type input "5830"
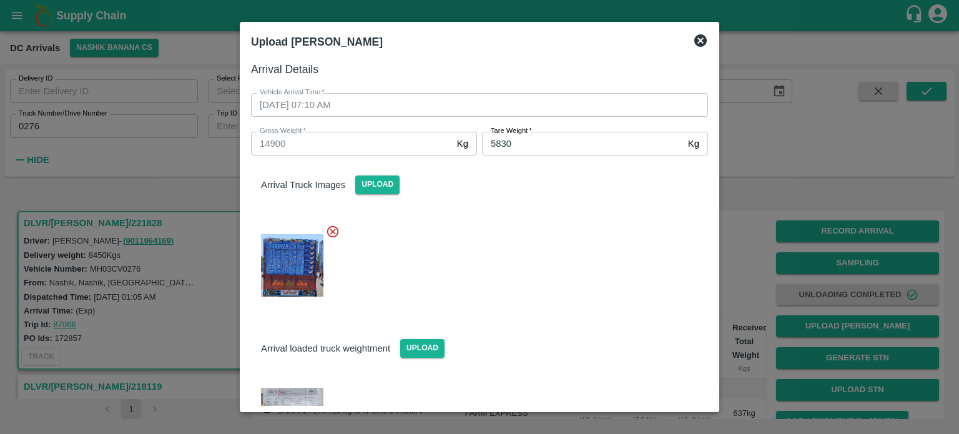
click at [597, 262] on div at bounding box center [474, 261] width 467 height 95
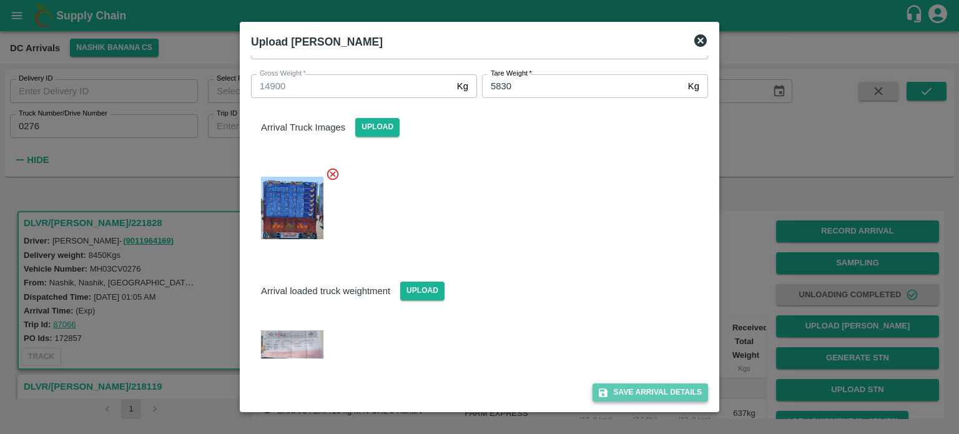
click at [642, 395] on button "Save Arrival Details" at bounding box center [649, 392] width 115 height 18
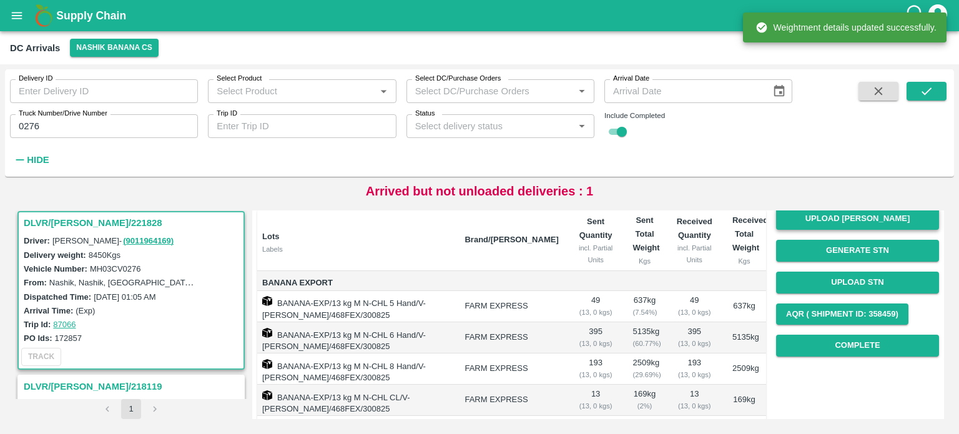
scroll to position [110, 0]
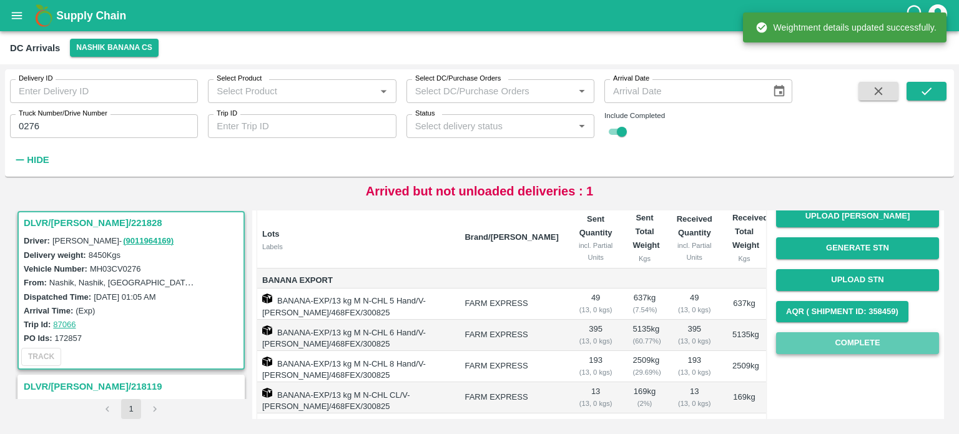
click at [834, 341] on button "Complete" at bounding box center [857, 343] width 163 height 22
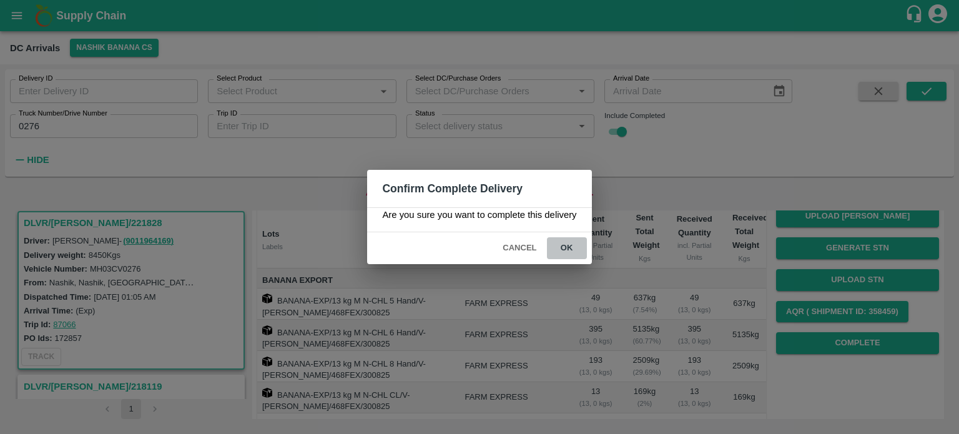
click at [564, 247] on button "ok" at bounding box center [567, 248] width 40 height 22
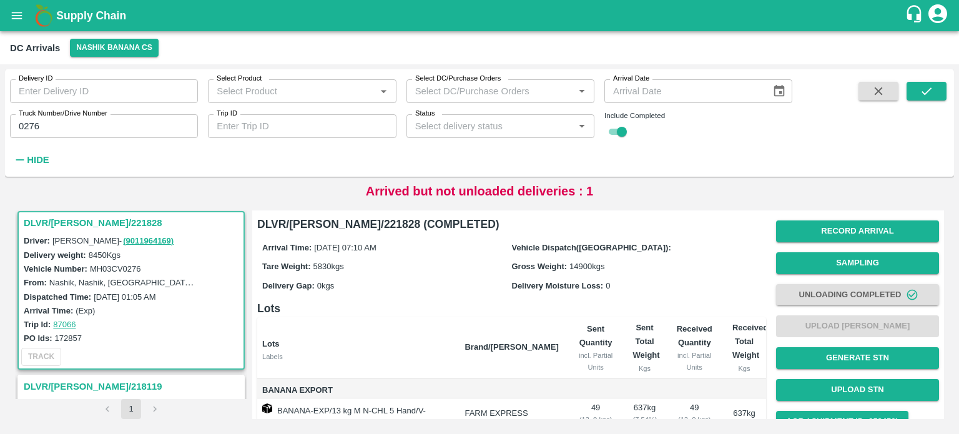
click at [20, 124] on input "0276" at bounding box center [104, 126] width 188 height 24
type input "9598"
click at [929, 100] on button "submit" at bounding box center [926, 91] width 40 height 19
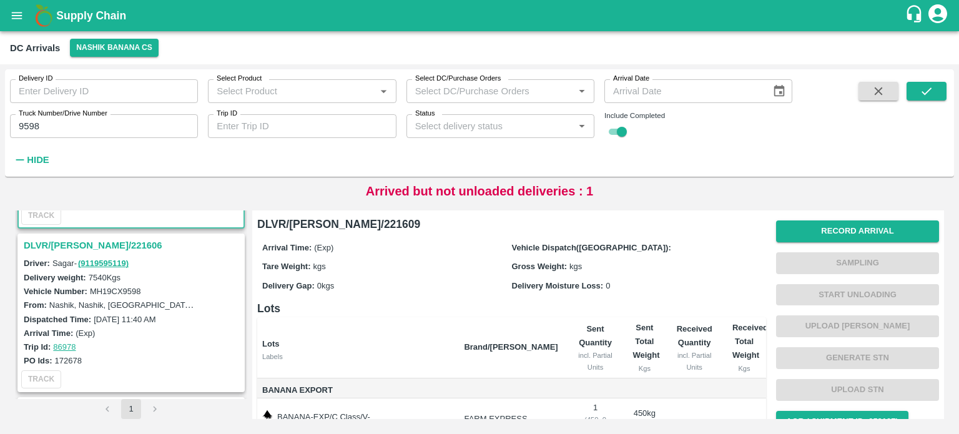
scroll to position [145, 0]
click at [92, 239] on h3 "DLVR/[PERSON_NAME]/221606" at bounding box center [133, 245] width 218 height 16
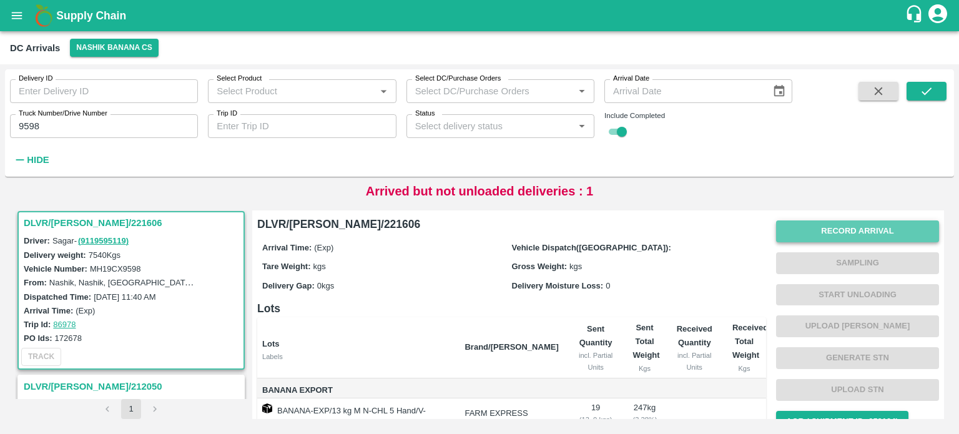
click at [841, 227] on button "Record Arrival" at bounding box center [857, 231] width 163 height 22
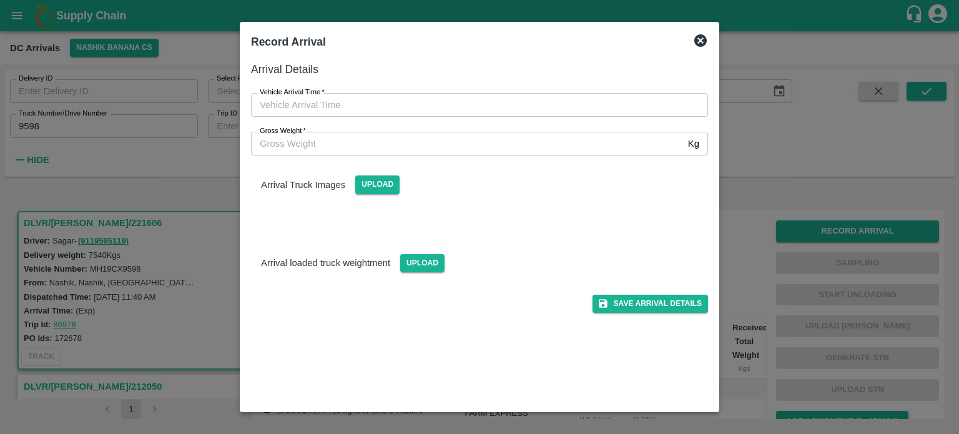
type input "DD/MM/YYYY hh:mm aa"
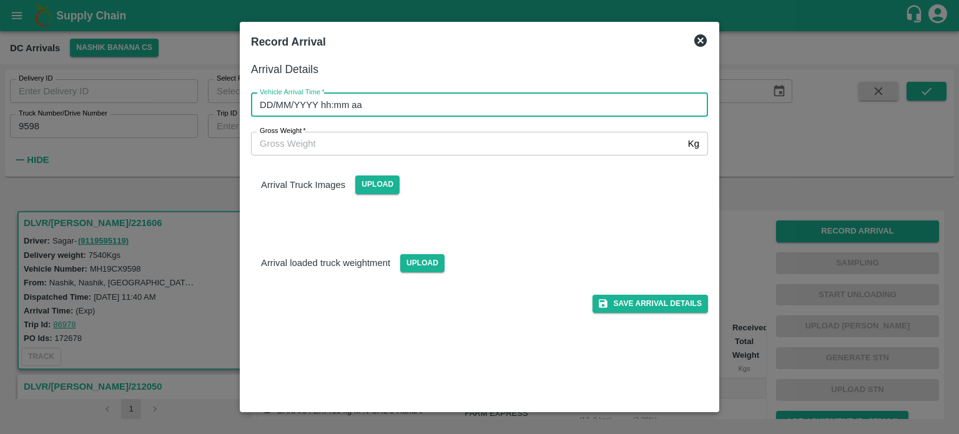
click at [462, 105] on input "DD/MM/YYYY hh:mm aa" at bounding box center [475, 105] width 448 height 24
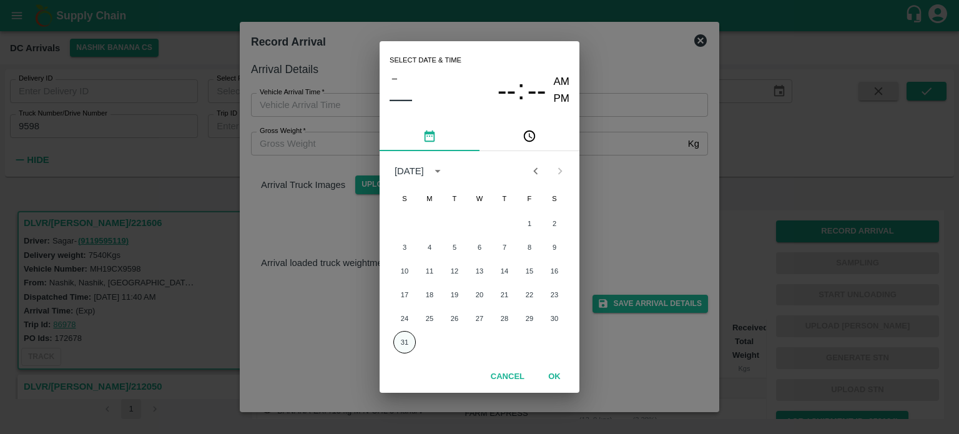
click at [399, 341] on button "31" at bounding box center [404, 342] width 22 height 22
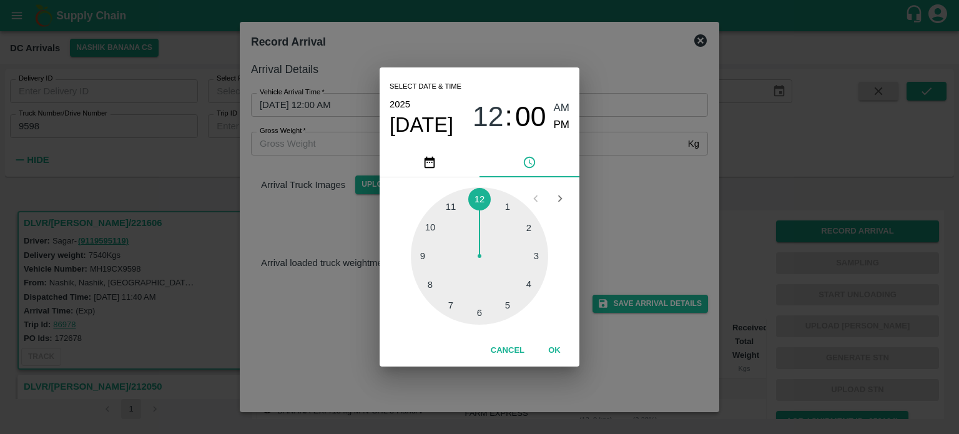
click at [451, 305] on div at bounding box center [479, 255] width 137 height 137
click at [429, 227] on div at bounding box center [479, 255] width 137 height 137
type input "[DATE] 07:50 AM"
click at [647, 210] on div "Select date & time [DATE] 07 : 50 AM PM 05 10 15 20 25 30 35 40 45 50 55 00 Can…" at bounding box center [479, 217] width 959 height 434
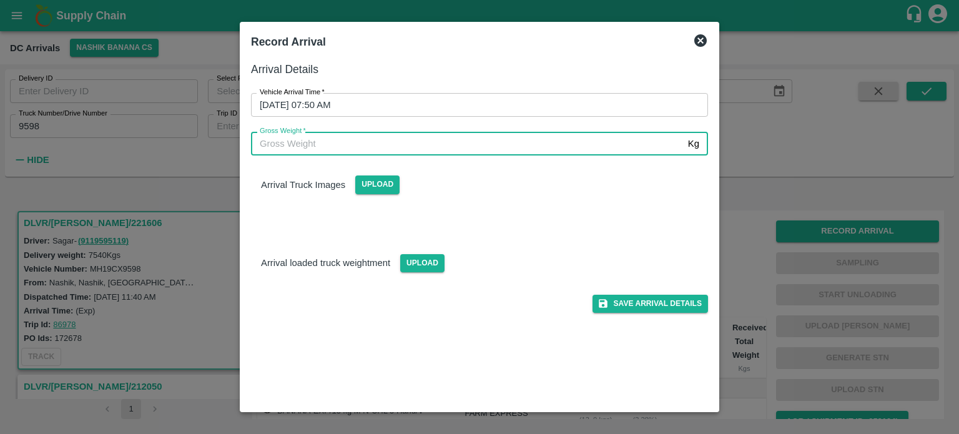
click at [307, 145] on input "Gross Weight   *" at bounding box center [467, 144] width 432 height 24
type input "14705"
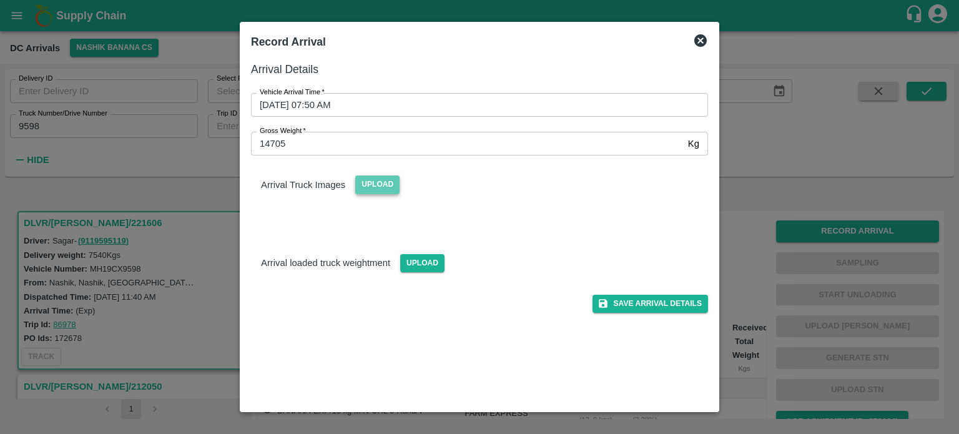
click at [374, 184] on span "Upload" at bounding box center [377, 184] width 44 height 18
click at [0, 0] on input "Upload" at bounding box center [0, 0] width 0 height 0
click at [426, 254] on span "Upload" at bounding box center [422, 263] width 44 height 18
click at [0, 0] on input "Upload" at bounding box center [0, 0] width 0 height 0
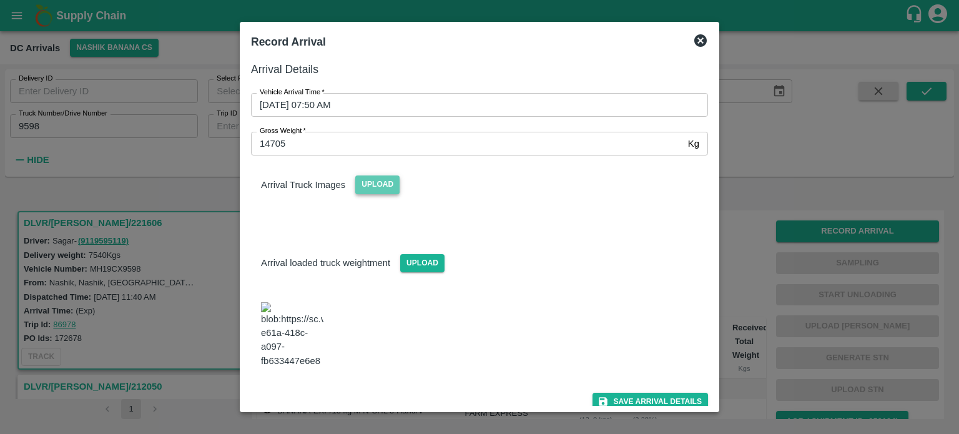
click at [370, 182] on span "Upload" at bounding box center [377, 184] width 44 height 18
click at [0, 0] on input "Upload" at bounding box center [0, 0] width 0 height 0
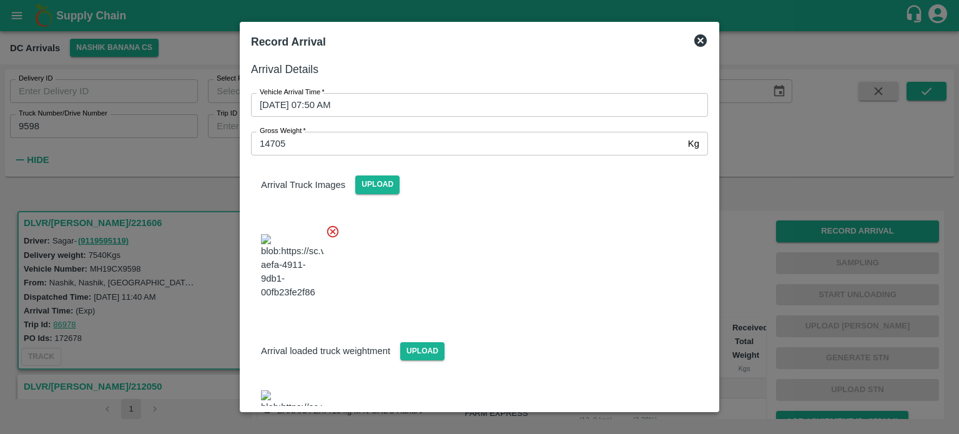
scroll to position [62, 0]
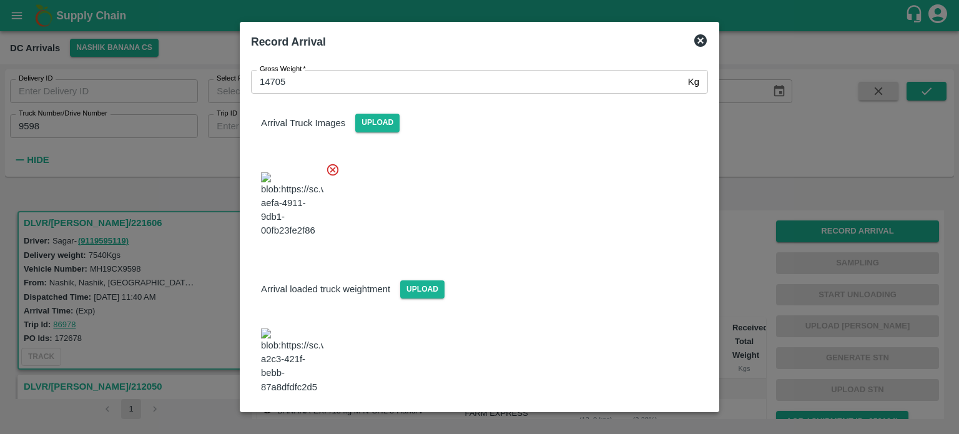
click at [641, 419] on button "Save Arrival Details" at bounding box center [649, 428] width 115 height 18
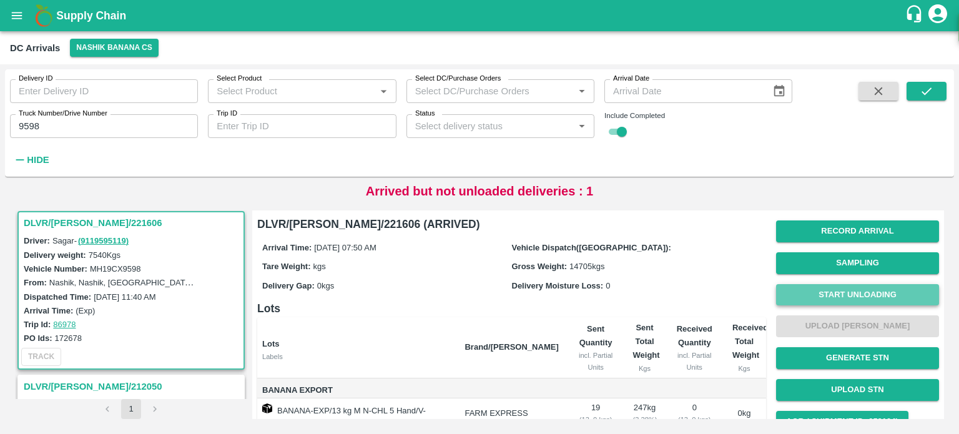
click at [851, 286] on button "Start Unloading" at bounding box center [857, 295] width 163 height 22
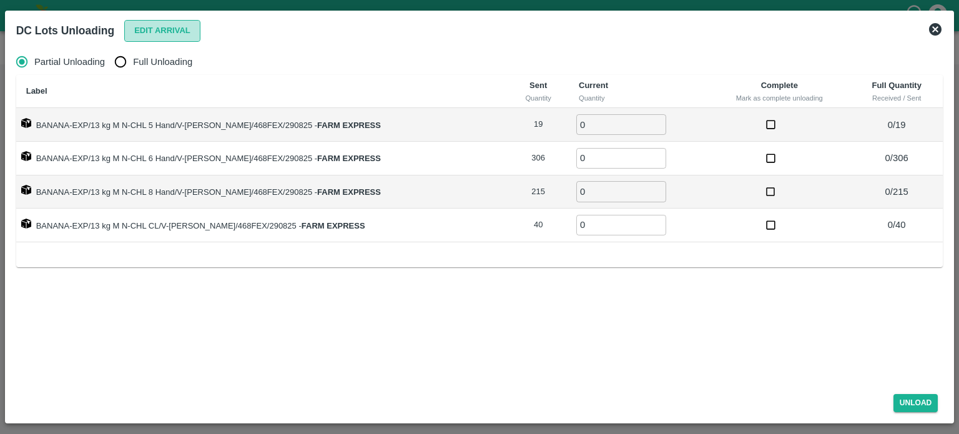
click at [149, 28] on button "Edit Arrival" at bounding box center [162, 31] width 76 height 22
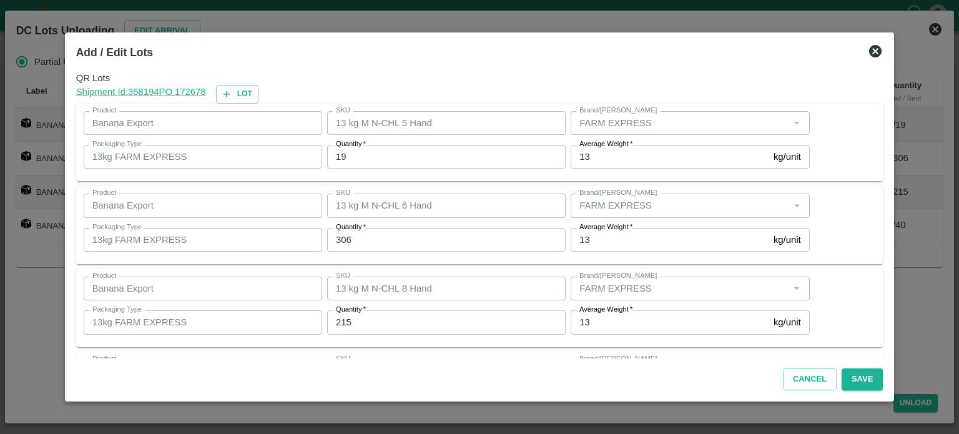
click at [344, 152] on input "19" at bounding box center [446, 157] width 238 height 24
type input "8"
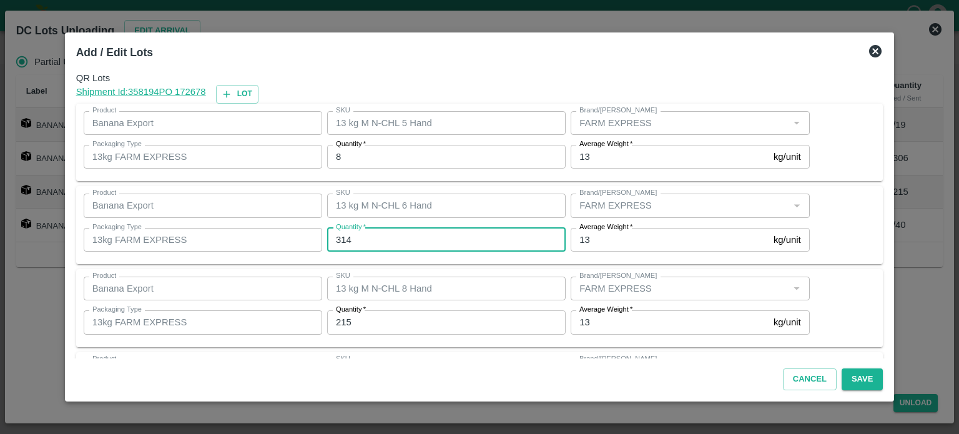
type input "314"
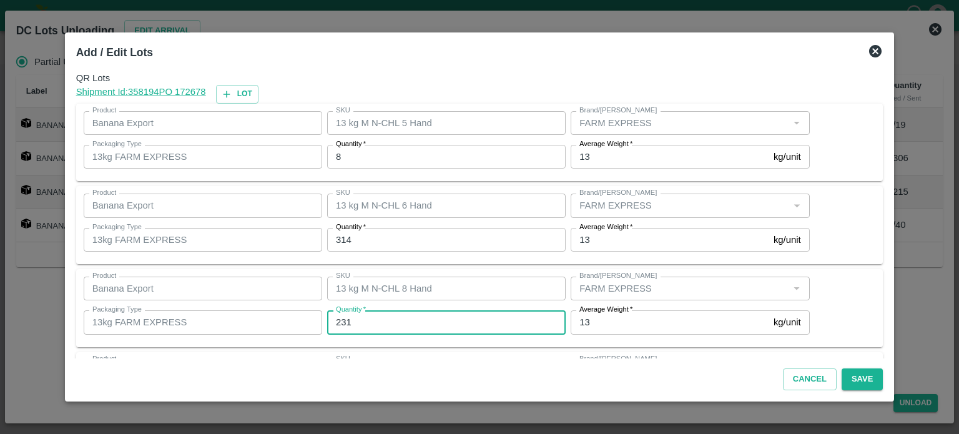
type input "231"
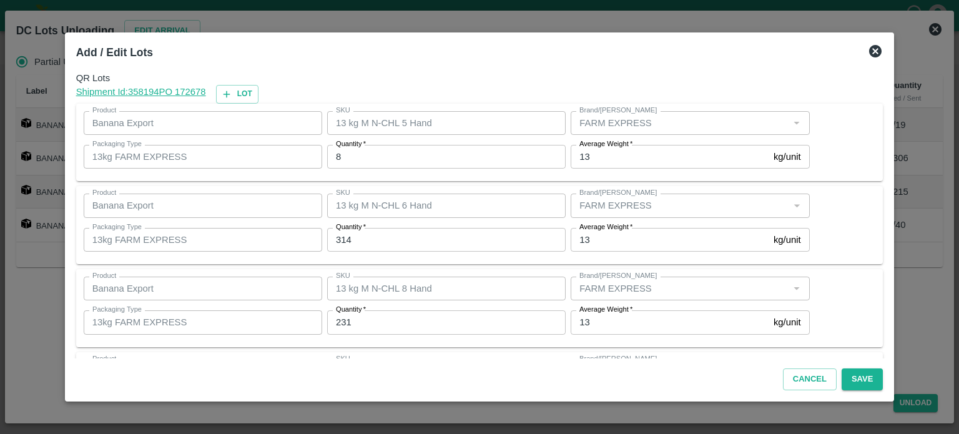
scroll to position [81, 0]
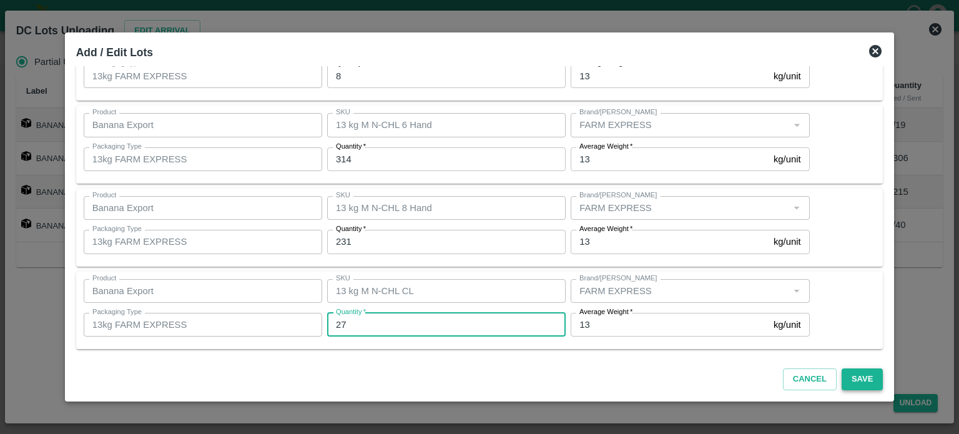
type input "27"
click at [846, 380] on button "Save" at bounding box center [861, 379] width 41 height 22
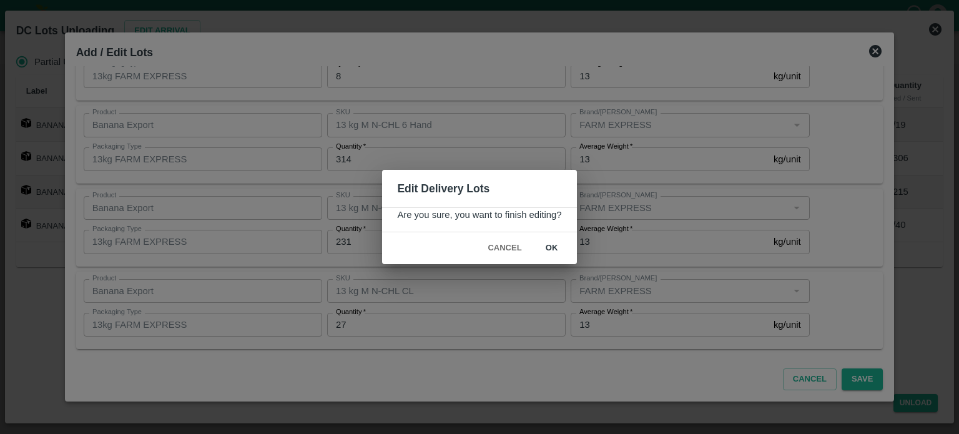
click at [549, 248] on button "ok" at bounding box center [552, 248] width 40 height 22
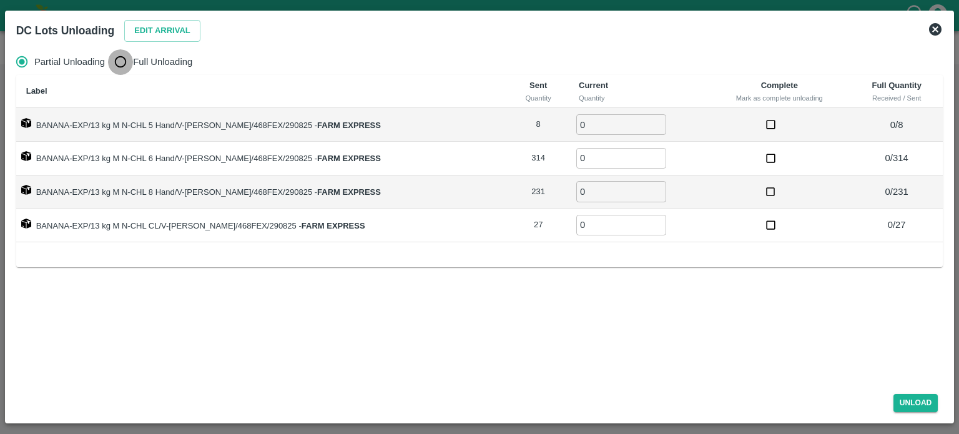
click at [125, 64] on input "Full Unloading" at bounding box center [120, 61] width 25 height 25
radio input "true"
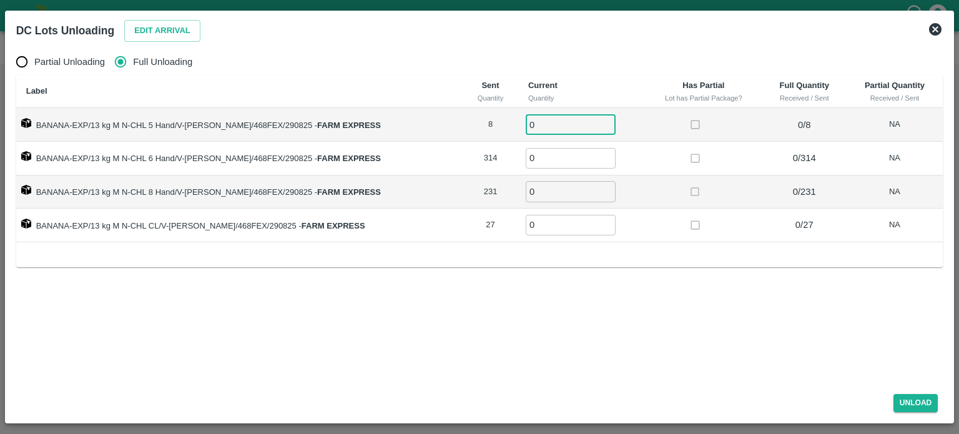
click at [537, 127] on input "0" at bounding box center [571, 124] width 90 height 21
type input "8"
type input "314"
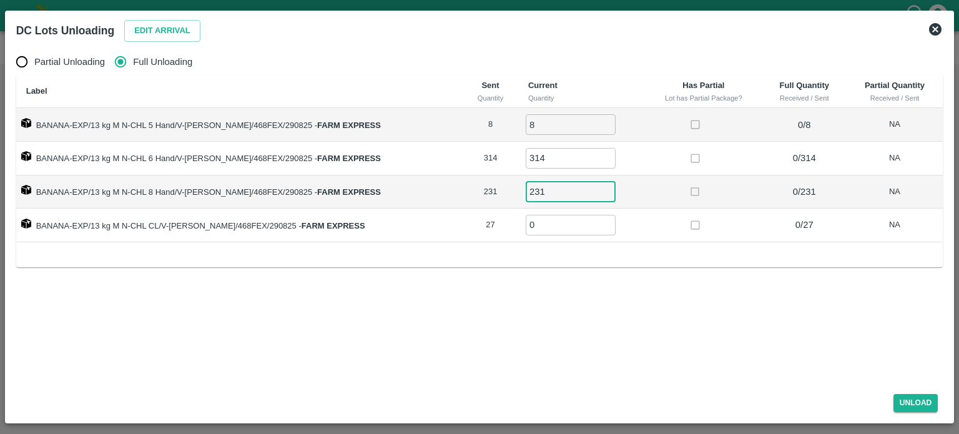
type input "231"
type input "27"
click at [915, 400] on button "Unload" at bounding box center [915, 403] width 45 height 18
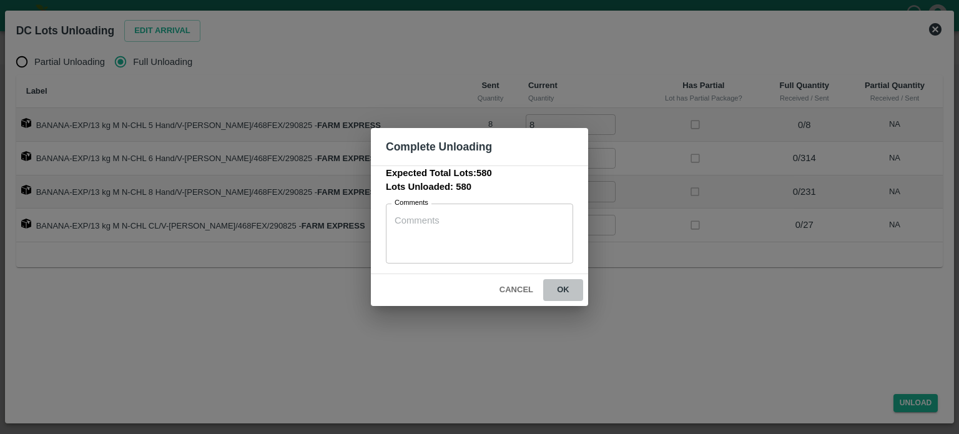
click at [559, 292] on button "ok" at bounding box center [563, 290] width 40 height 22
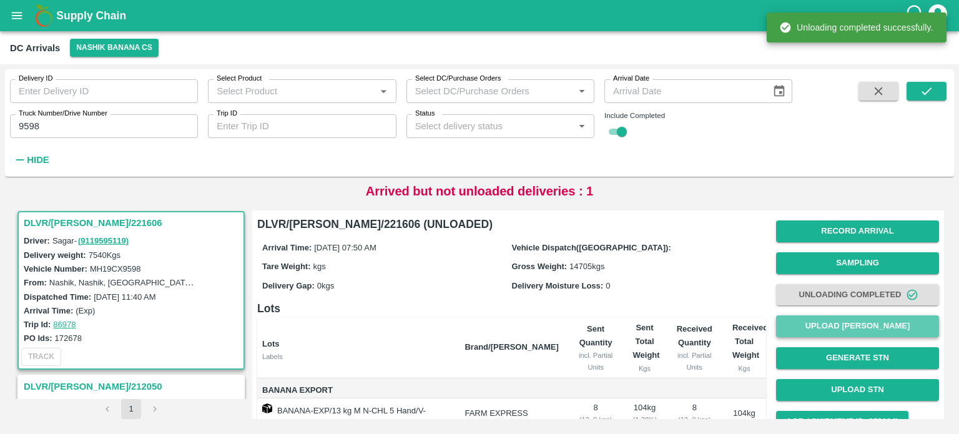
click at [849, 326] on button "Upload [PERSON_NAME]" at bounding box center [857, 326] width 163 height 22
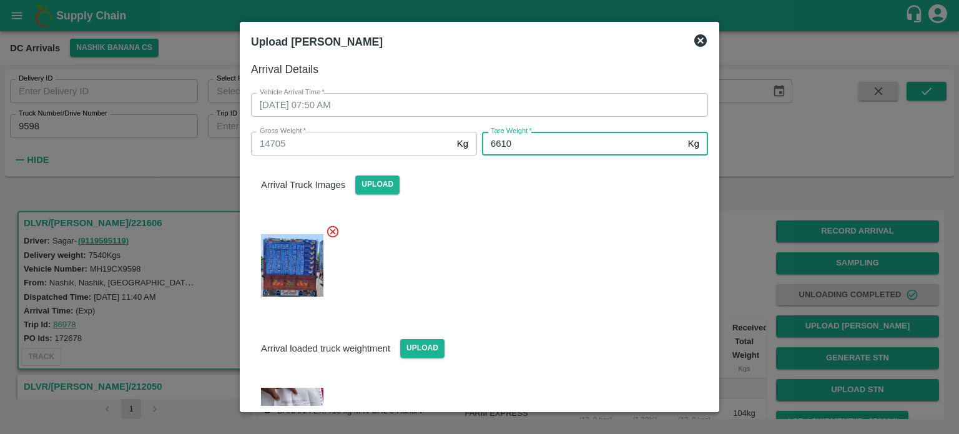
type input "6610"
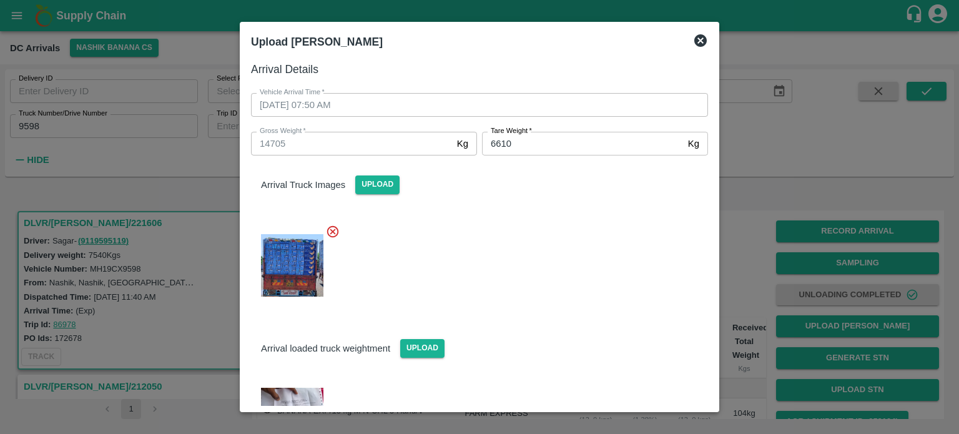
click at [595, 242] on div at bounding box center [474, 261] width 467 height 95
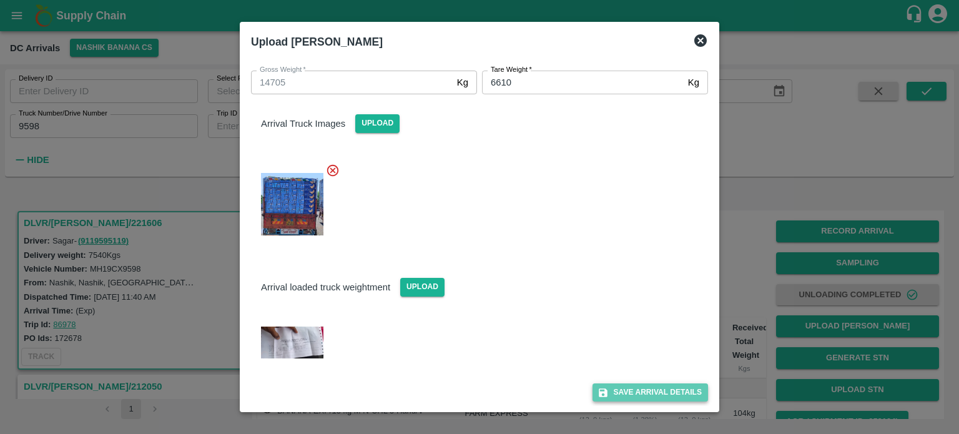
click at [637, 394] on button "Save Arrival Details" at bounding box center [649, 392] width 115 height 18
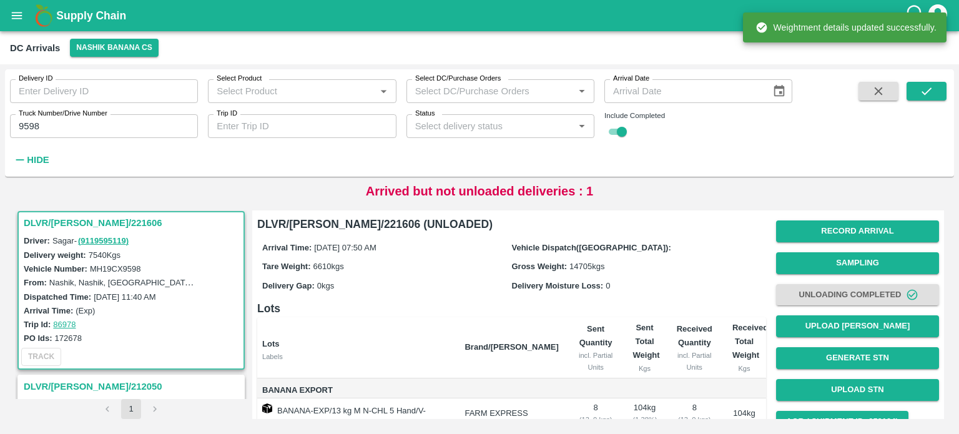
scroll to position [100, 0]
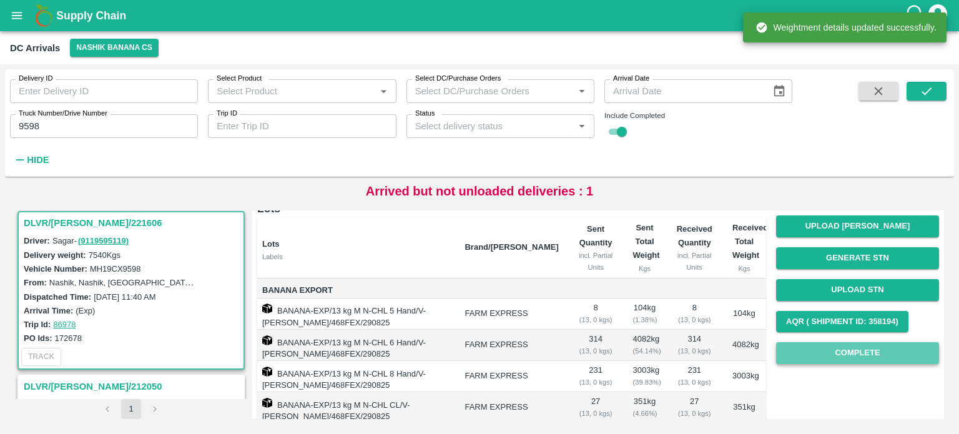
click at [851, 361] on button "Complete" at bounding box center [857, 353] width 163 height 22
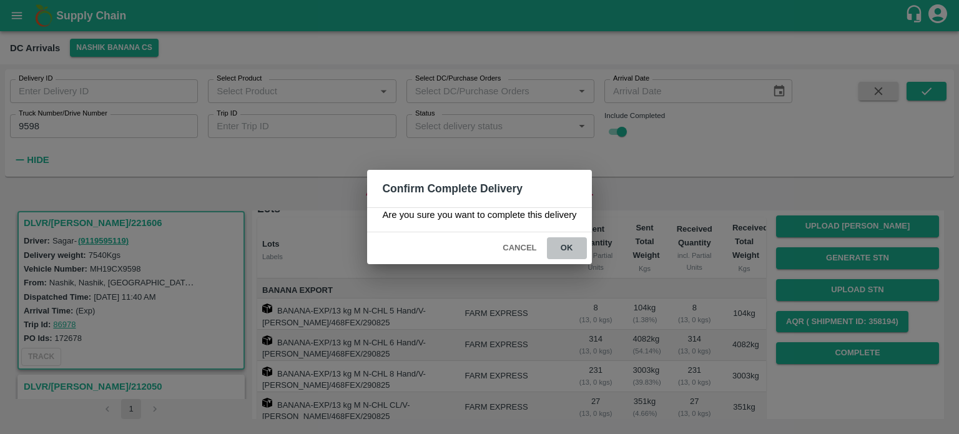
click at [565, 247] on button "ok" at bounding box center [567, 248] width 40 height 22
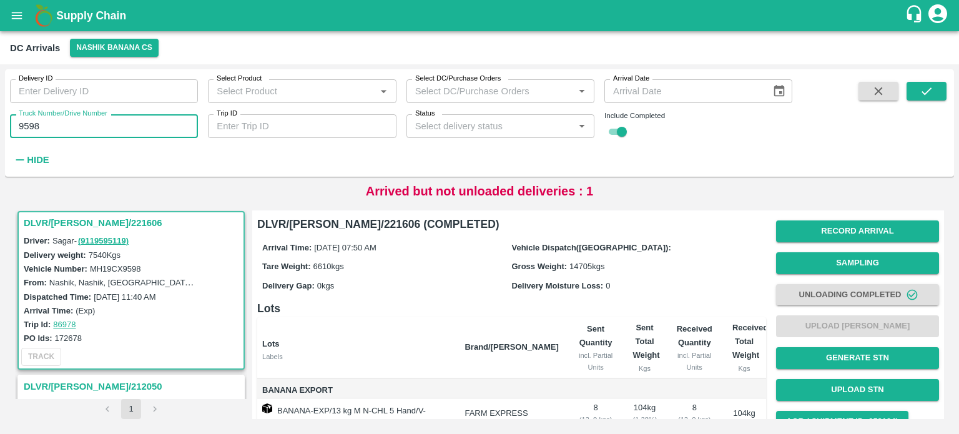
click at [27, 129] on input "9598" at bounding box center [104, 126] width 188 height 24
type input "4684"
click at [918, 89] on button "submit" at bounding box center [926, 91] width 40 height 19
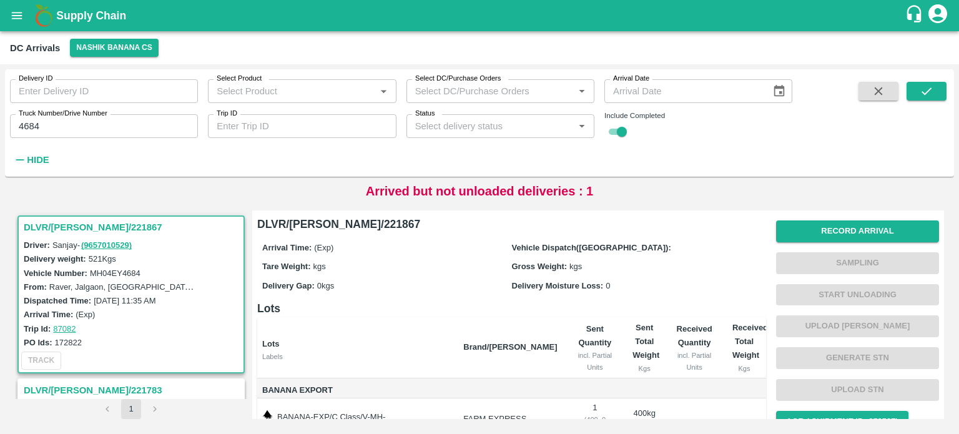
scroll to position [94, 0]
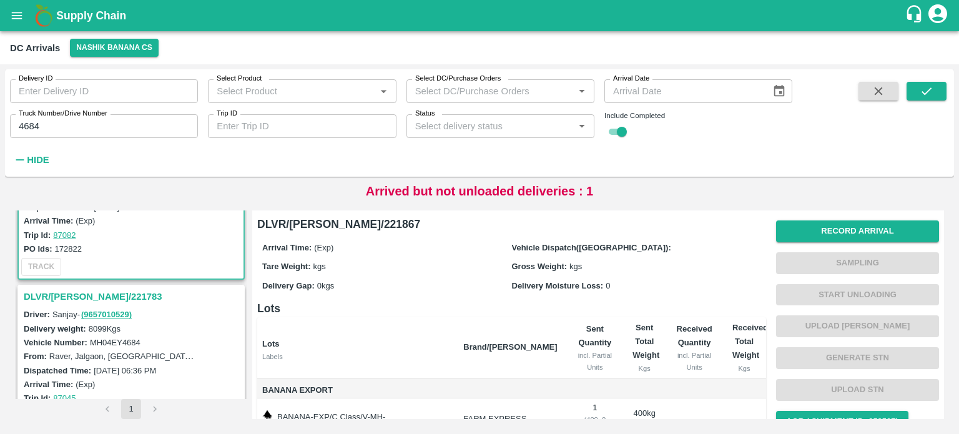
click at [94, 292] on h3 "DLVR/[PERSON_NAME]/221783" at bounding box center [133, 296] width 218 height 16
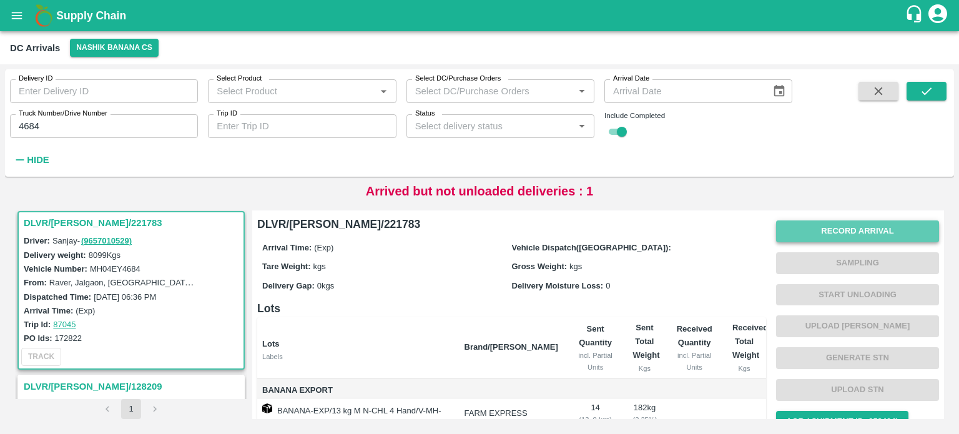
click at [860, 232] on button "Record Arrival" at bounding box center [857, 231] width 163 height 22
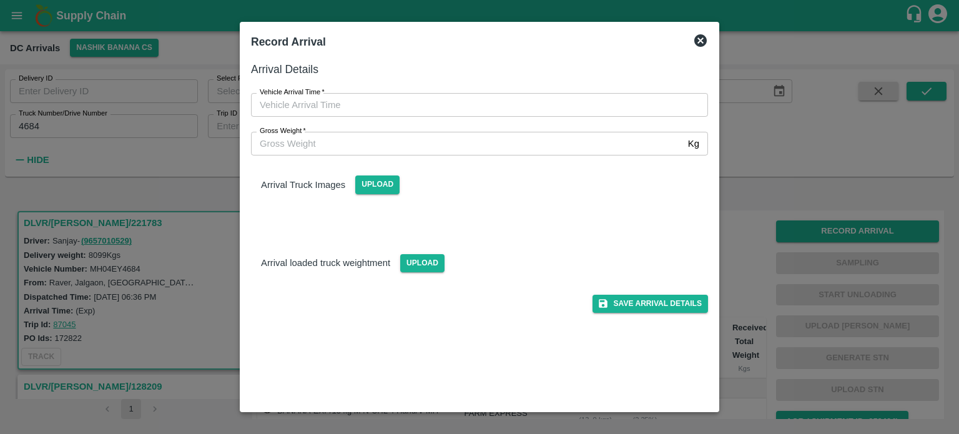
type input "DD/MM/YYYY hh:mm aa"
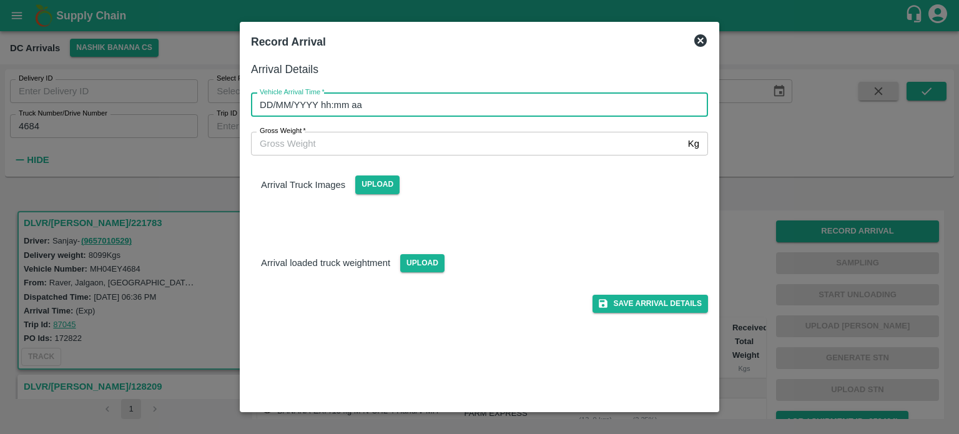
click at [462, 106] on input "DD/MM/YYYY hh:mm aa" at bounding box center [475, 105] width 448 height 24
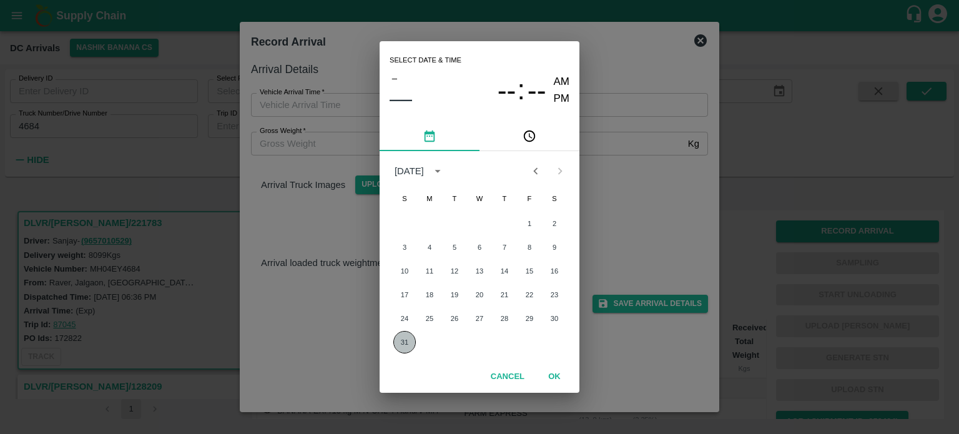
click at [406, 336] on button "31" at bounding box center [404, 342] width 22 height 22
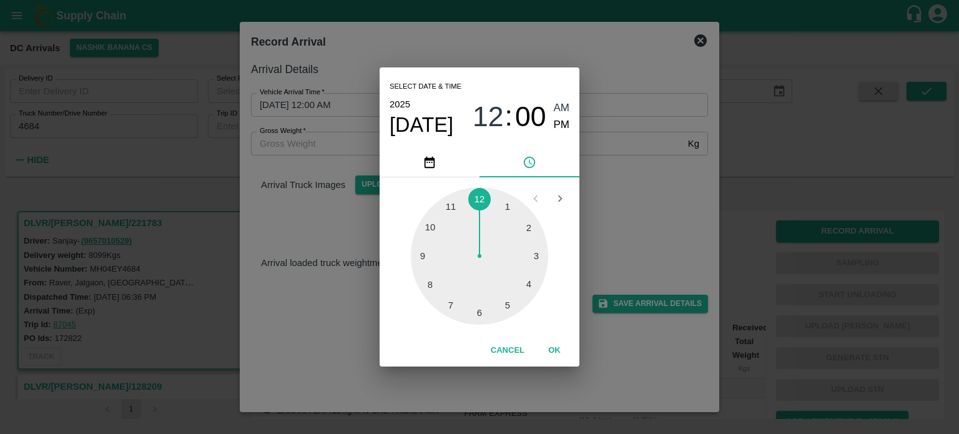
click at [454, 301] on div at bounding box center [479, 255] width 137 height 137
type input "[DATE] 07:00 AM"
drag, startPoint x: 634, startPoint y: 229, endPoint x: 290, endPoint y: 144, distance: 354.8
click at [290, 144] on div "Select date & time [DATE] 07 : 00 AM PM 05 10 15 20 25 30 35 40 45 50 55 00 Can…" at bounding box center [479, 217] width 959 height 434
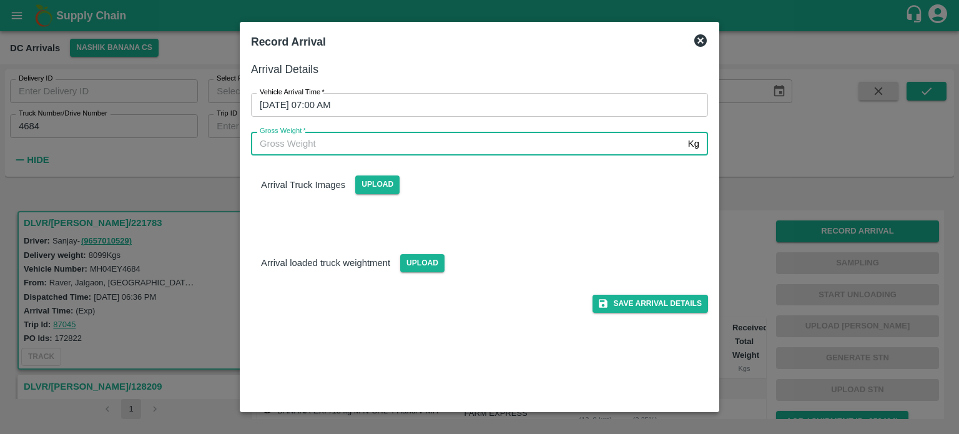
click at [282, 142] on input "Gross Weight   *" at bounding box center [467, 144] width 432 height 24
type input "14365"
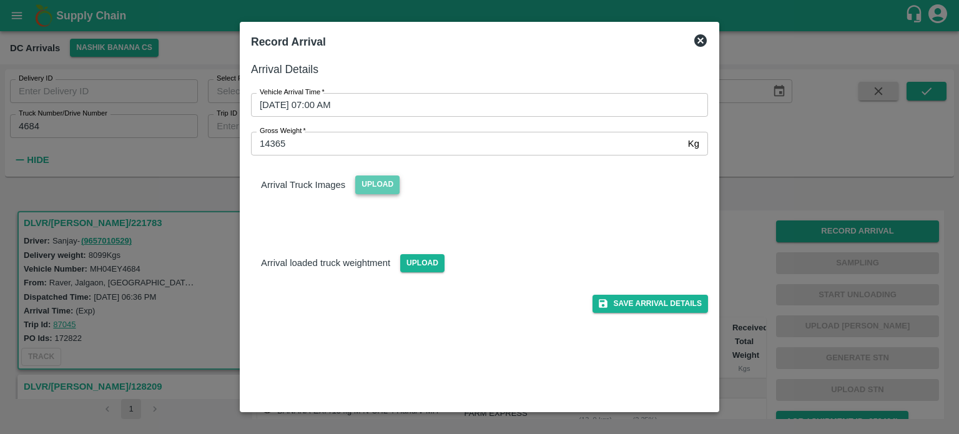
click at [386, 192] on span "Upload" at bounding box center [377, 184] width 44 height 18
click at [0, 0] on input "Upload" at bounding box center [0, 0] width 0 height 0
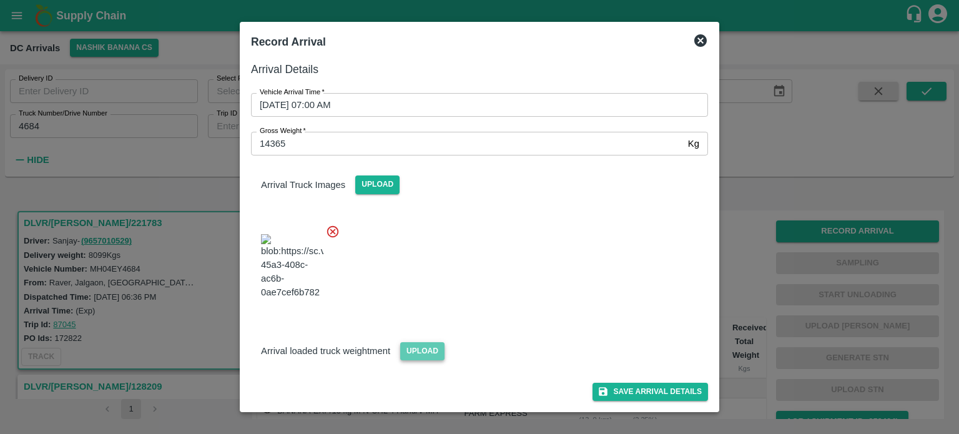
click at [422, 342] on span "Upload" at bounding box center [422, 351] width 44 height 18
click at [0, 0] on input "Upload" at bounding box center [0, 0] width 0 height 0
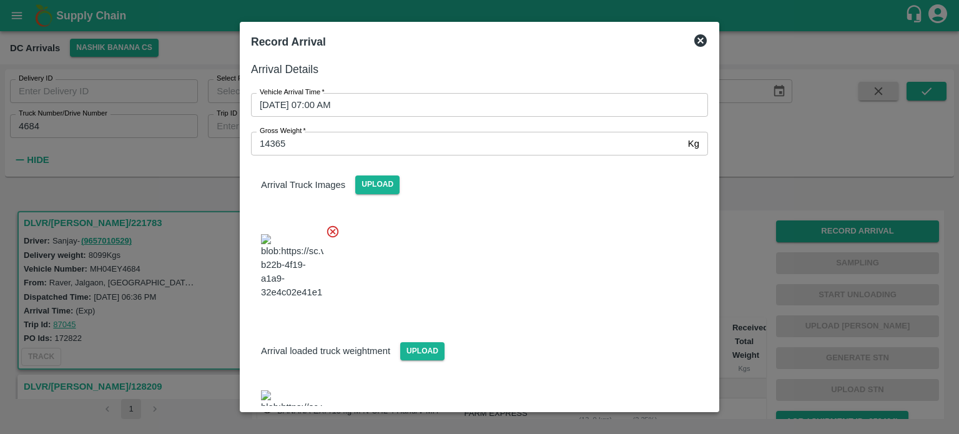
scroll to position [64, 0]
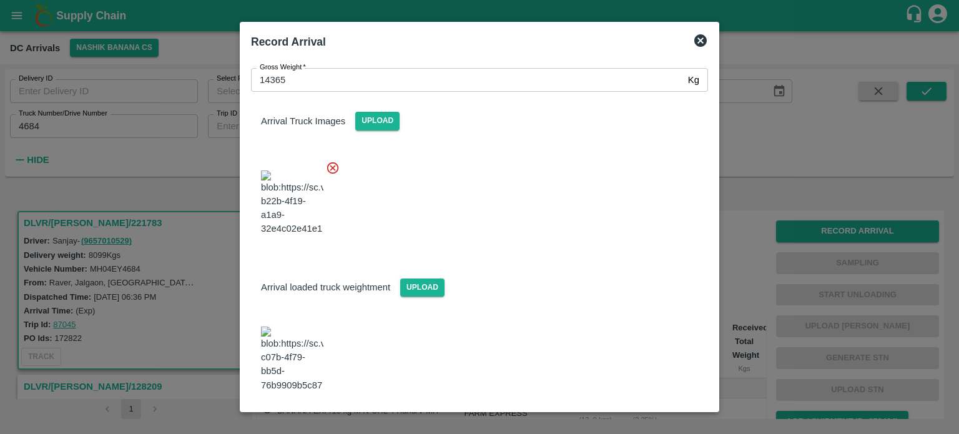
click at [649, 417] on button "Save Arrival Details" at bounding box center [649, 426] width 115 height 18
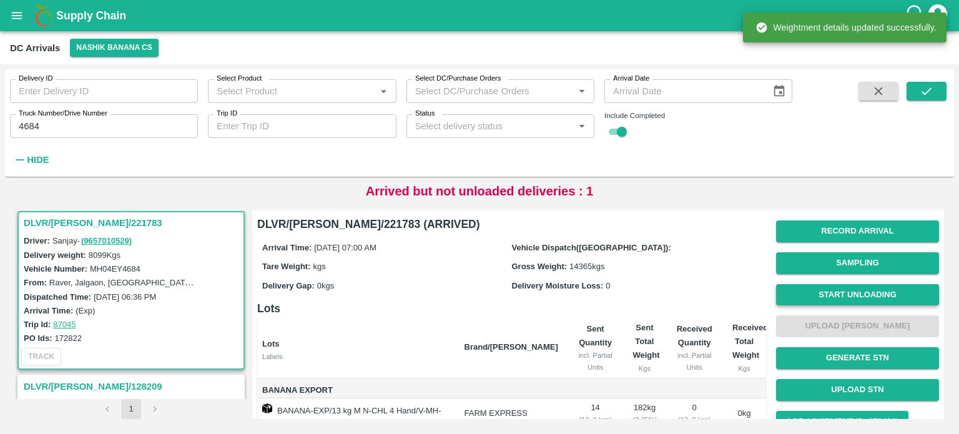
click at [868, 292] on button "Start Unloading" at bounding box center [857, 295] width 163 height 22
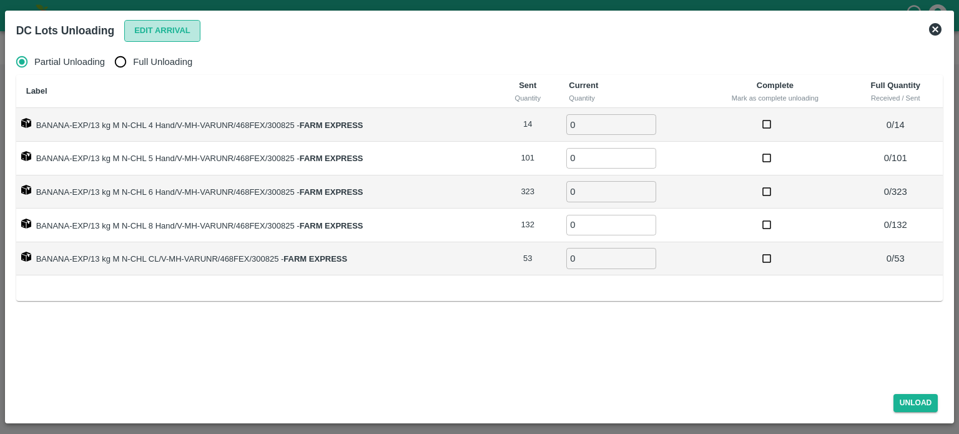
click at [155, 31] on button "Edit Arrival" at bounding box center [162, 31] width 76 height 22
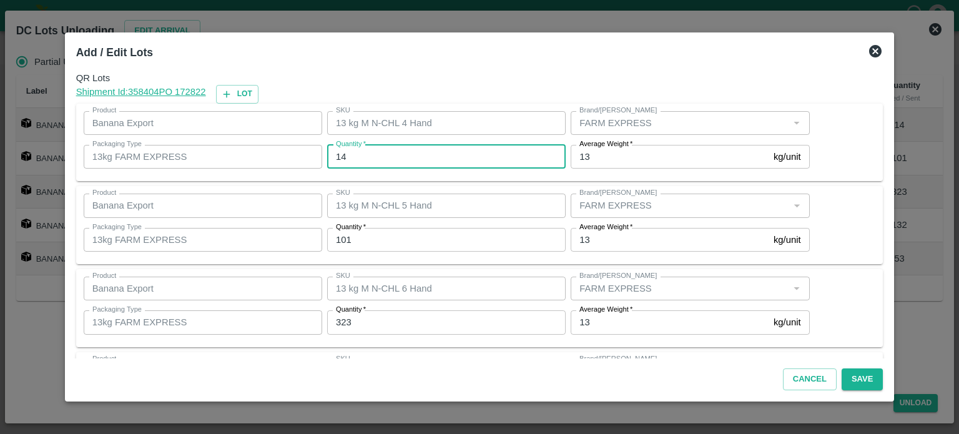
click at [346, 154] on input "14" at bounding box center [446, 157] width 238 height 24
type input "6"
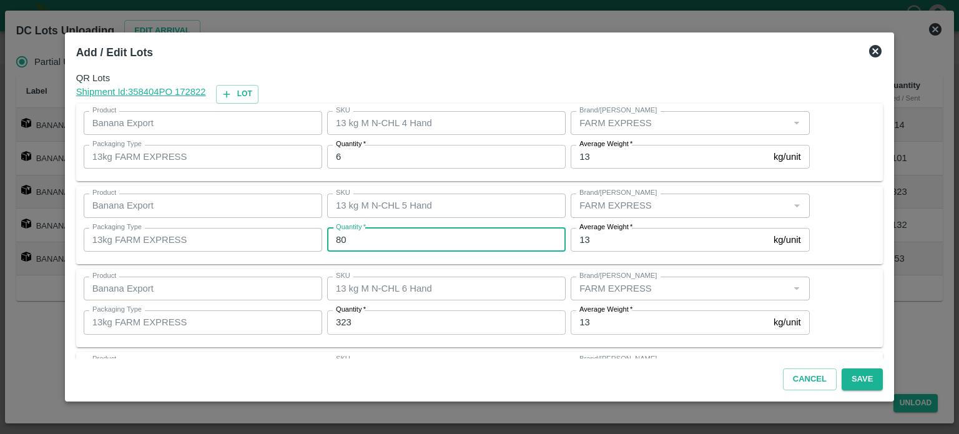
type input "80"
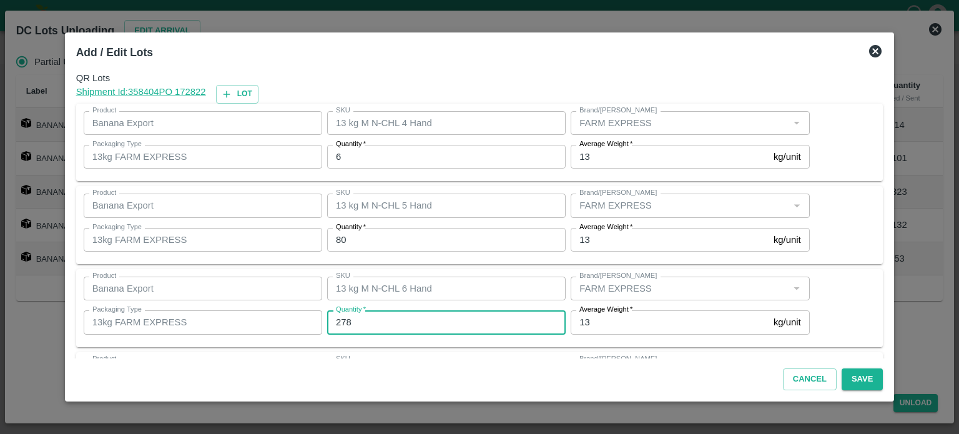
type input "278"
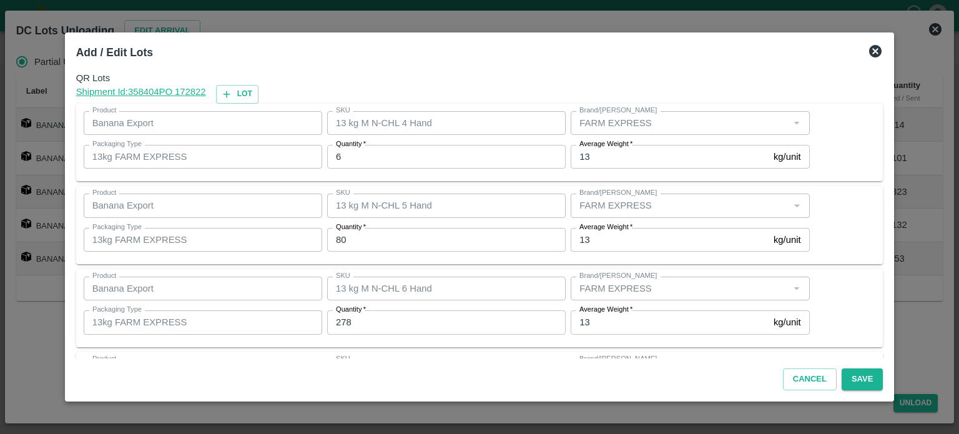
scroll to position [164, 0]
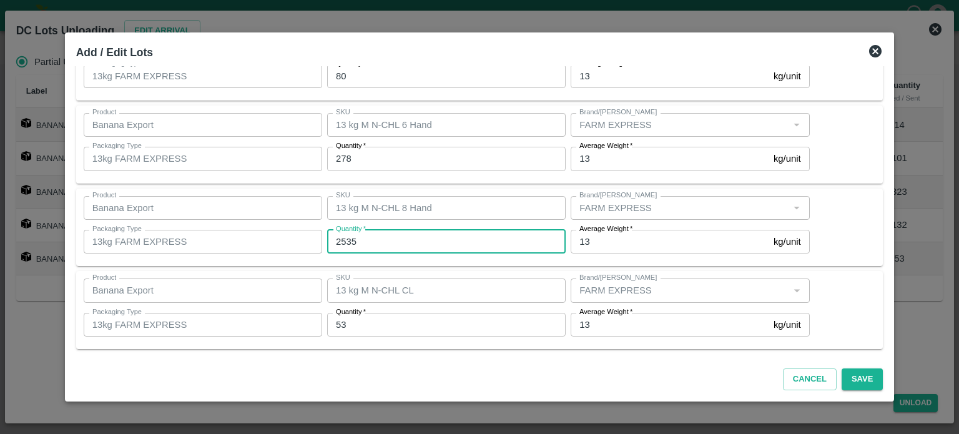
type input "253"
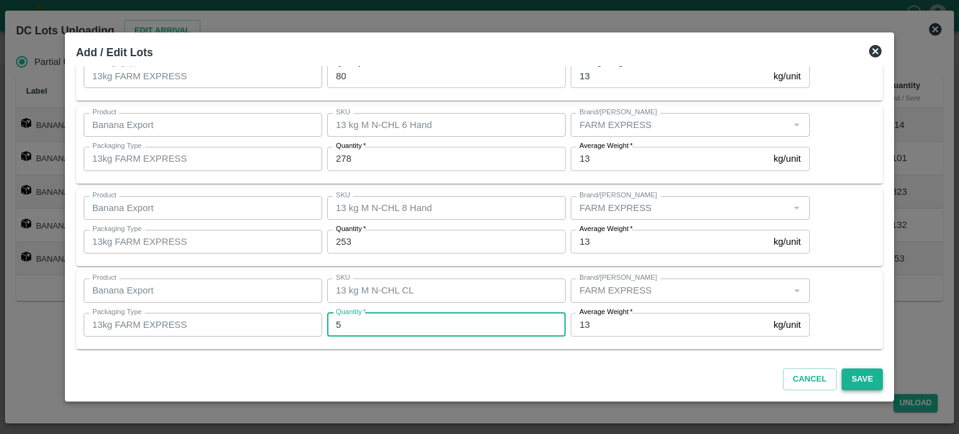
type input "5"
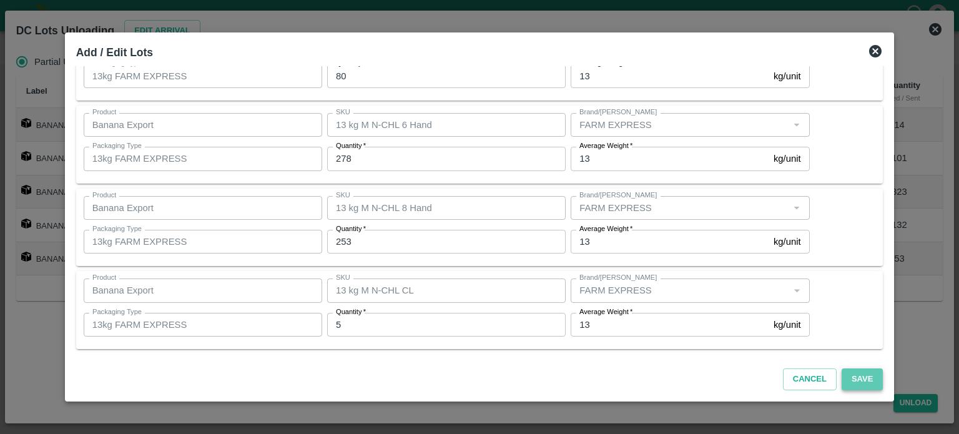
click at [847, 376] on button "Save" at bounding box center [861, 379] width 41 height 22
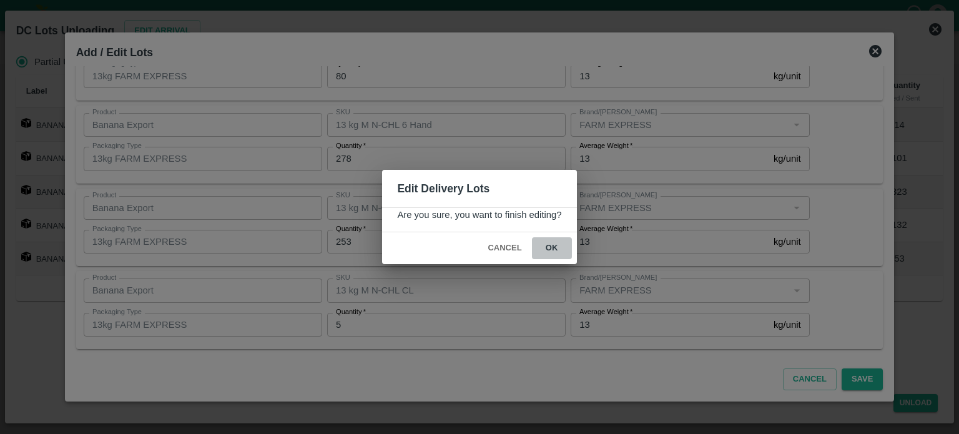
click at [551, 247] on button "ok" at bounding box center [552, 248] width 40 height 22
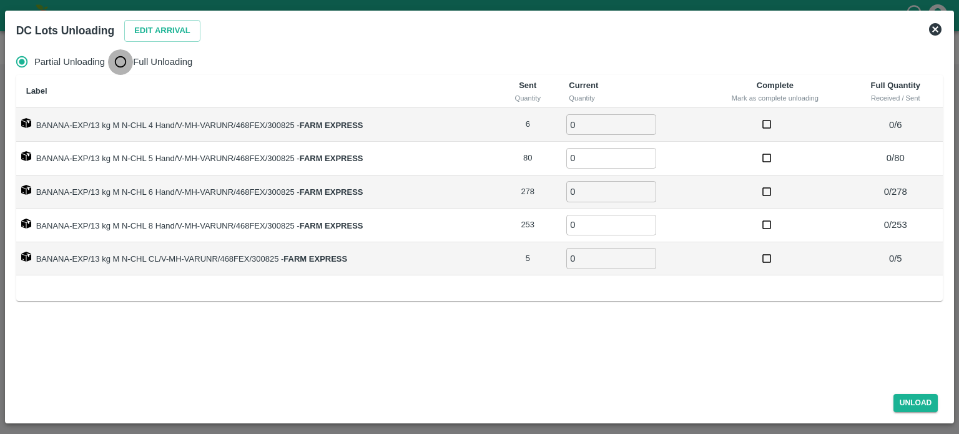
click at [122, 59] on input "Full Unloading" at bounding box center [120, 61] width 25 height 25
radio input "true"
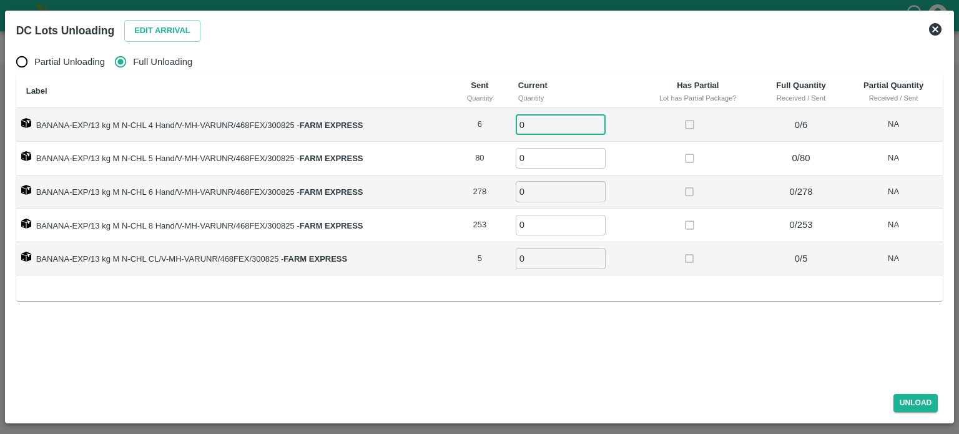
click at [564, 122] on input "0" at bounding box center [561, 124] width 90 height 21
type input "6"
type input "80"
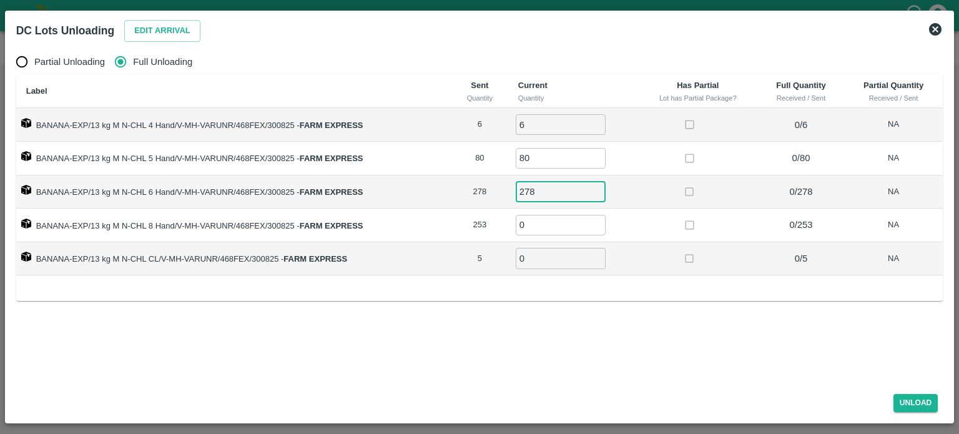
type input "278"
type input "253"
type input "5"
click at [907, 403] on button "Unload" at bounding box center [915, 403] width 45 height 18
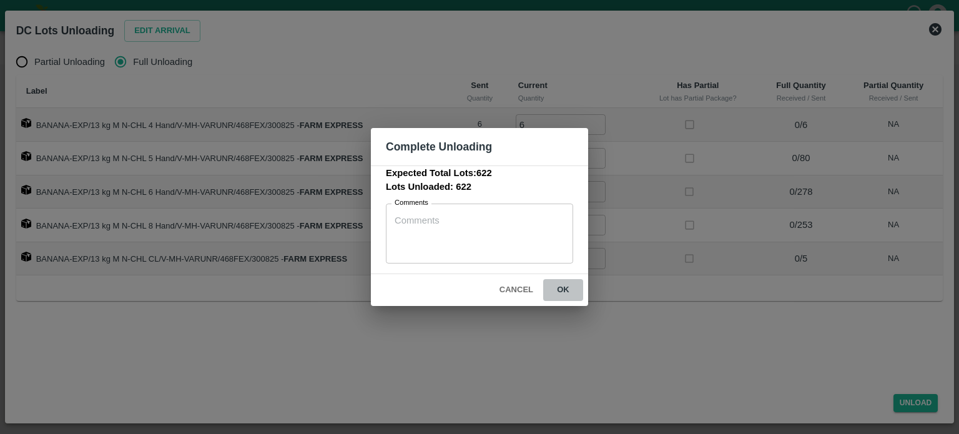
click at [561, 288] on button "ok" at bounding box center [563, 290] width 40 height 22
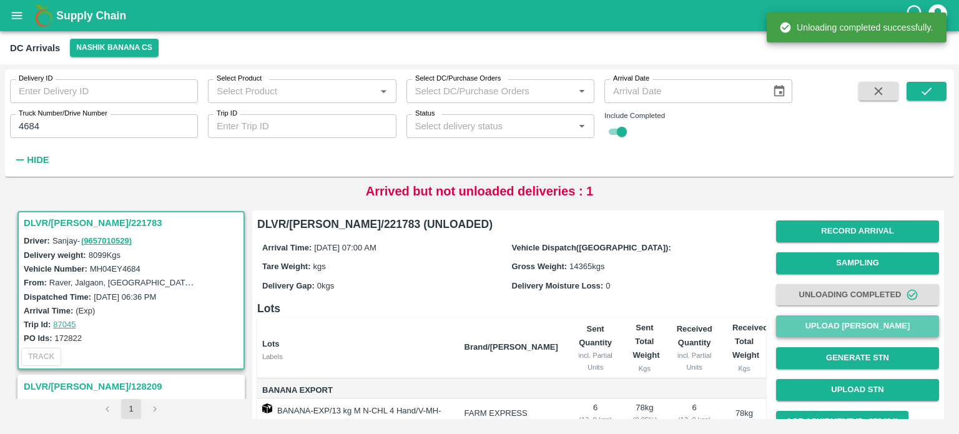
click at [838, 326] on button "Upload [PERSON_NAME]" at bounding box center [857, 326] width 163 height 22
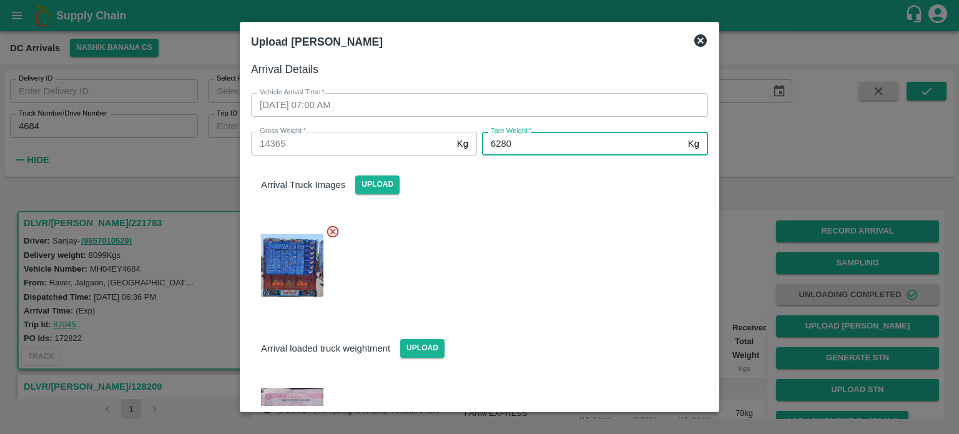
type input "6280"
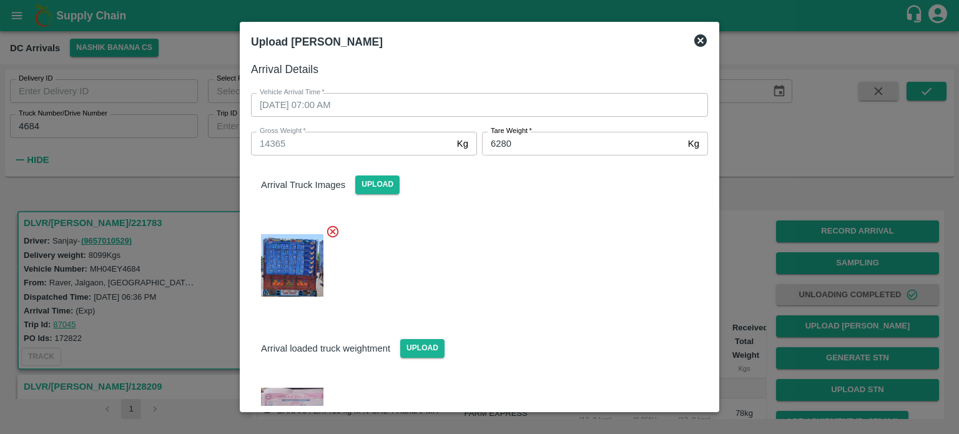
click at [565, 265] on div at bounding box center [474, 261] width 467 height 95
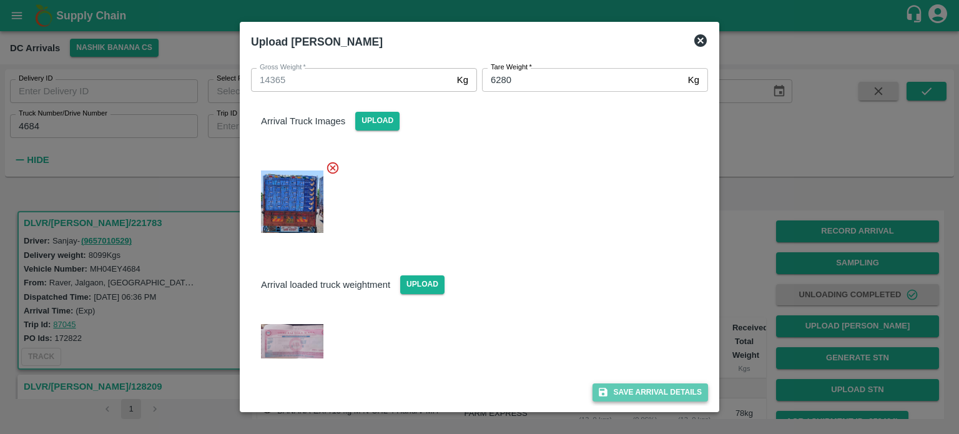
click at [647, 389] on button "Save Arrival Details" at bounding box center [649, 392] width 115 height 18
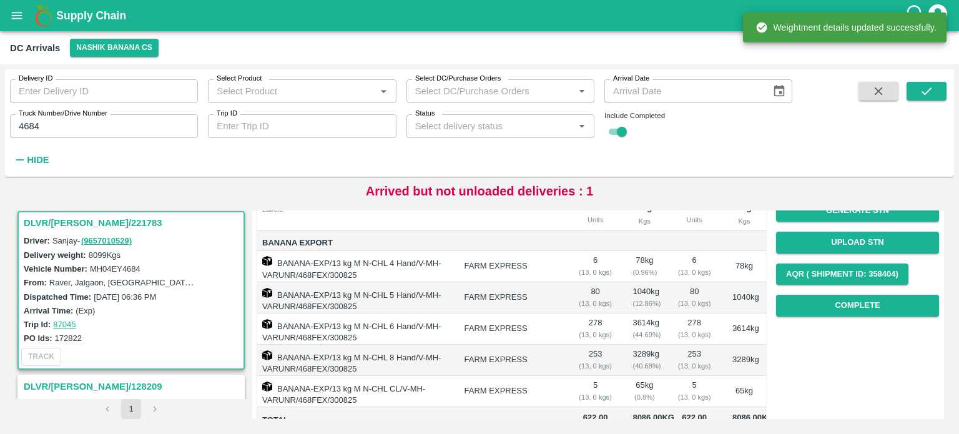
scroll to position [152, 0]
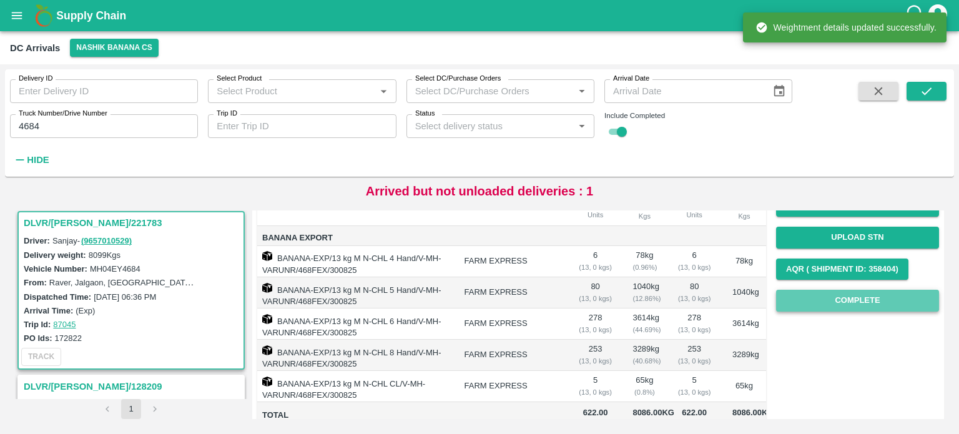
click at [850, 304] on button "Complete" at bounding box center [857, 301] width 163 height 22
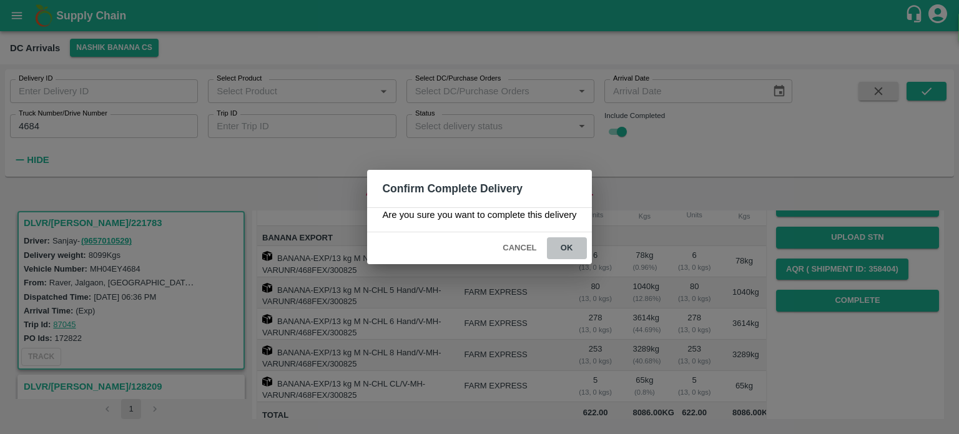
click at [564, 245] on button "ok" at bounding box center [567, 248] width 40 height 22
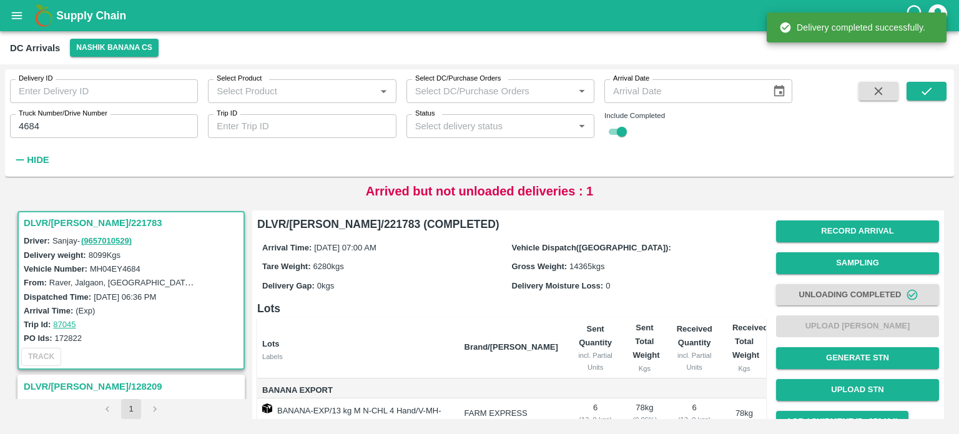
scroll to position [215, 0]
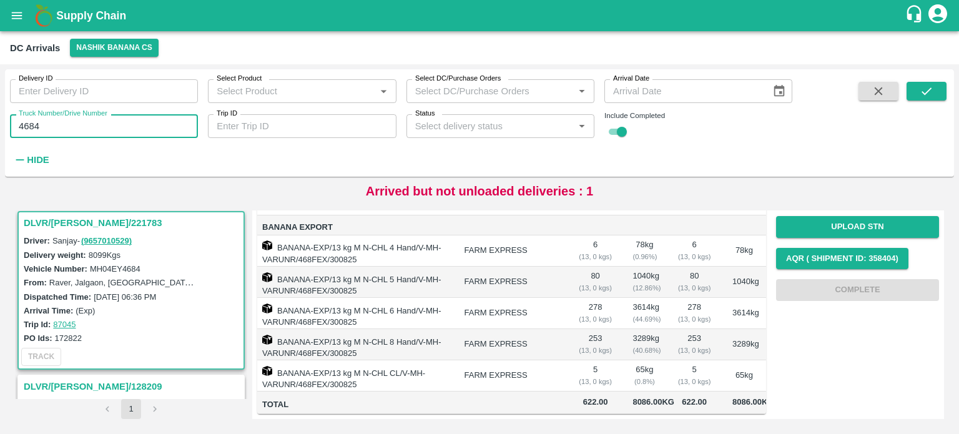
click at [30, 126] on input "4684" at bounding box center [104, 126] width 188 height 24
type input "3755"
click at [935, 91] on button "submit" at bounding box center [926, 91] width 40 height 19
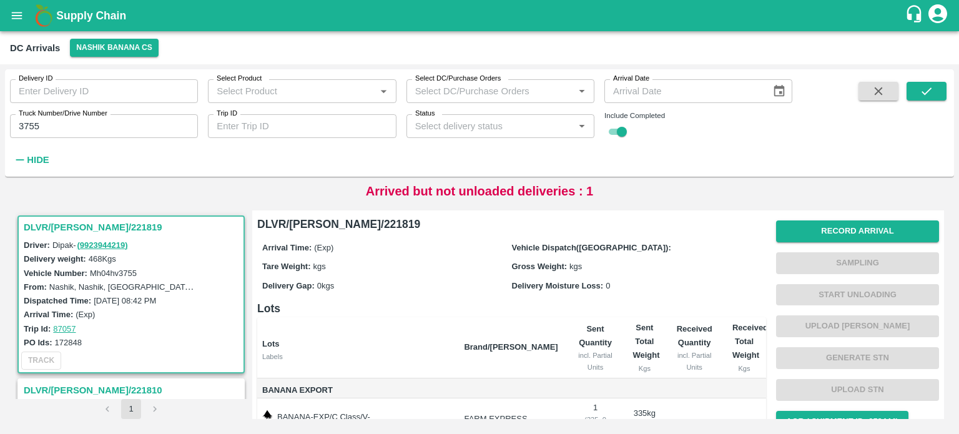
scroll to position [142, 0]
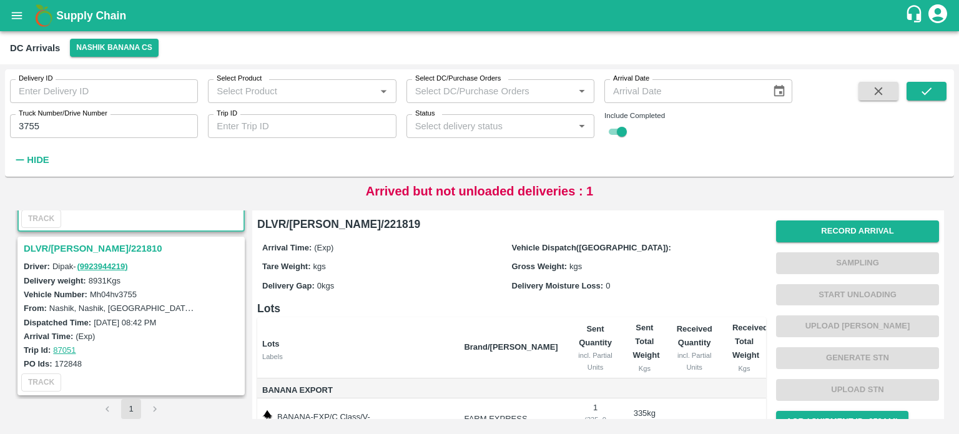
click at [90, 247] on h3 "DLVR/[PERSON_NAME]/221810" at bounding box center [133, 248] width 218 height 16
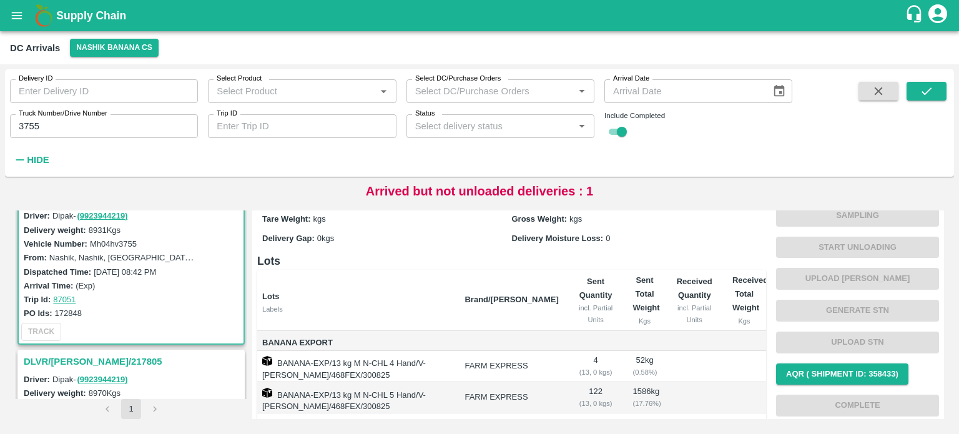
scroll to position [7, 0]
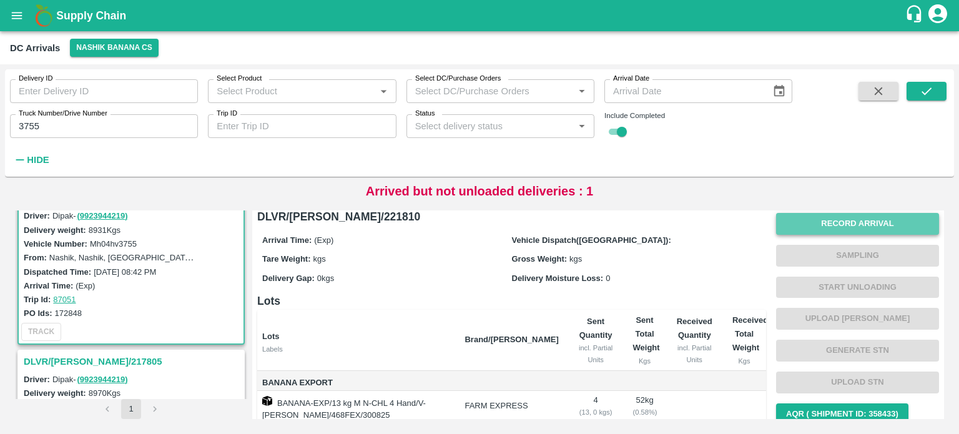
click at [838, 218] on button "Record Arrival" at bounding box center [857, 224] width 163 height 22
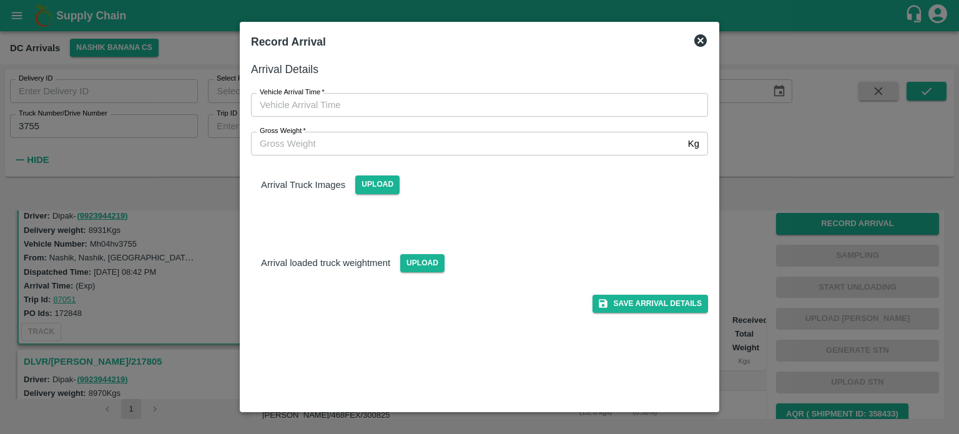
type input "DD/MM/YYYY hh:mm aa"
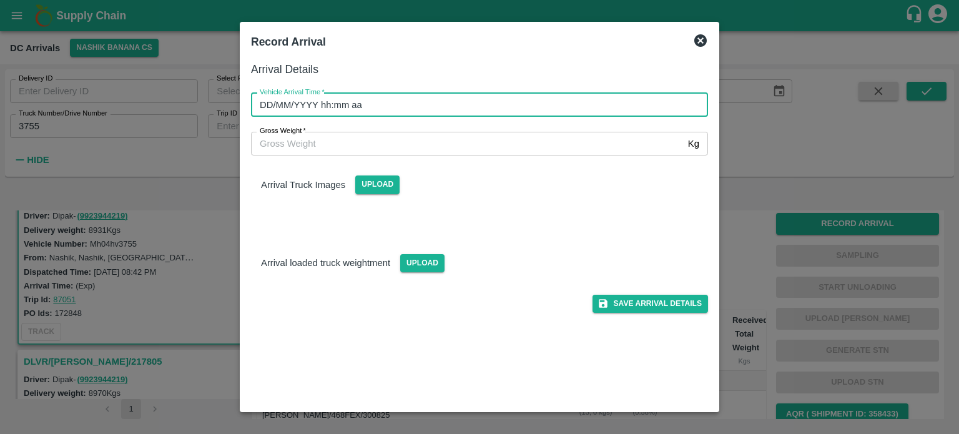
click at [486, 95] on input "DD/MM/YYYY hh:mm aa" at bounding box center [475, 105] width 448 height 24
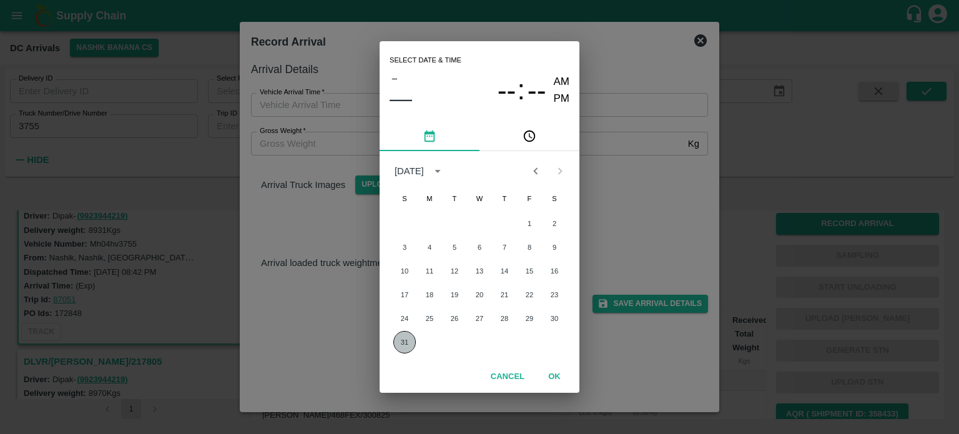
click at [403, 344] on button "31" at bounding box center [404, 342] width 22 height 22
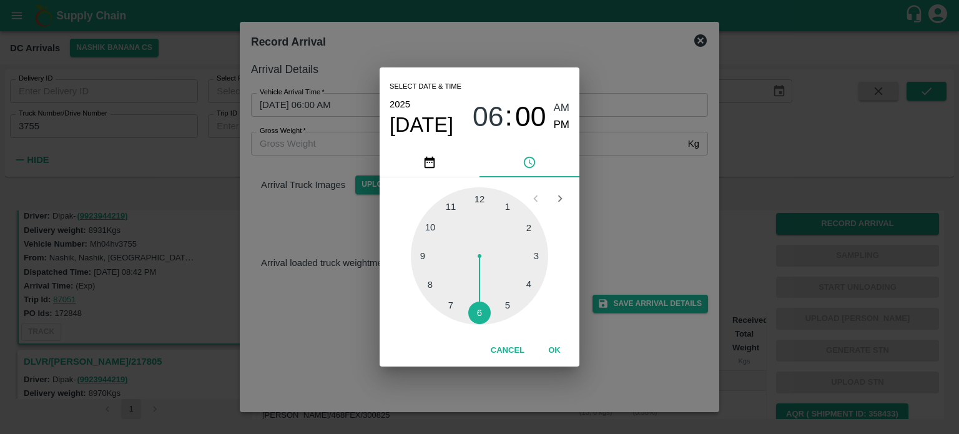
drag, startPoint x: 427, startPoint y: 286, endPoint x: 634, endPoint y: 227, distance: 215.5
click at [634, 227] on div "Select date & time [DATE] 06 : 00 AM PM 1 2 3 4 5 6 7 8 9 10 11 12 Cancel OK" at bounding box center [479, 217] width 959 height 434
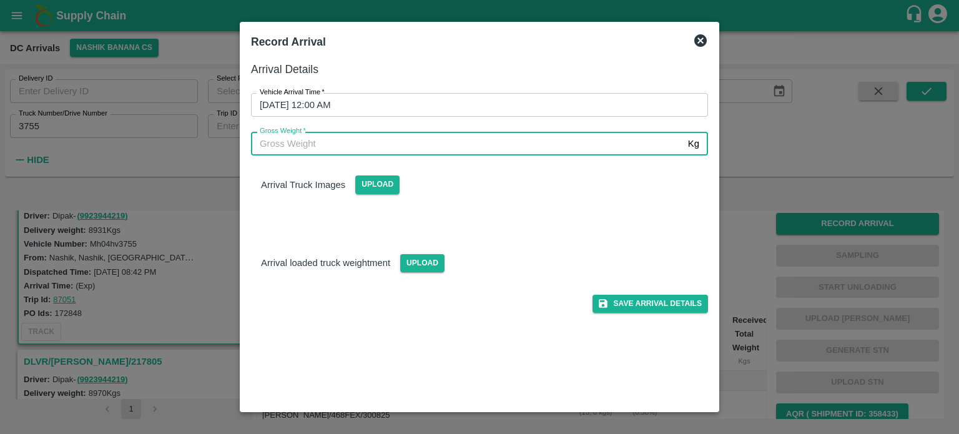
click at [325, 140] on input "Gross Weight   *" at bounding box center [467, 144] width 432 height 24
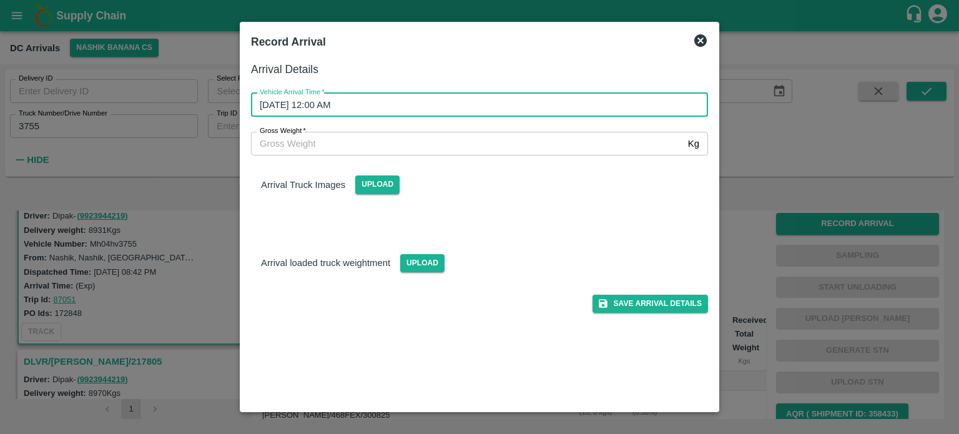
click at [454, 102] on input "[DATE] 12:00 AM" at bounding box center [475, 105] width 448 height 24
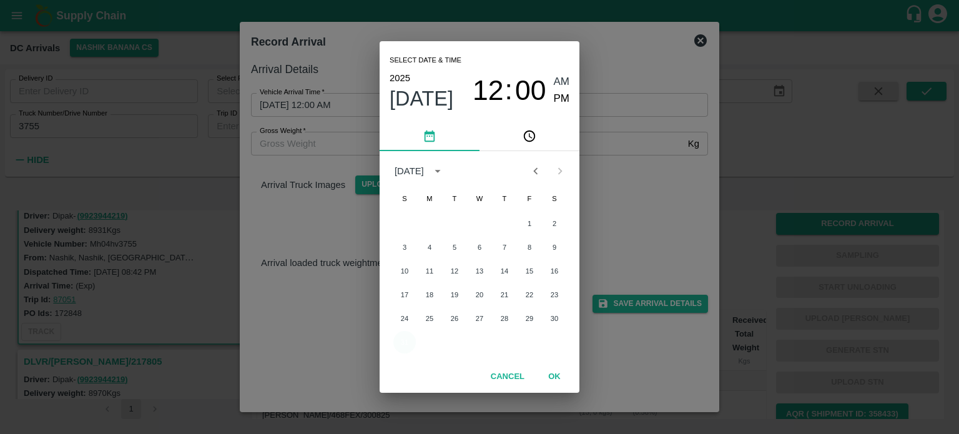
click at [406, 346] on button "31" at bounding box center [404, 342] width 22 height 22
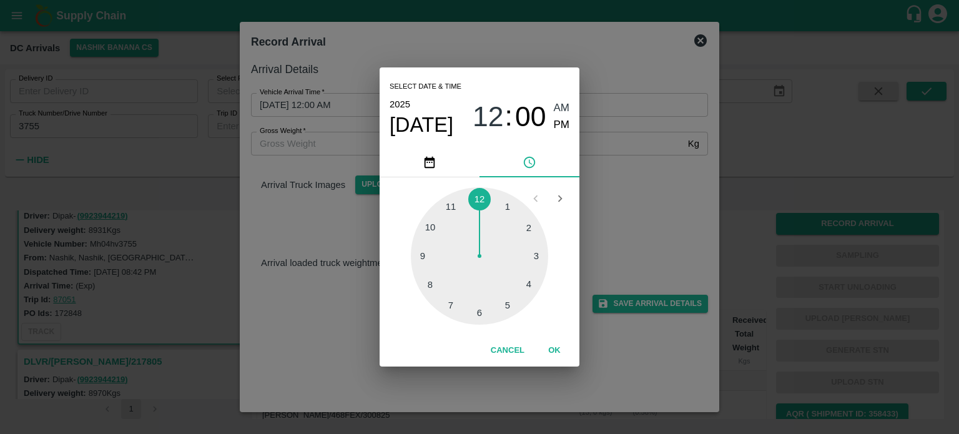
click at [431, 284] on div at bounding box center [479, 255] width 137 height 137
type input "[DATE] 08:00 AM"
click at [663, 219] on div "Select date & time [DATE] 08 : 00 AM PM 05 10 15 20 25 30 35 40 45 50 55 00 Can…" at bounding box center [479, 217] width 959 height 434
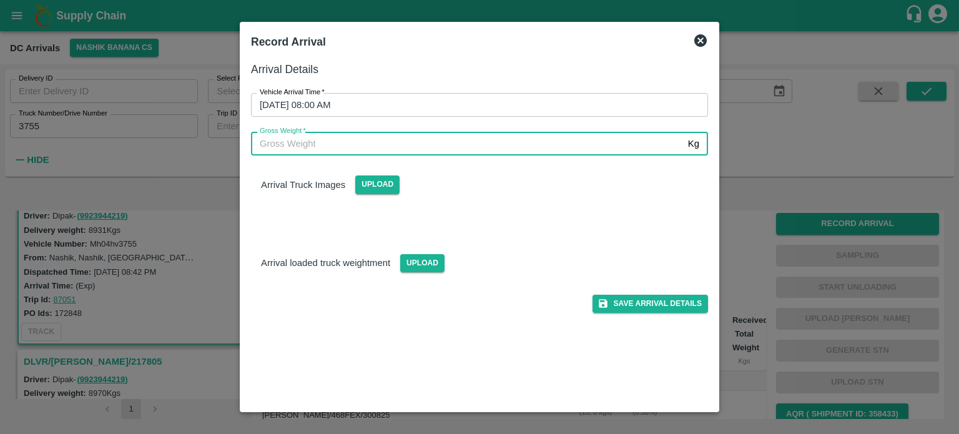
click at [347, 147] on input "Gross Weight   *" at bounding box center [467, 144] width 432 height 24
type input "15140"
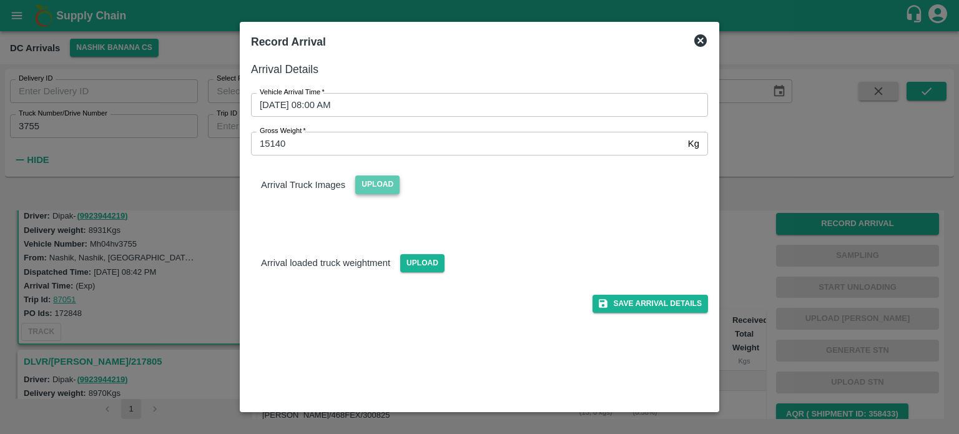
click at [382, 190] on span "Upload" at bounding box center [377, 184] width 44 height 18
click at [0, 0] on input "Upload" at bounding box center [0, 0] width 0 height 0
click at [424, 262] on span "Upload" at bounding box center [422, 263] width 44 height 18
click at [0, 0] on input "Upload" at bounding box center [0, 0] width 0 height 0
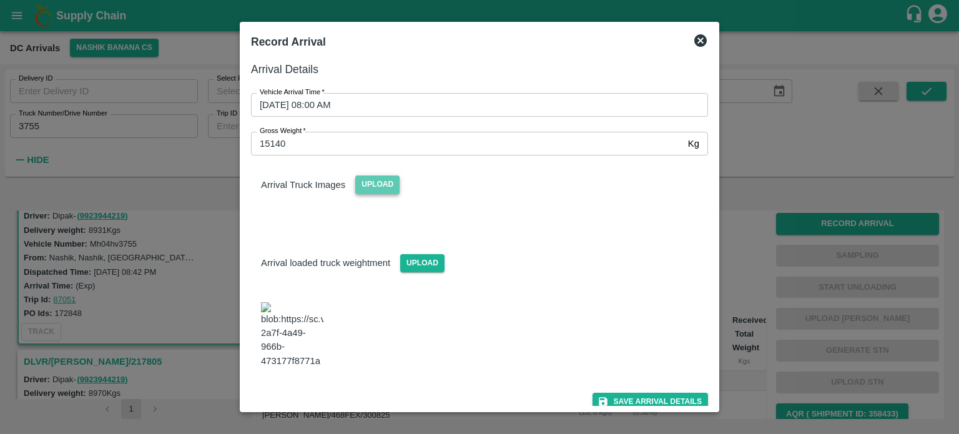
click at [381, 182] on span "Upload" at bounding box center [377, 184] width 44 height 18
click at [0, 0] on input "Upload" at bounding box center [0, 0] width 0 height 0
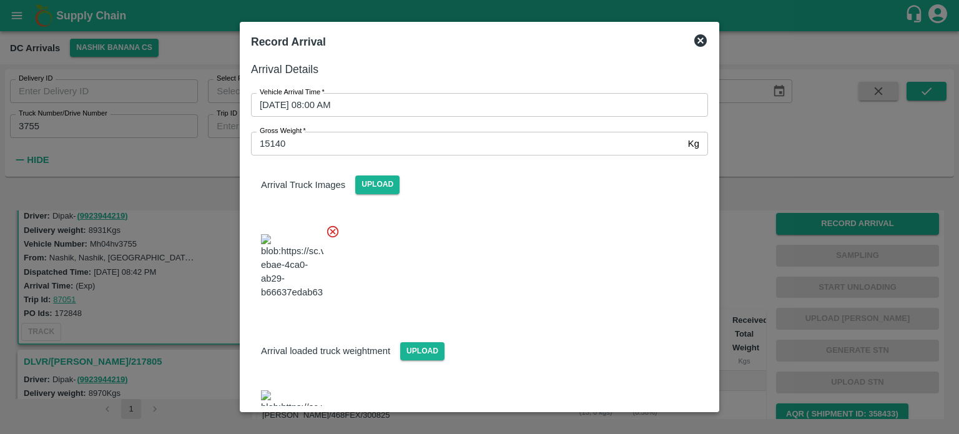
scroll to position [129, 0]
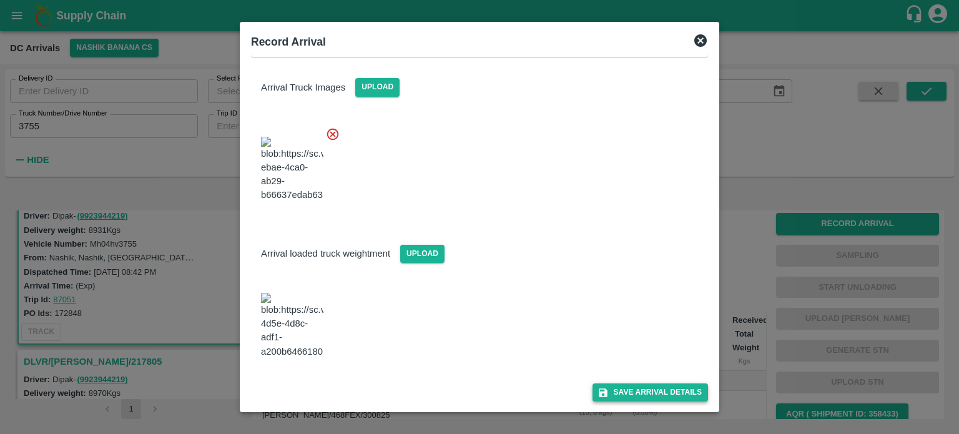
click at [639, 391] on button "Save Arrival Details" at bounding box center [649, 392] width 115 height 18
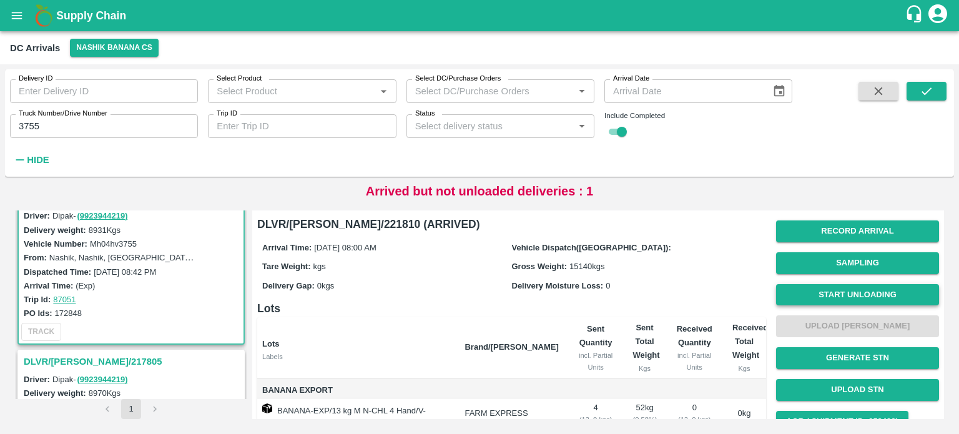
click at [854, 297] on button "Start Unloading" at bounding box center [857, 295] width 163 height 22
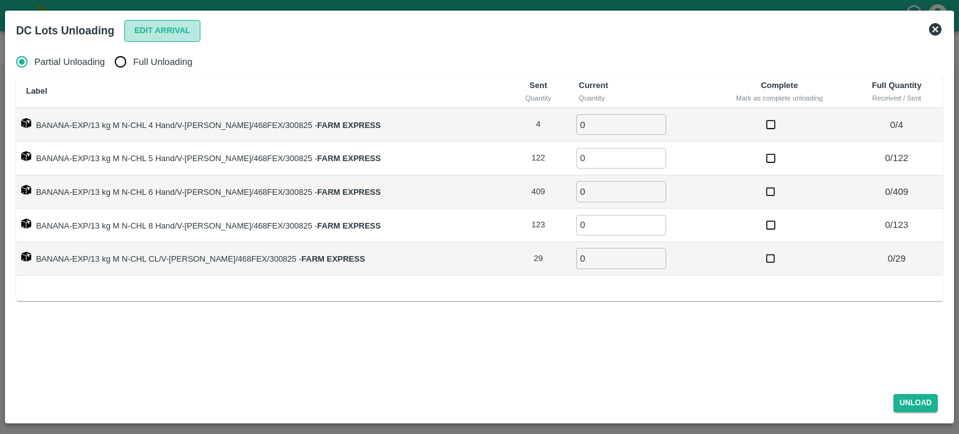
click at [177, 36] on button "Edit Arrival" at bounding box center [162, 31] width 76 height 22
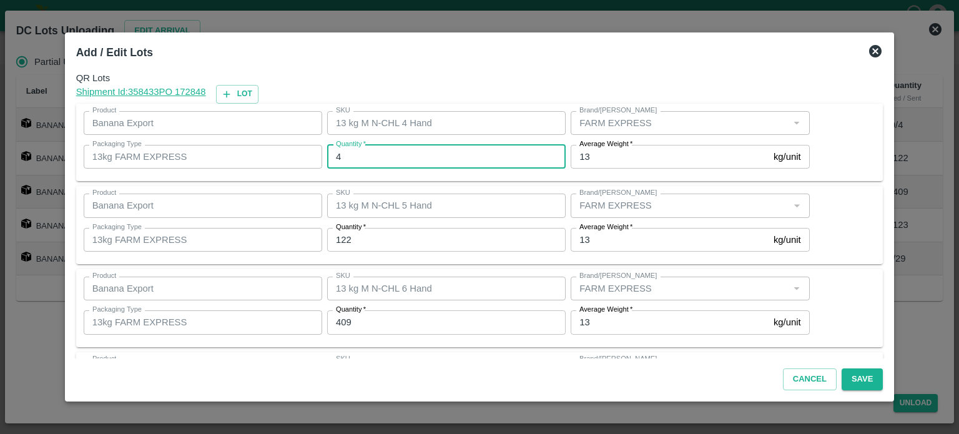
click at [346, 155] on input "4" at bounding box center [446, 157] width 238 height 24
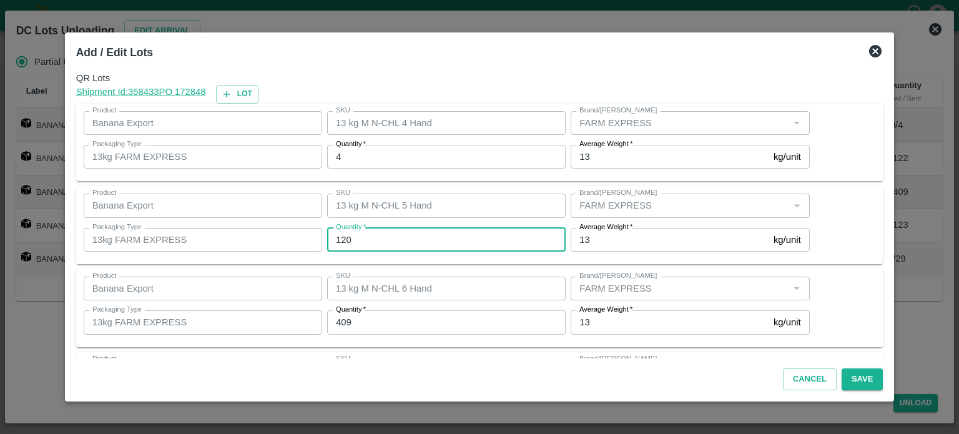
type input "120"
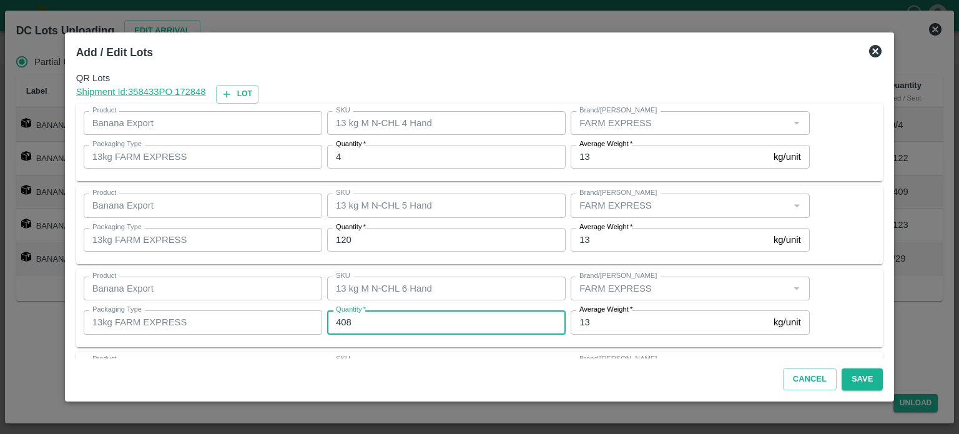
type input "408"
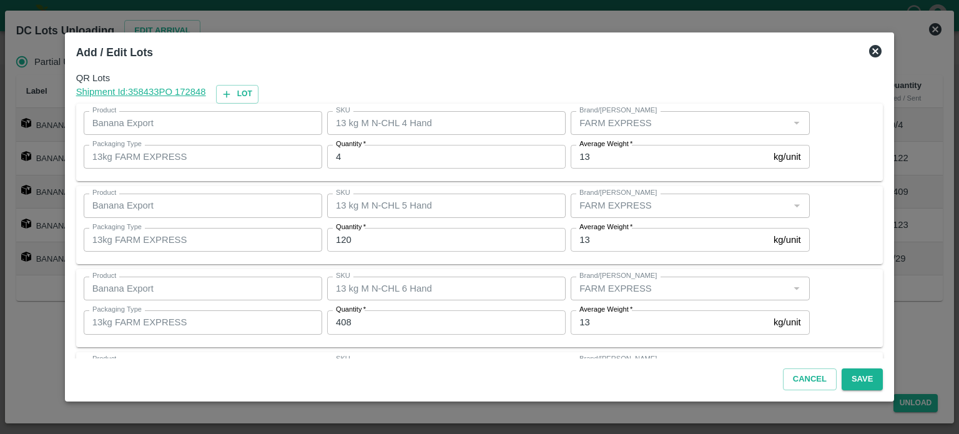
scroll to position [164, 0]
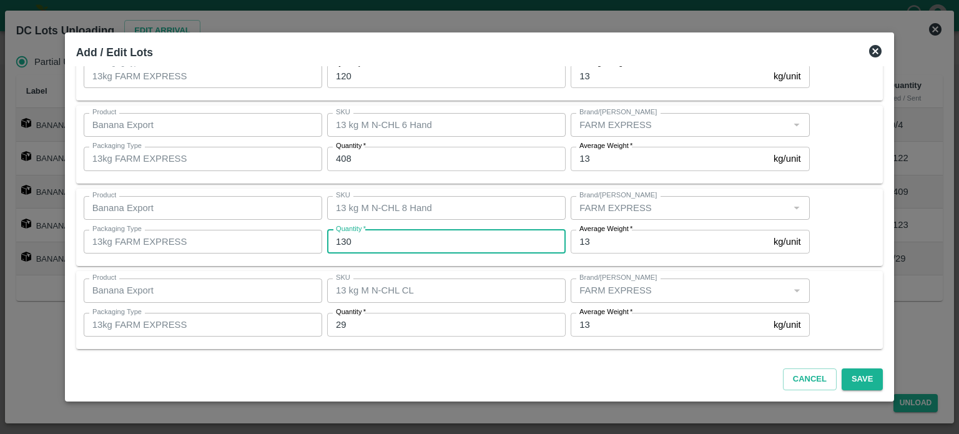
type input "130"
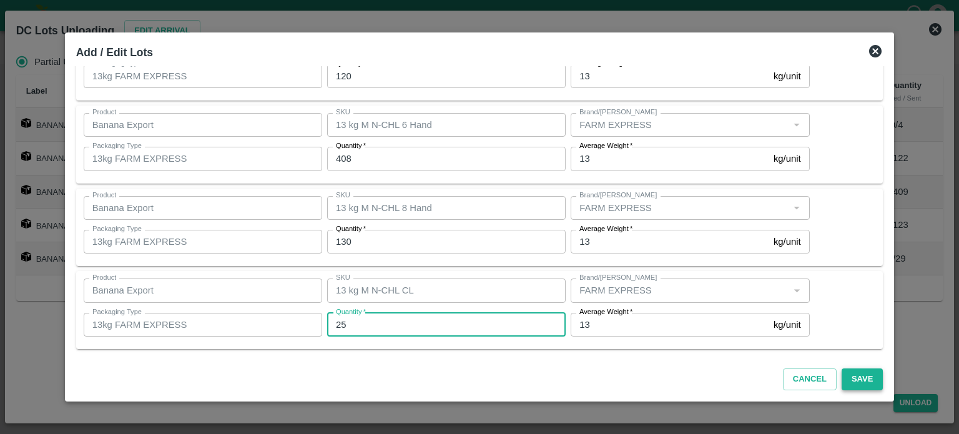
type input "25"
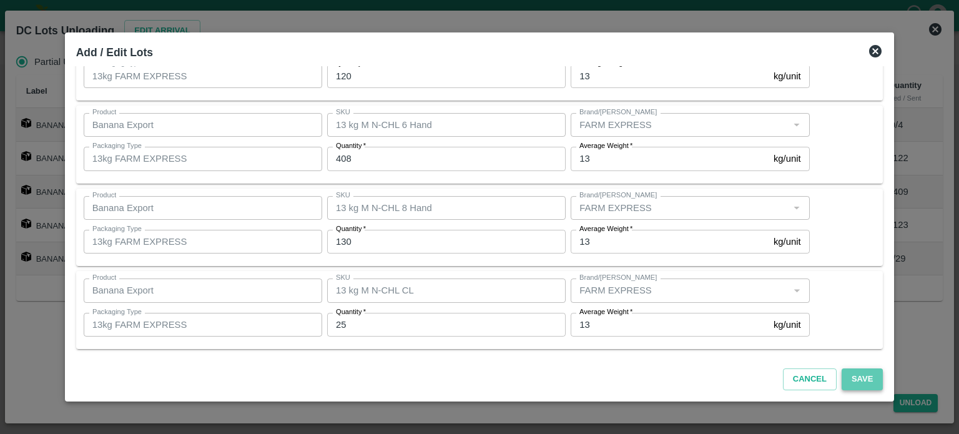
click at [844, 383] on button "Save" at bounding box center [861, 379] width 41 height 22
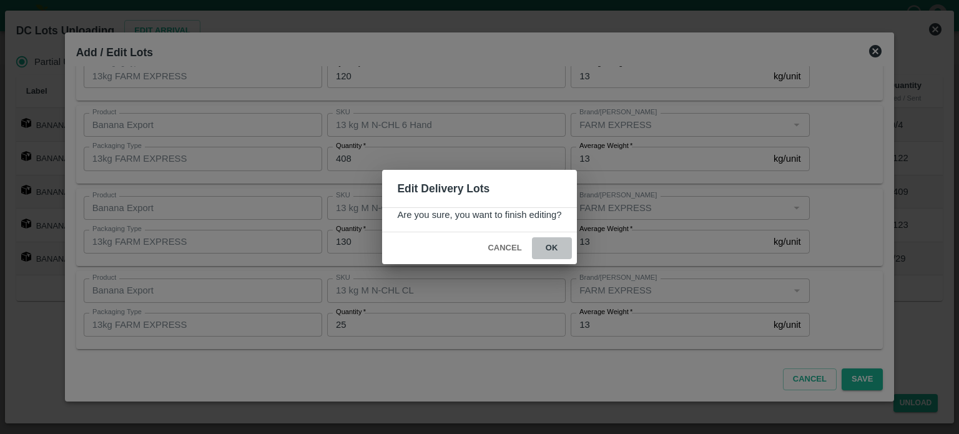
click at [551, 248] on button "ok" at bounding box center [552, 248] width 40 height 22
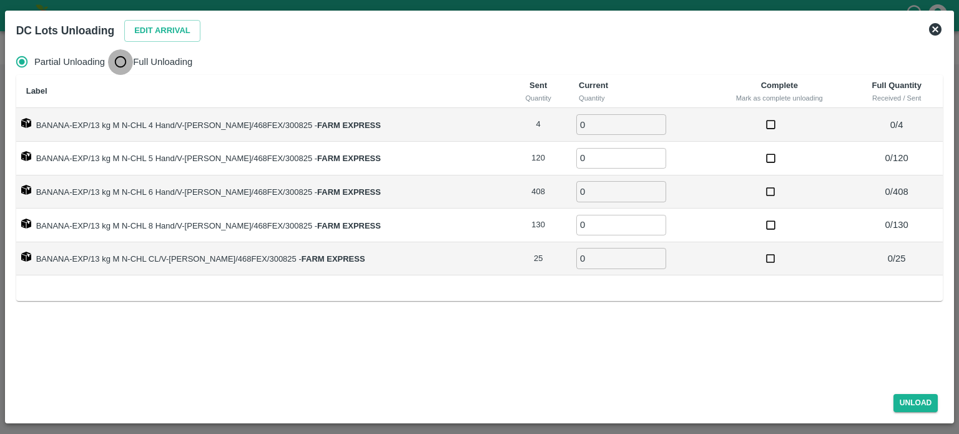
click at [114, 67] on input "Full Unloading" at bounding box center [120, 61] width 25 height 25
radio input "true"
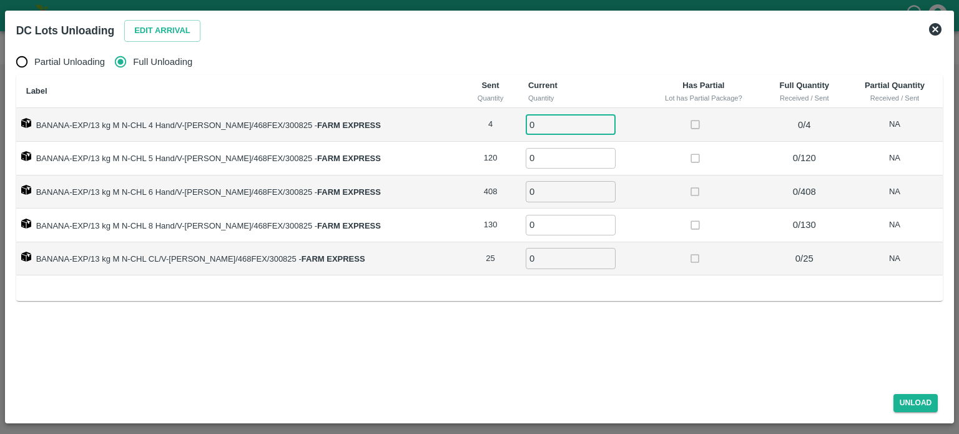
click at [531, 120] on input "0" at bounding box center [571, 124] width 90 height 21
type input "4"
type input "120"
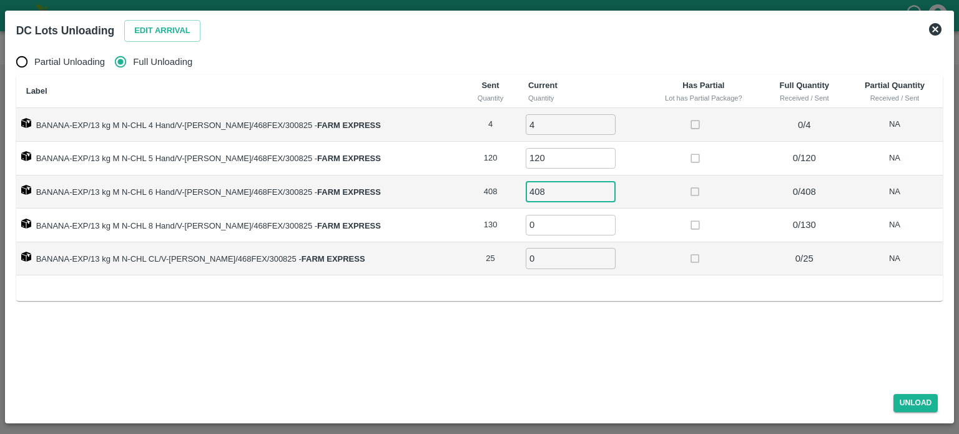
type input "408"
type input "130"
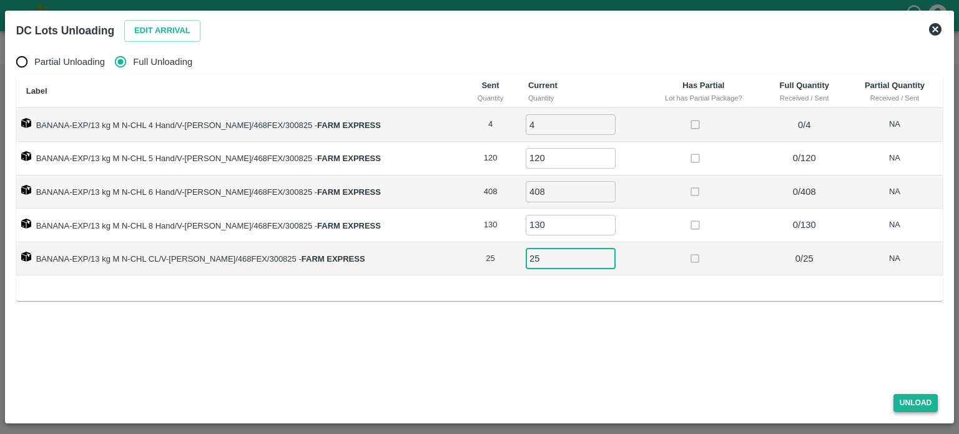
type input "25"
click at [914, 401] on button "Unload" at bounding box center [915, 403] width 45 height 18
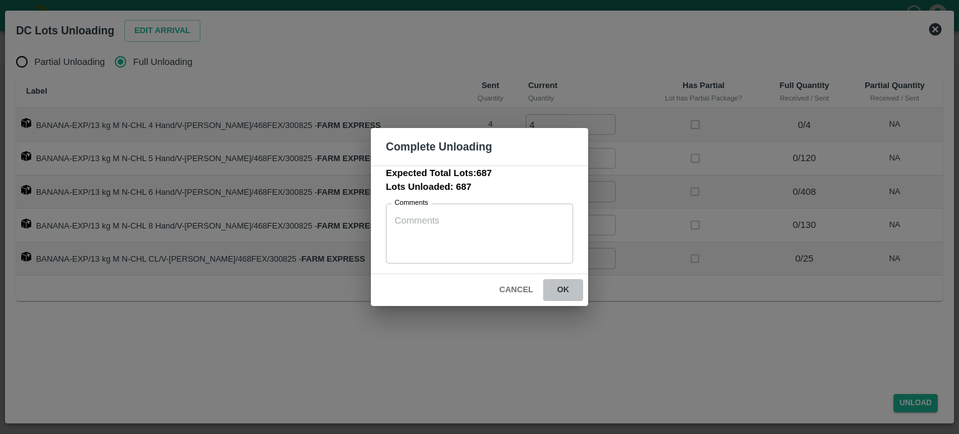
click at [564, 290] on button "ok" at bounding box center [563, 290] width 40 height 22
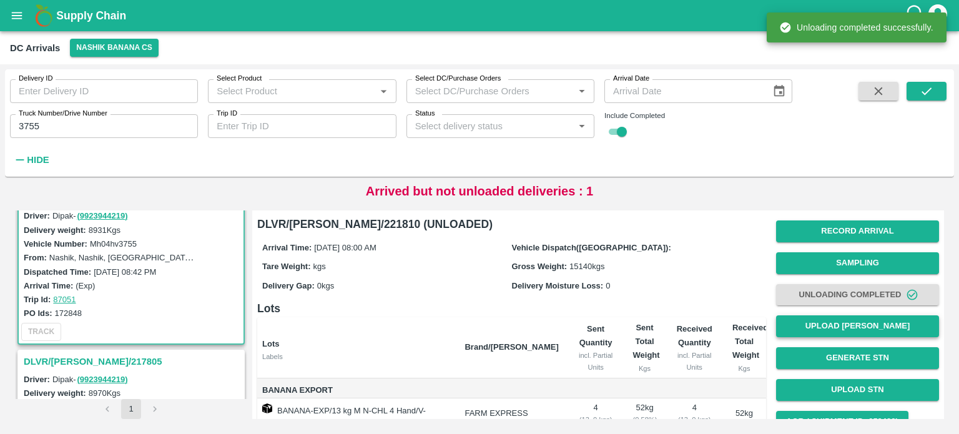
click at [852, 333] on button "Upload [PERSON_NAME]" at bounding box center [857, 326] width 163 height 22
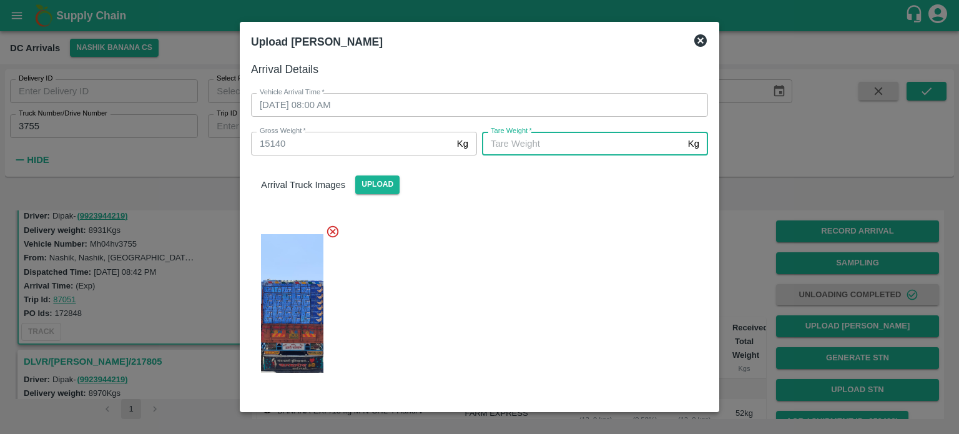
click at [562, 141] on input "[PERSON_NAME]   *" at bounding box center [582, 144] width 201 height 24
type input "5540"
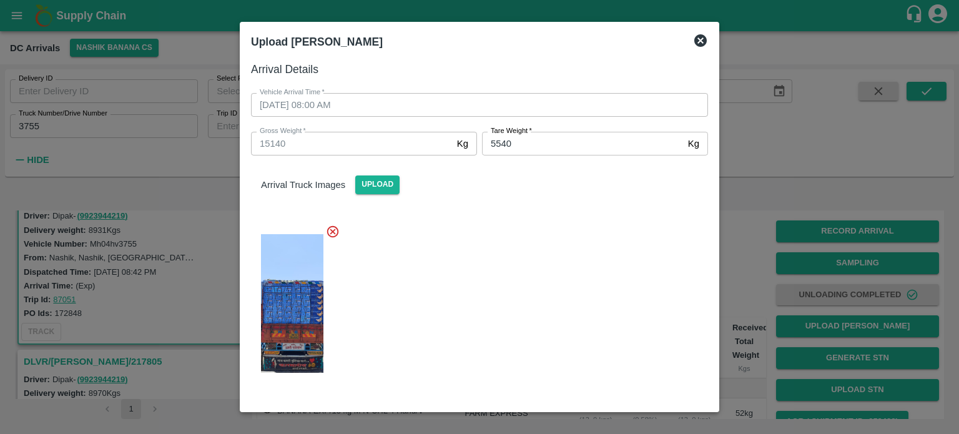
click at [577, 249] on div at bounding box center [474, 299] width 467 height 171
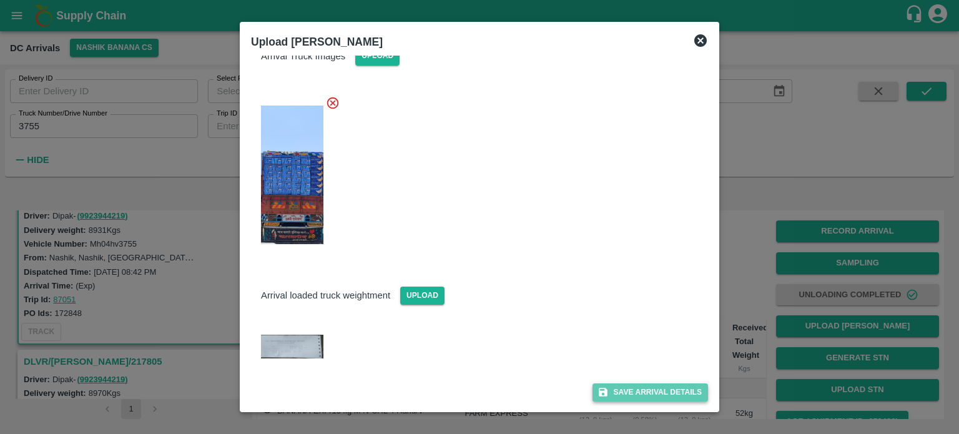
click at [644, 391] on button "Save Arrival Details" at bounding box center [649, 392] width 115 height 18
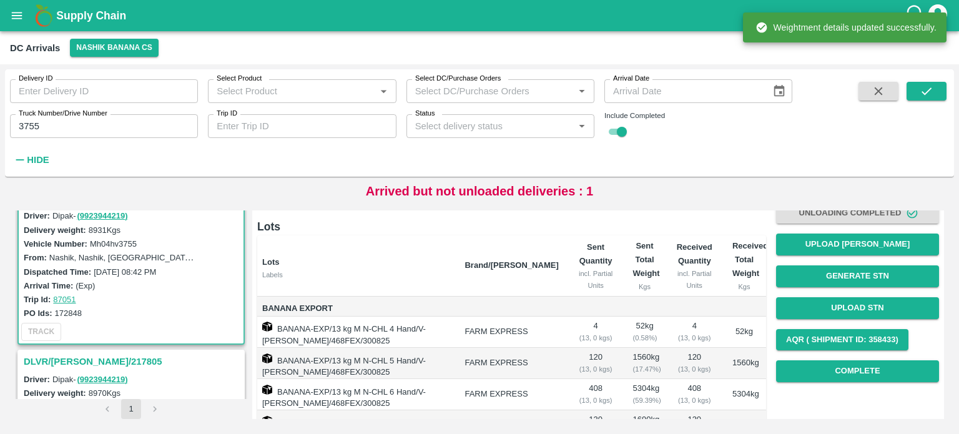
scroll to position [87, 0]
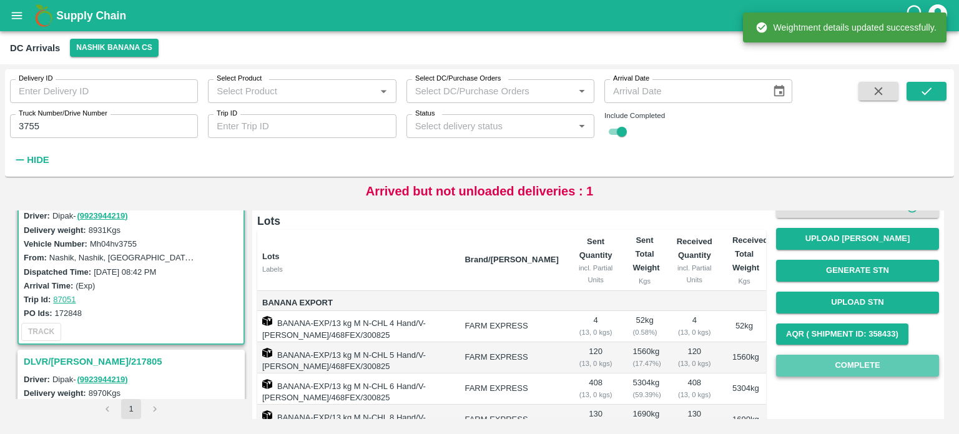
click at [856, 360] on button "Complete" at bounding box center [857, 366] width 163 height 22
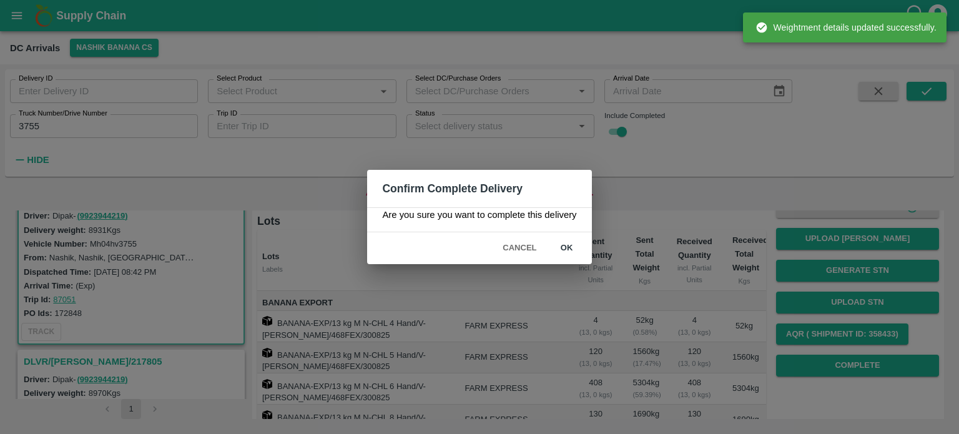
click at [566, 248] on button "ok" at bounding box center [567, 248] width 40 height 22
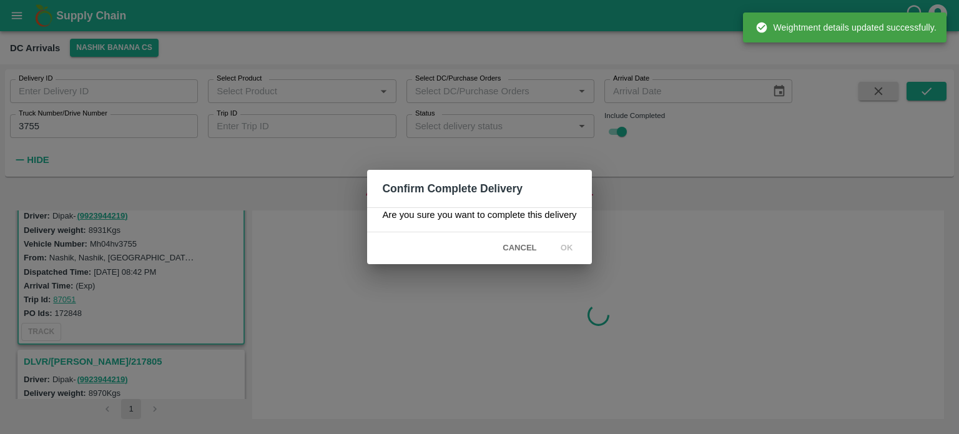
scroll to position [0, 0]
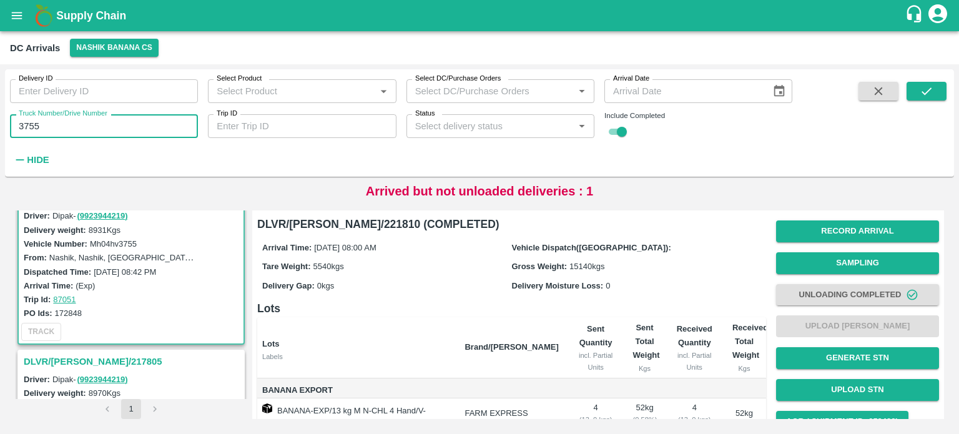
click at [27, 127] on input "3755" at bounding box center [104, 126] width 188 height 24
type input "2181"
click at [921, 91] on icon "submit" at bounding box center [926, 91] width 14 height 14
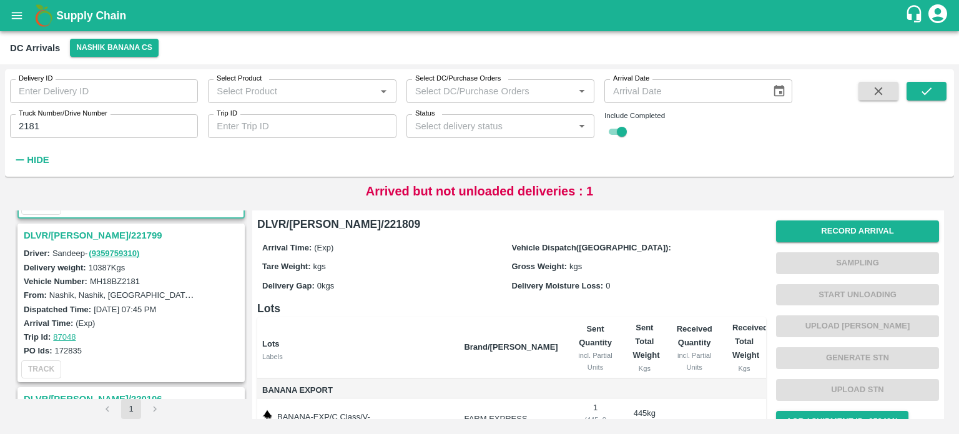
scroll to position [159, 0]
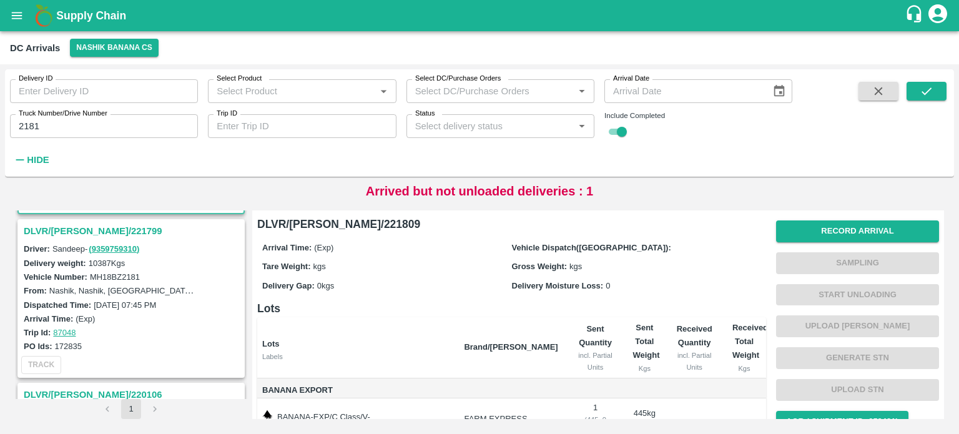
click at [75, 230] on h3 "DLVR/[PERSON_NAME]/221799" at bounding box center [133, 231] width 218 height 16
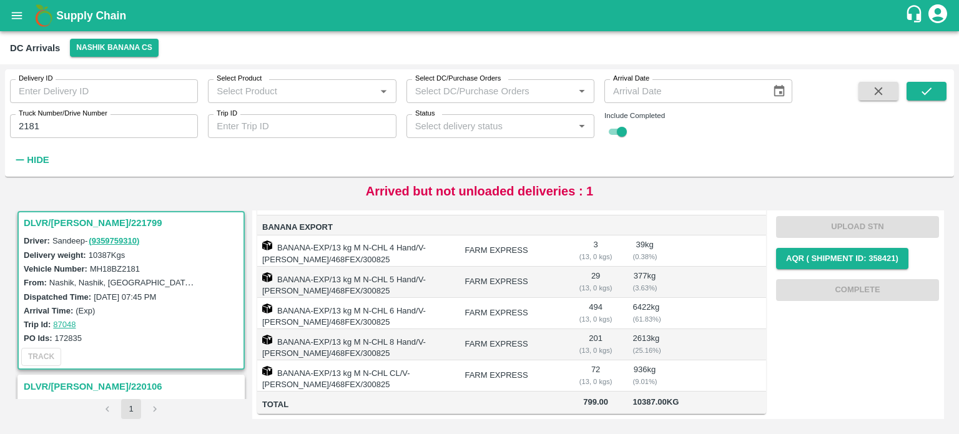
scroll to position [227, 0]
click at [702, 298] on td at bounding box center [695, 313] width 56 height 31
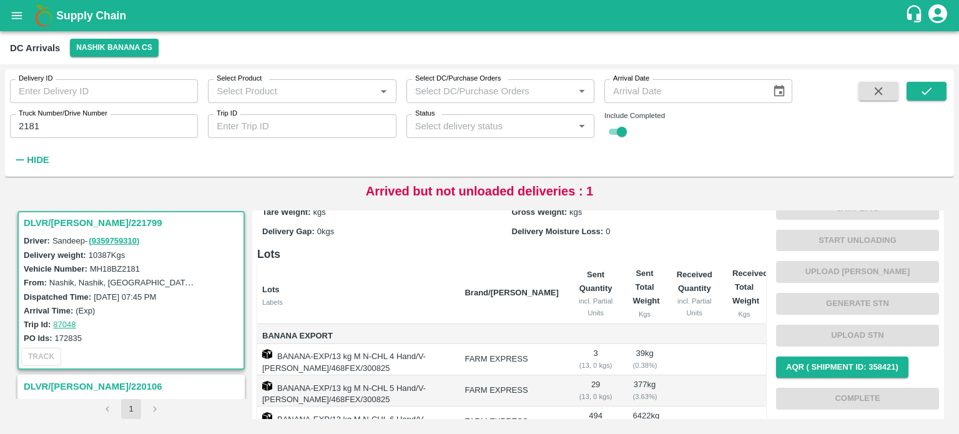
scroll to position [0, 0]
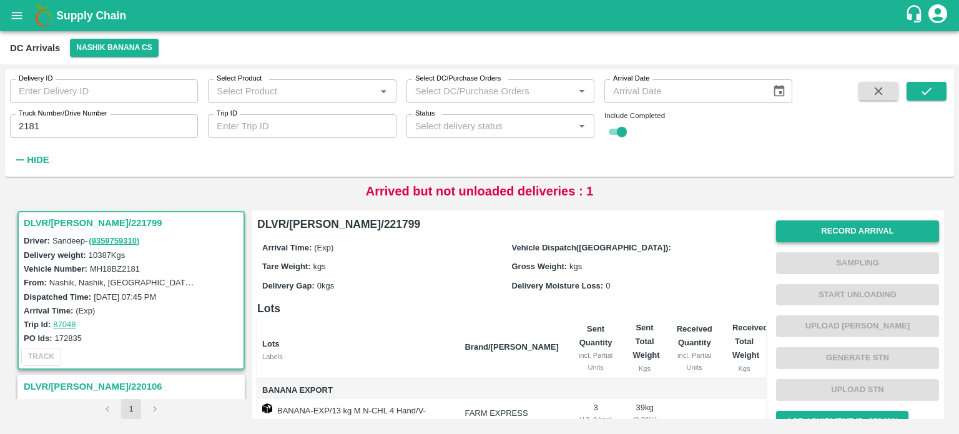
click at [826, 237] on button "Record Arrival" at bounding box center [857, 231] width 163 height 22
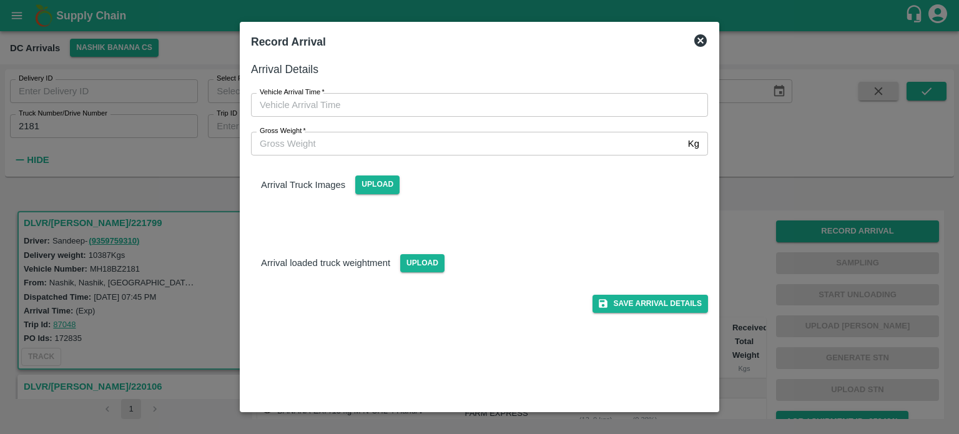
type input "DD/MM/YYYY hh:mm aa"
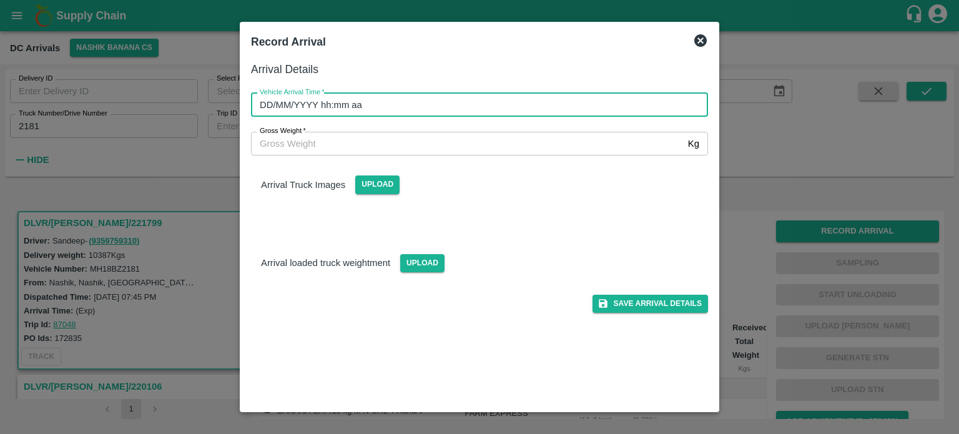
click at [501, 105] on input "DD/MM/YYYY hh:mm aa" at bounding box center [475, 105] width 448 height 24
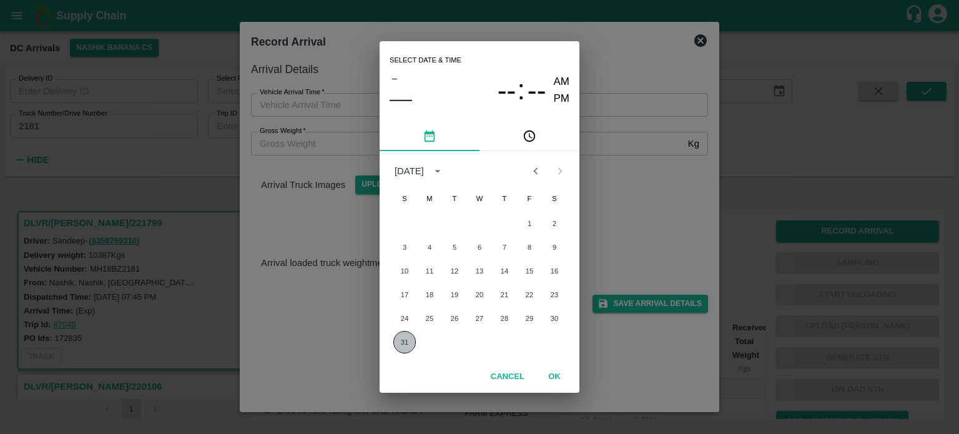
click at [403, 339] on button "31" at bounding box center [404, 342] width 22 height 22
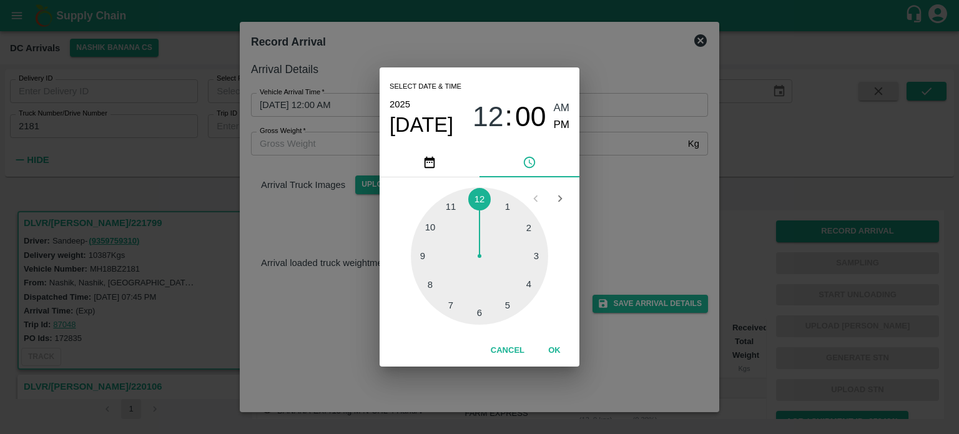
click at [428, 284] on div at bounding box center [479, 255] width 137 height 137
type input "[DATE] 08:40 AM"
click at [614, 218] on div "Select date & time [DATE] 08 : 40 AM PM 05 10 15 20 25 30 35 40 45 50 55 00 Can…" at bounding box center [479, 217] width 959 height 434
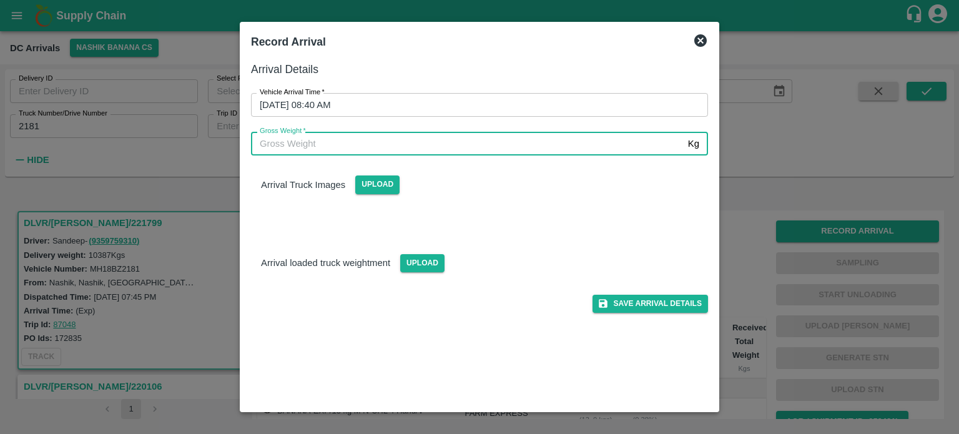
click at [275, 140] on input "Gross Weight   *" at bounding box center [467, 144] width 432 height 24
type input "17990"
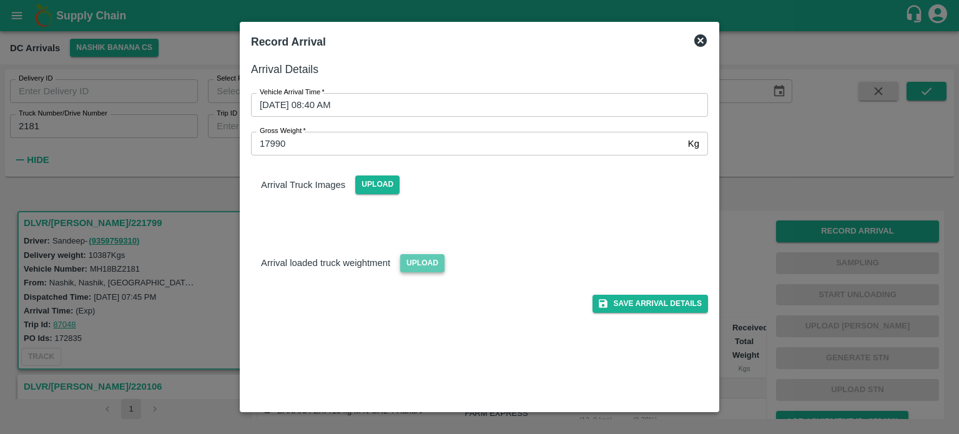
click at [419, 257] on span "Upload" at bounding box center [422, 263] width 44 height 18
click at [0, 0] on input "Upload" at bounding box center [0, 0] width 0 height 0
click at [378, 187] on span "Upload" at bounding box center [377, 184] width 44 height 18
click at [0, 0] on input "Upload" at bounding box center [0, 0] width 0 height 0
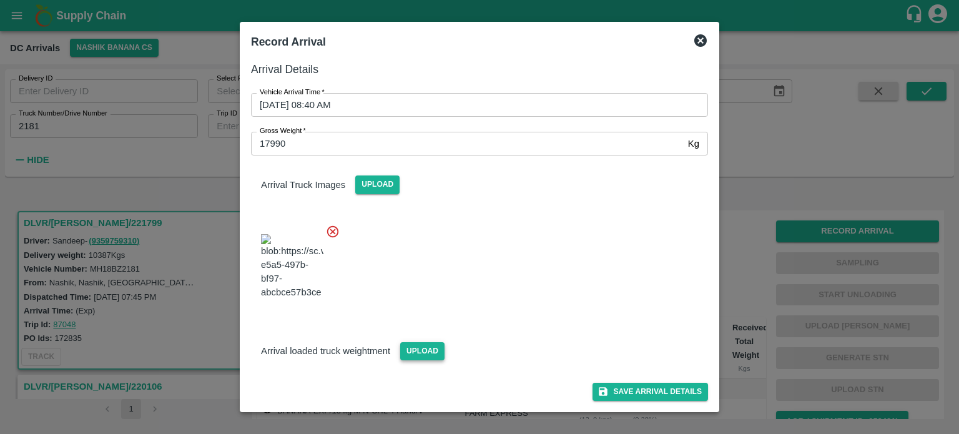
click at [419, 348] on span "Upload" at bounding box center [422, 351] width 44 height 18
click at [0, 0] on input "Upload" at bounding box center [0, 0] width 0 height 0
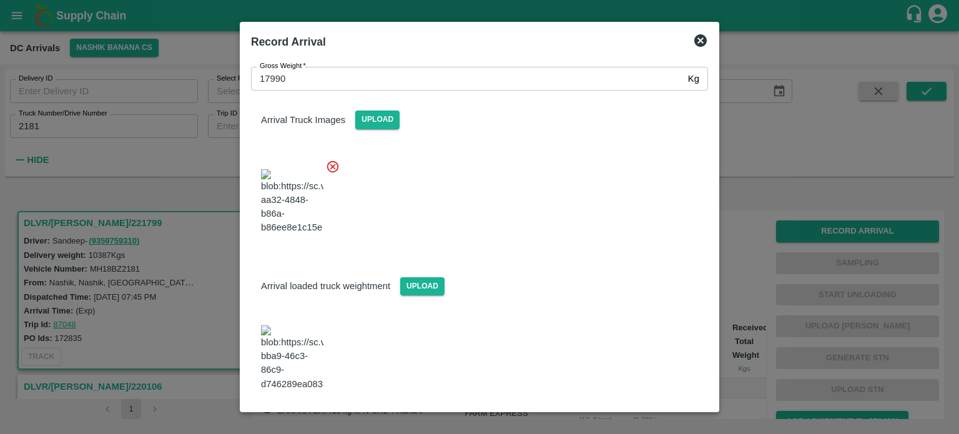
click at [647, 416] on button "Save Arrival Details" at bounding box center [649, 425] width 115 height 18
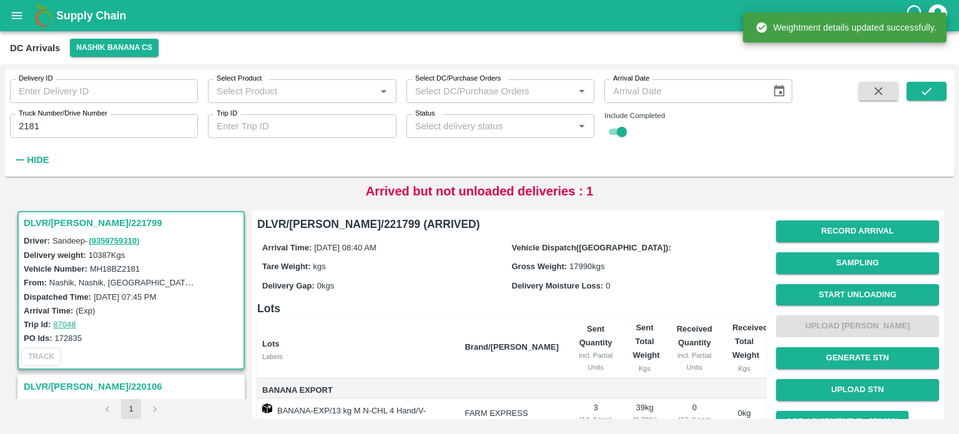
click at [857, 294] on button "Start Unloading" at bounding box center [857, 295] width 163 height 22
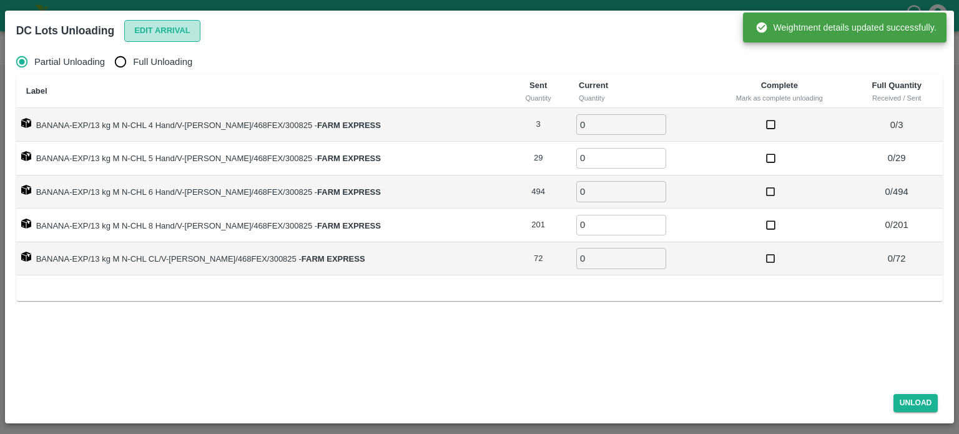
click at [172, 34] on button "Edit Arrival" at bounding box center [162, 31] width 76 height 22
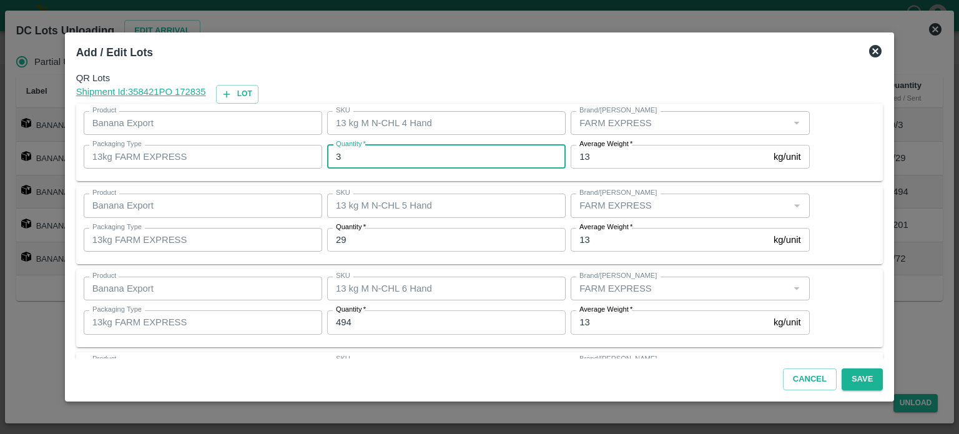
click at [369, 155] on input "3" at bounding box center [446, 157] width 238 height 24
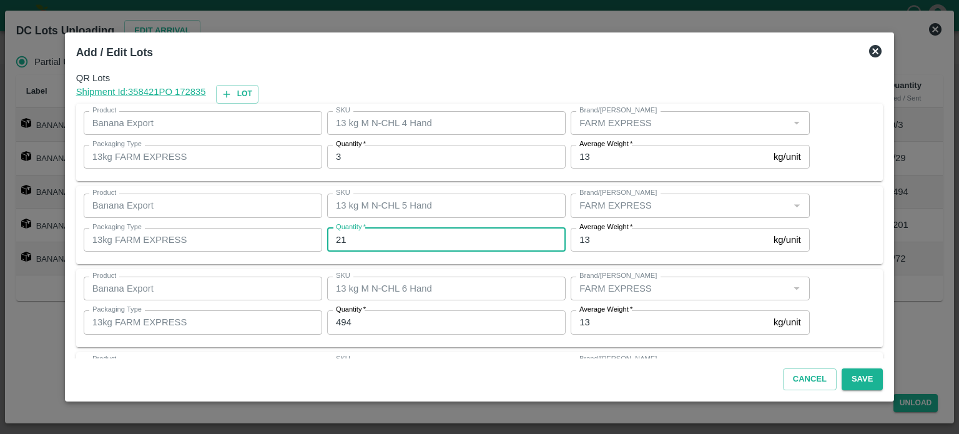
type input "21"
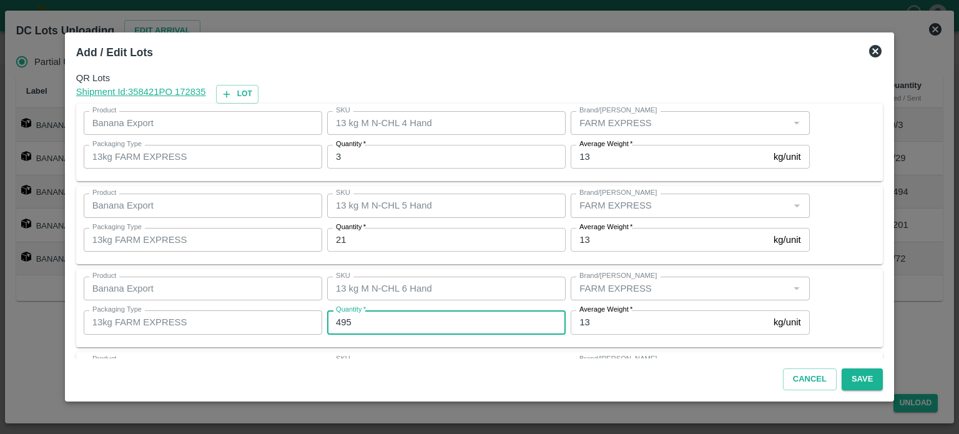
type input "495"
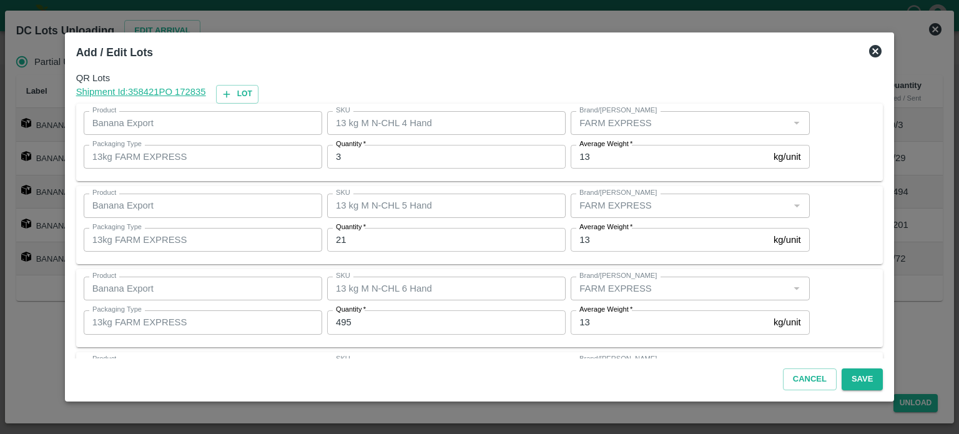
scroll to position [164, 0]
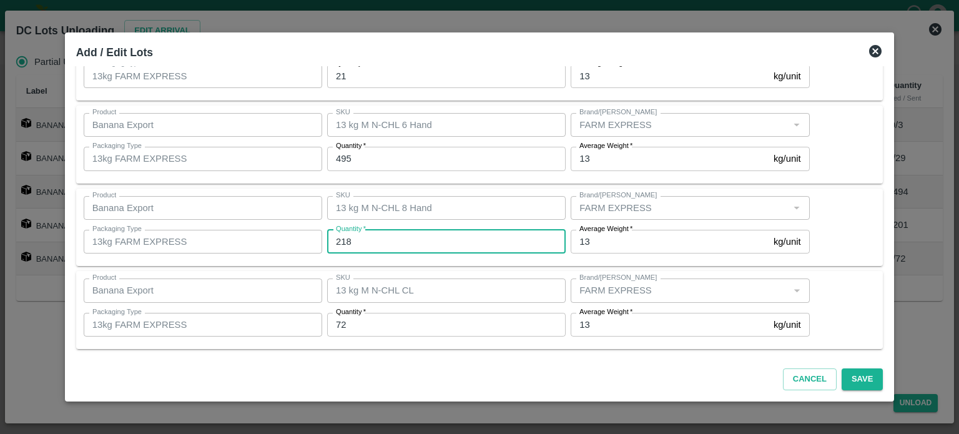
type input "218"
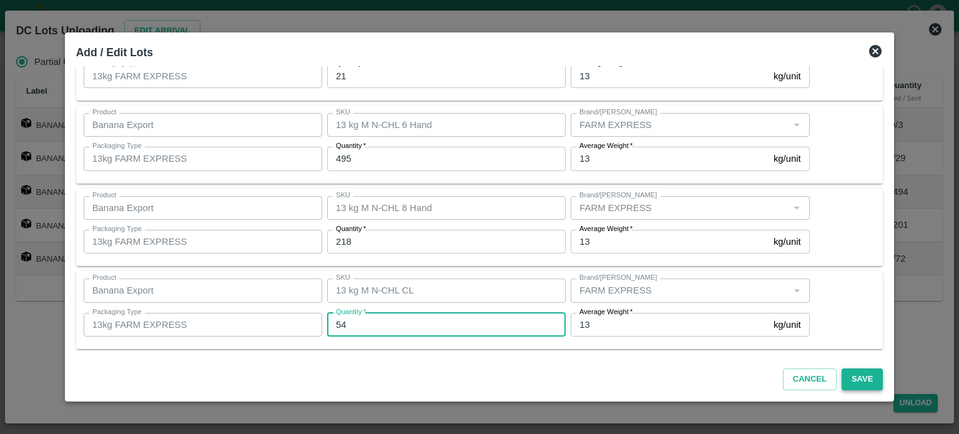
type input "54"
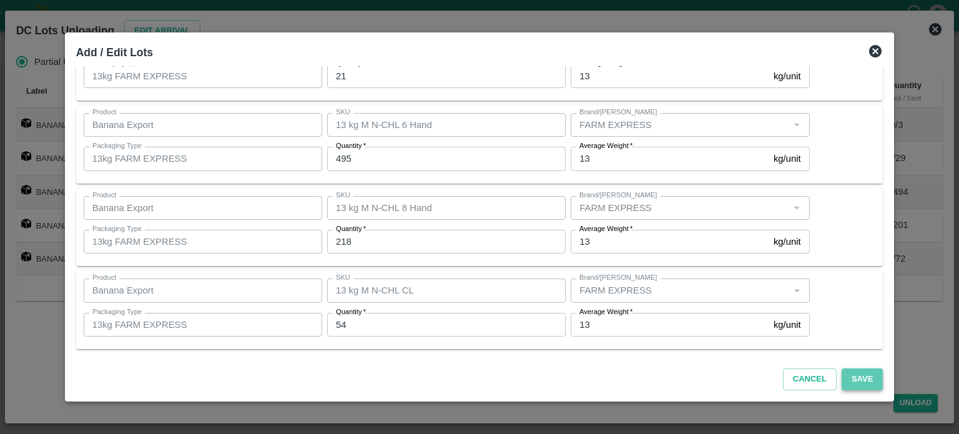
click at [844, 378] on button "Save" at bounding box center [861, 379] width 41 height 22
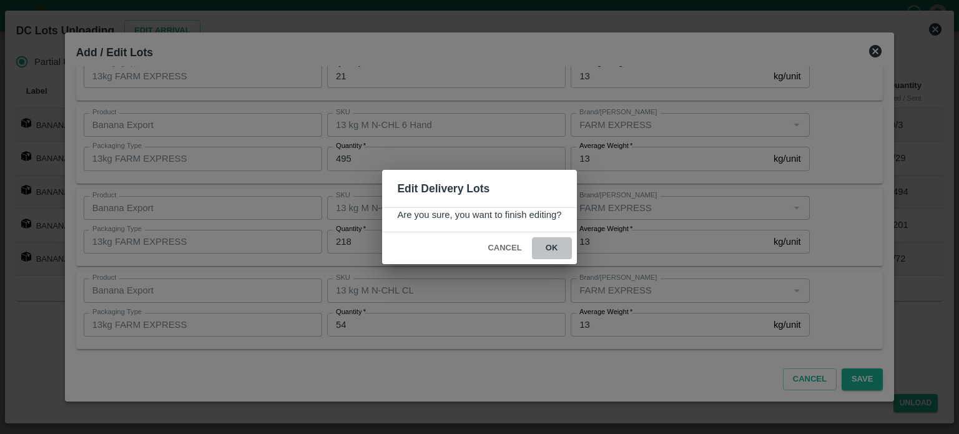
click at [551, 242] on button "ok" at bounding box center [552, 248] width 40 height 22
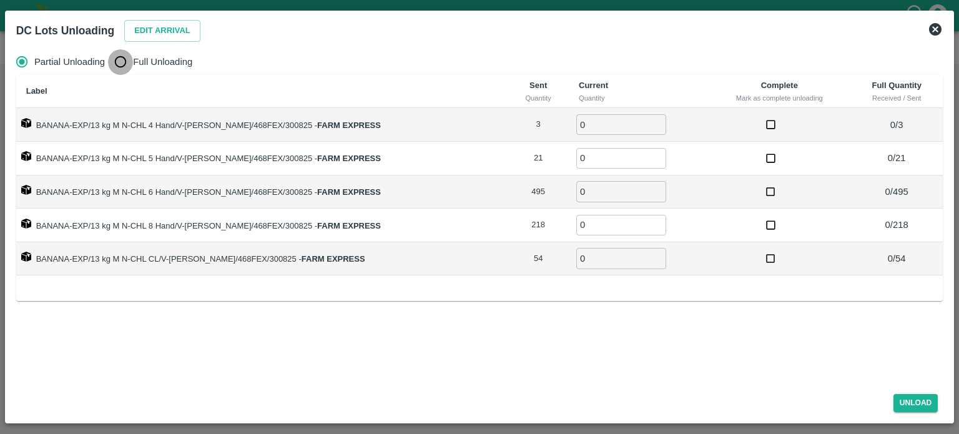
click at [120, 61] on input "Full Unloading" at bounding box center [120, 61] width 25 height 25
radio input "true"
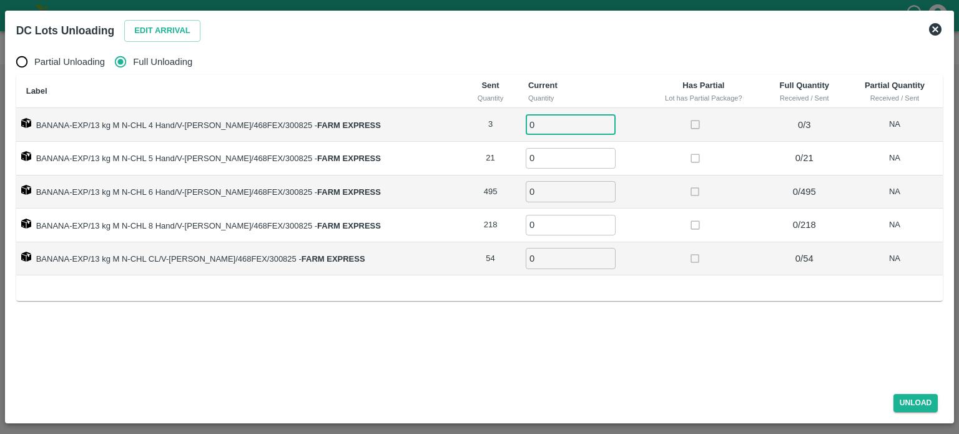
click at [539, 121] on input "0" at bounding box center [571, 124] width 90 height 21
type input "3"
type input "21"
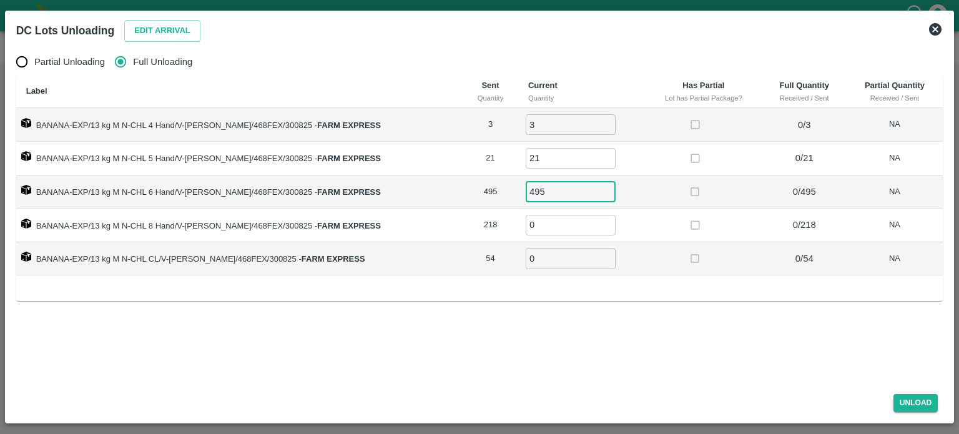
type input "495"
type input "1"
type input "218"
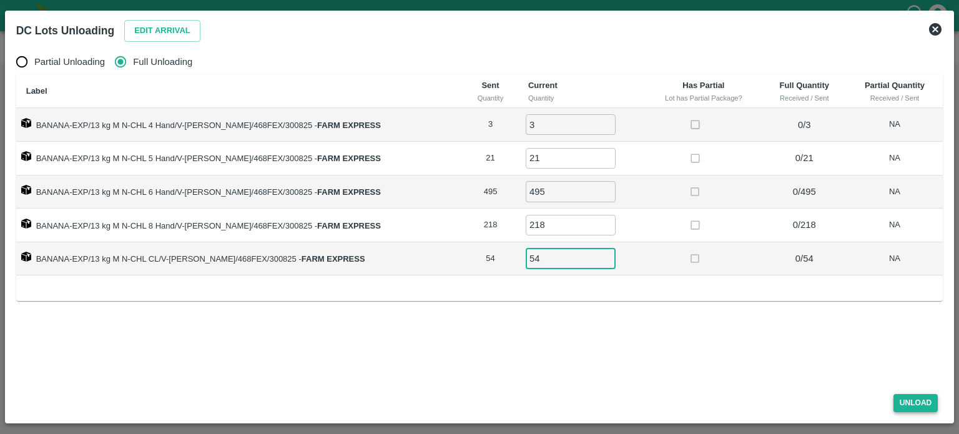
type input "54"
click at [916, 401] on button "Unload" at bounding box center [915, 403] width 45 height 18
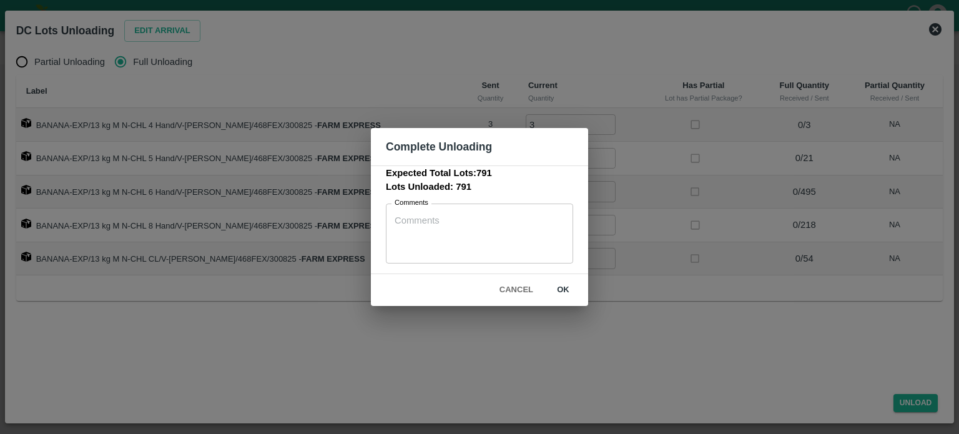
click at [565, 290] on button "ok" at bounding box center [563, 290] width 40 height 22
click at [667, 333] on div "Complete Unloading Expected Total Lots: 791 Lots Unloaded: 791 Comments x Comme…" at bounding box center [479, 217] width 959 height 434
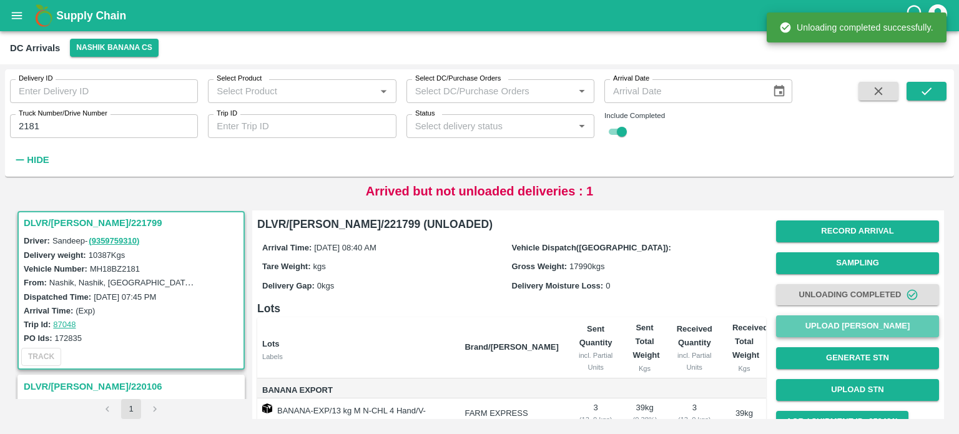
click at [854, 327] on button "Upload [PERSON_NAME]" at bounding box center [857, 326] width 163 height 22
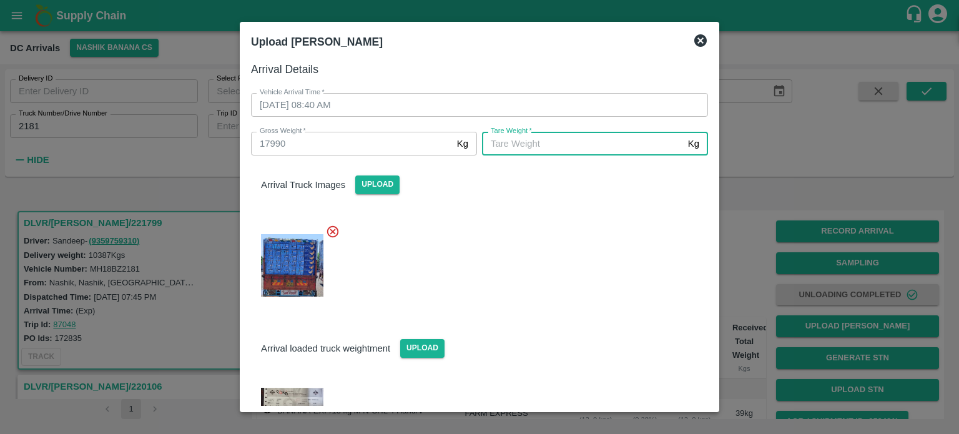
click at [632, 150] on input "[PERSON_NAME]   *" at bounding box center [582, 144] width 201 height 24
type input "6745"
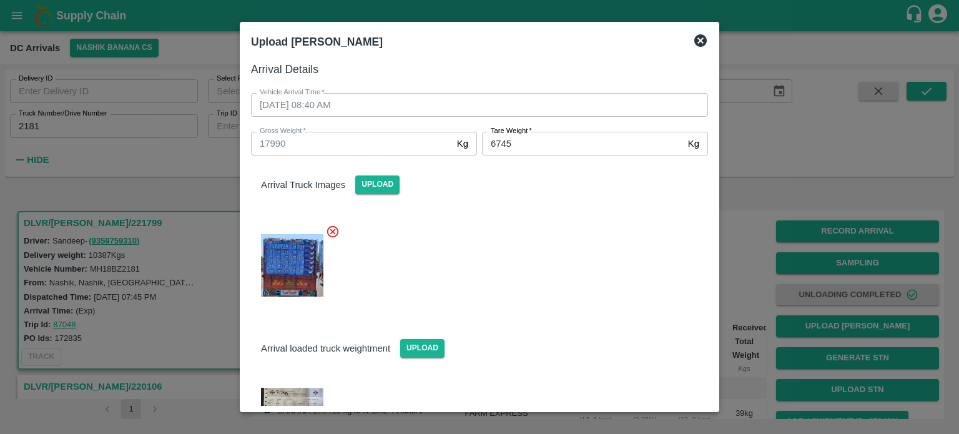
click at [622, 252] on div at bounding box center [474, 261] width 467 height 95
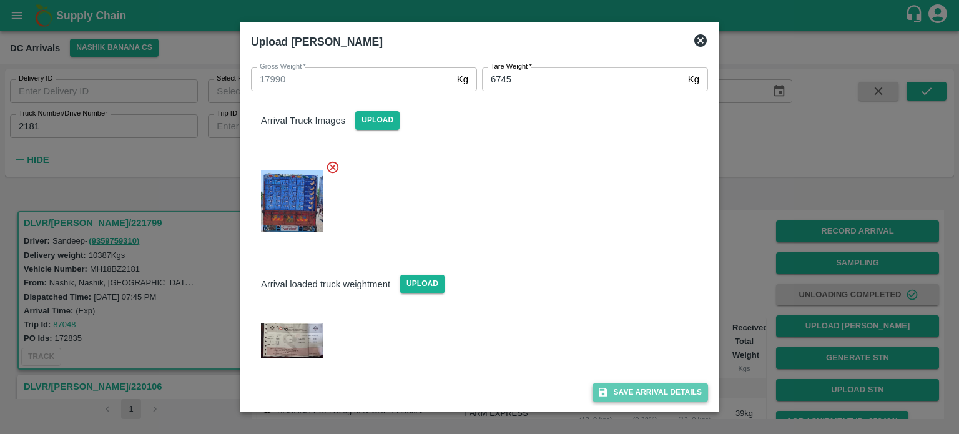
click at [636, 389] on button "Save Arrival Details" at bounding box center [649, 392] width 115 height 18
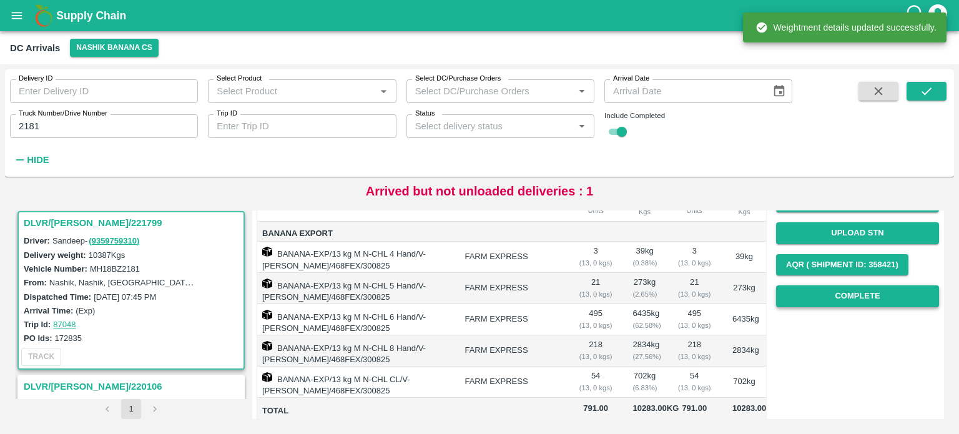
scroll to position [157, 0]
click at [846, 304] on button "Complete" at bounding box center [857, 296] width 163 height 22
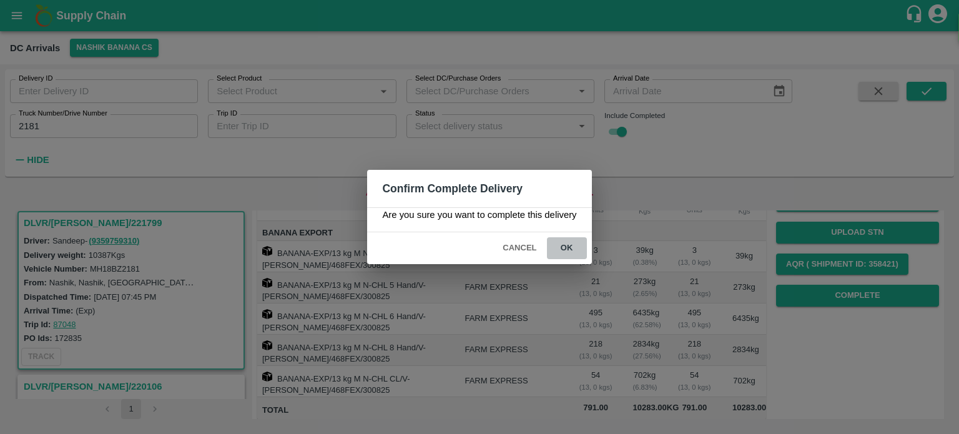
click at [564, 248] on button "ok" at bounding box center [567, 248] width 40 height 22
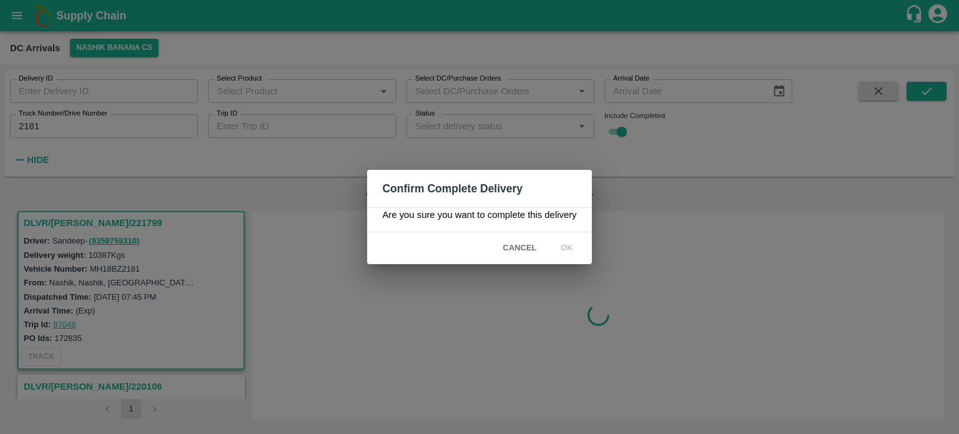
scroll to position [0, 0]
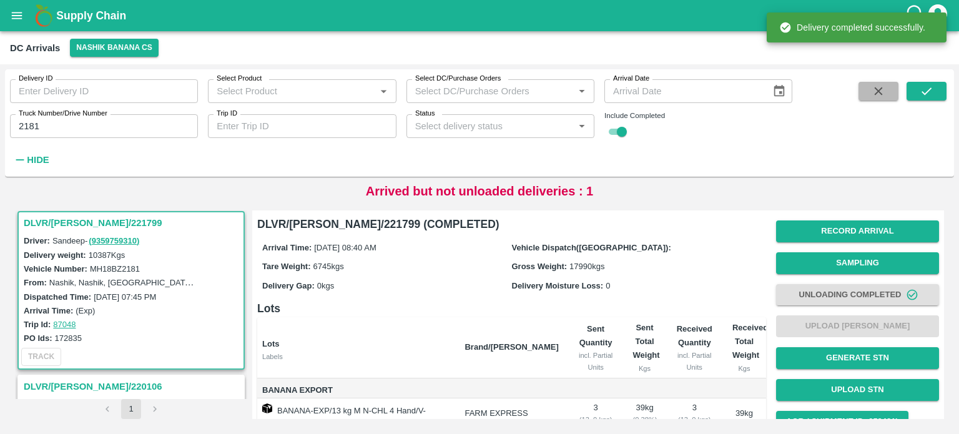
click at [873, 89] on icon "button" at bounding box center [878, 91] width 14 height 14
checkbox input "false"
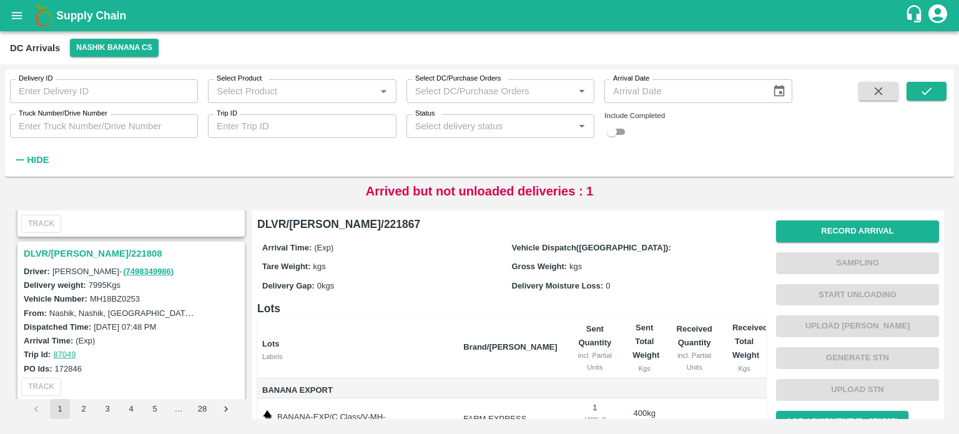
scroll to position [1107, 0]
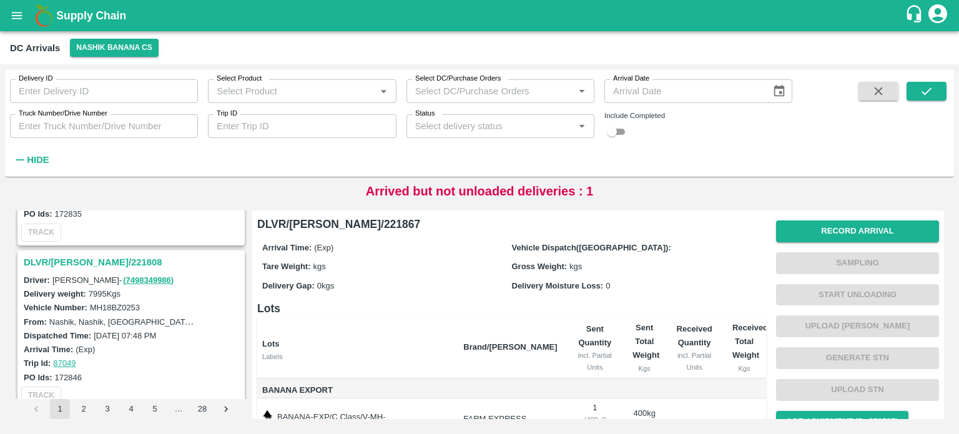
click at [84, 256] on h3 "DLVR/[PERSON_NAME]/221808" at bounding box center [133, 262] width 218 height 16
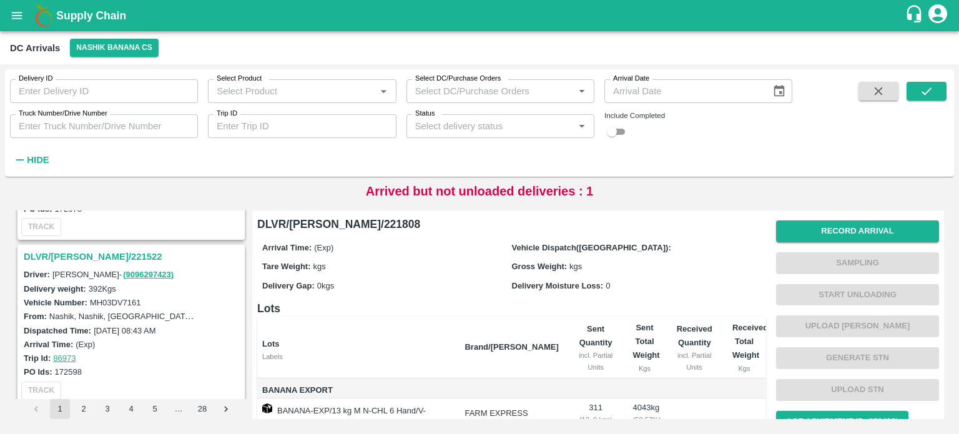
scroll to position [1434, 0]
